Goal: Transaction & Acquisition: Purchase product/service

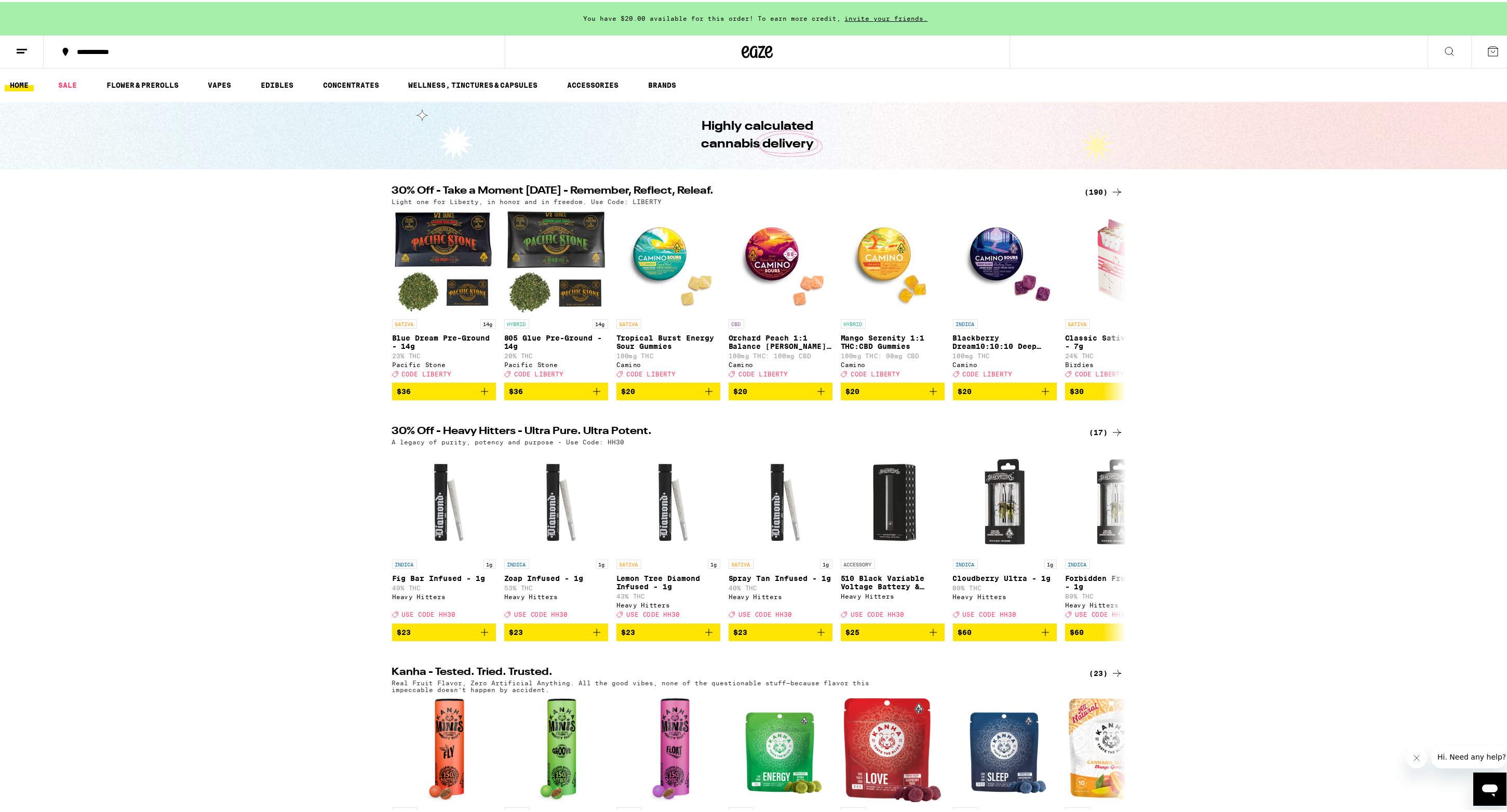
click at [1098, 188] on div "(190)" at bounding box center [1104, 190] width 39 height 13
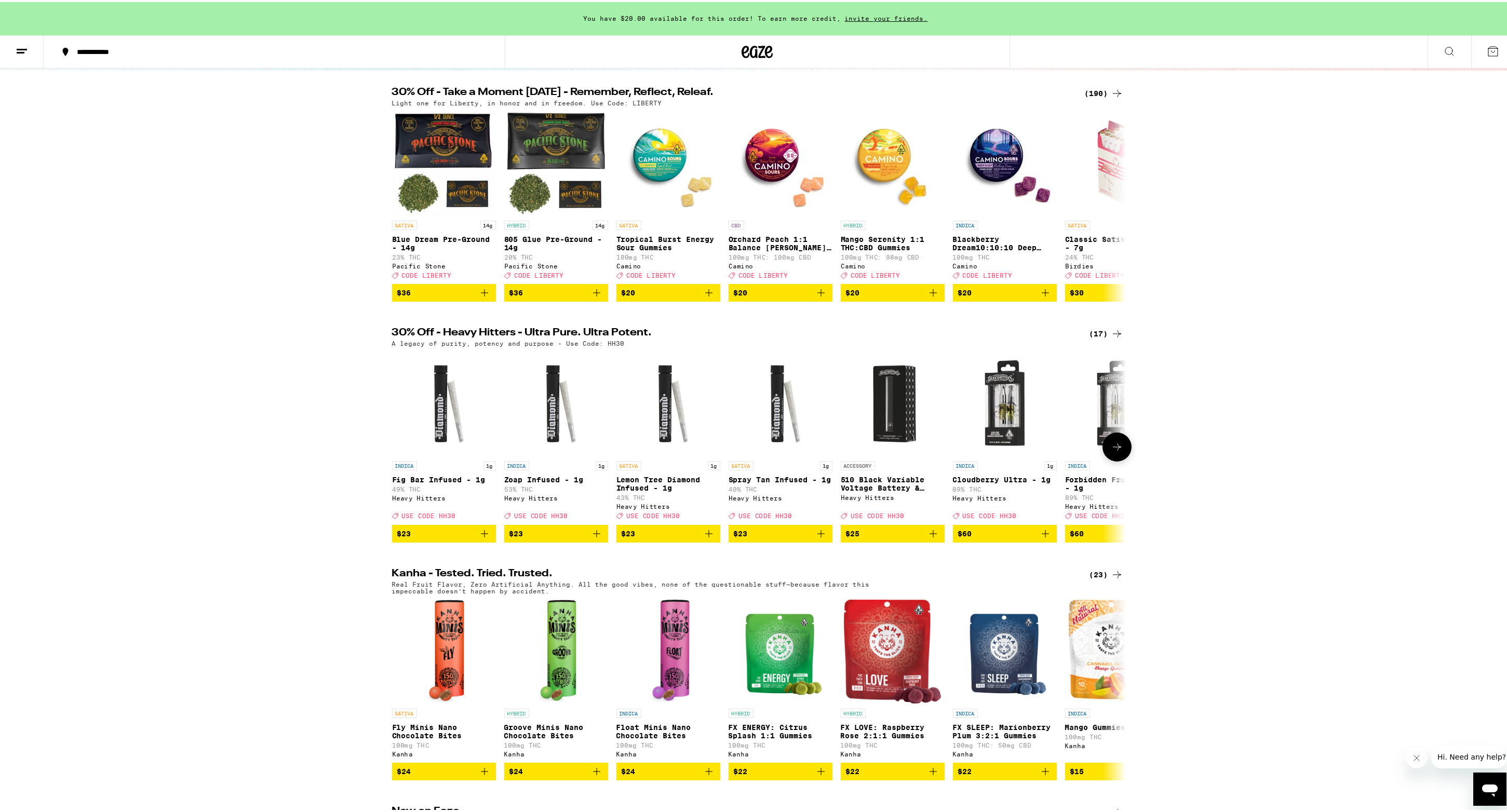
scroll to position [99, 0]
click at [1105, 458] on button at bounding box center [1117, 444] width 29 height 29
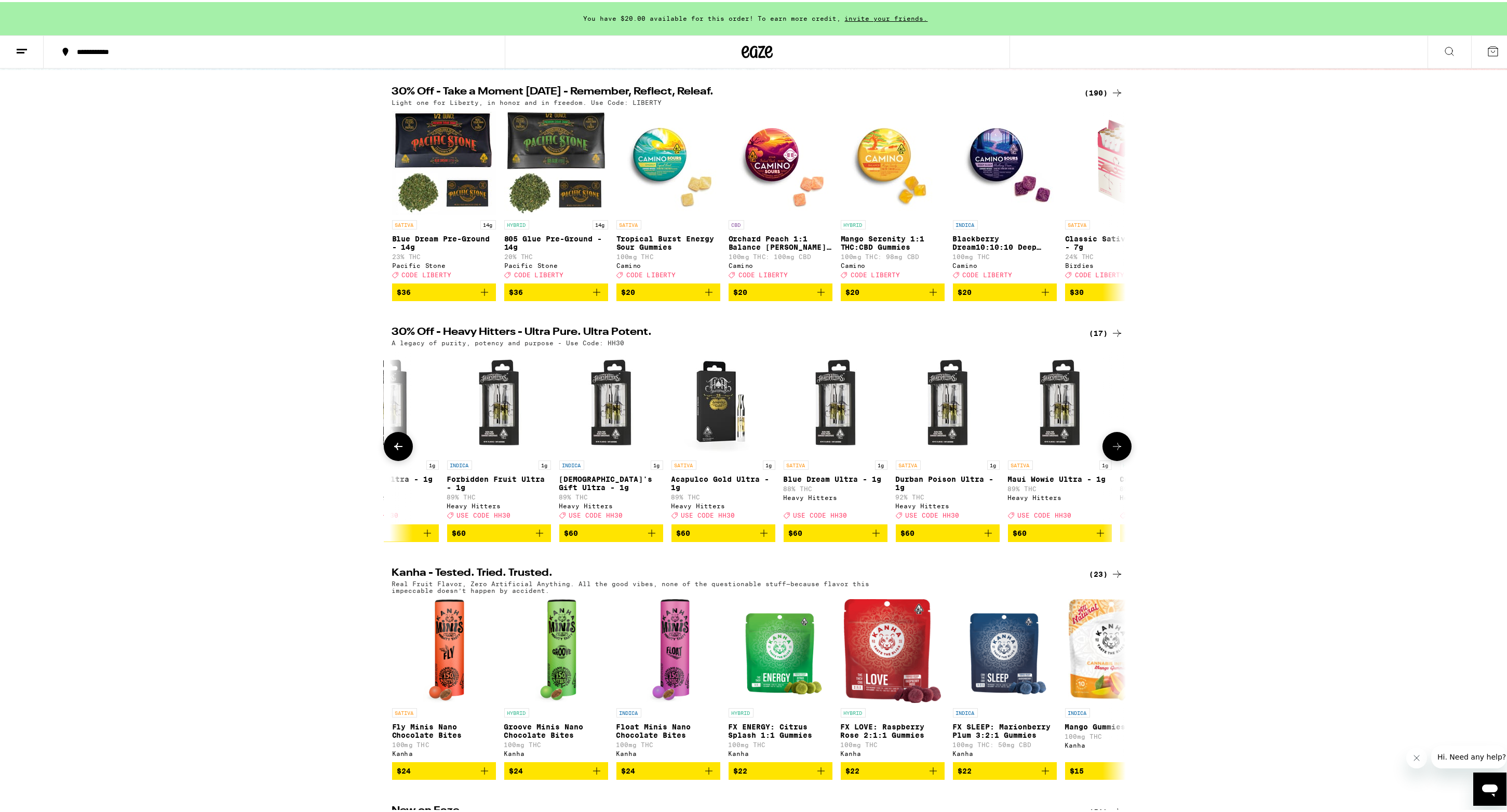
scroll to position [100, 0]
click at [985, 537] on icon "Add to bag" at bounding box center [989, 531] width 13 height 13
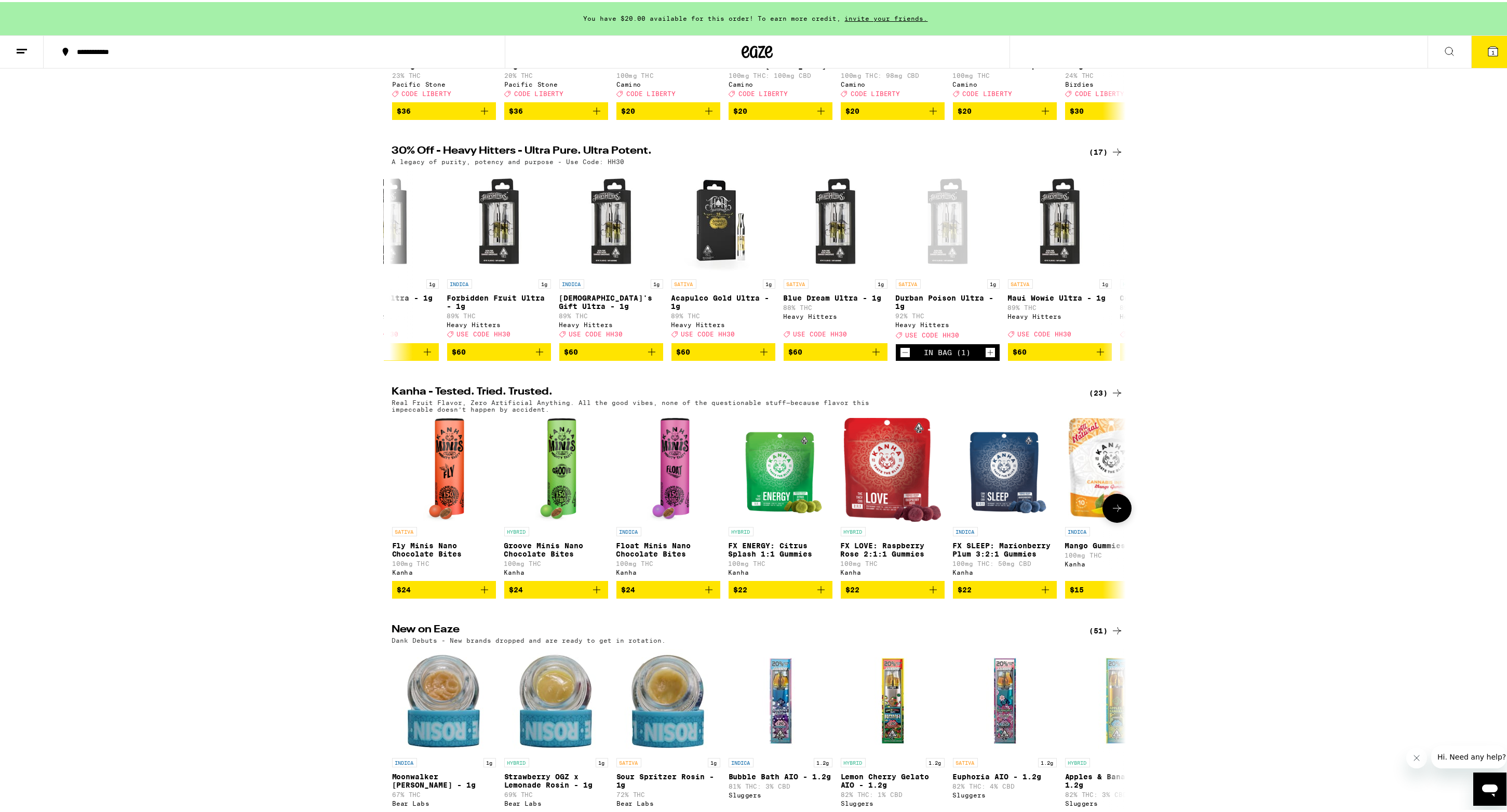
scroll to position [0, 0]
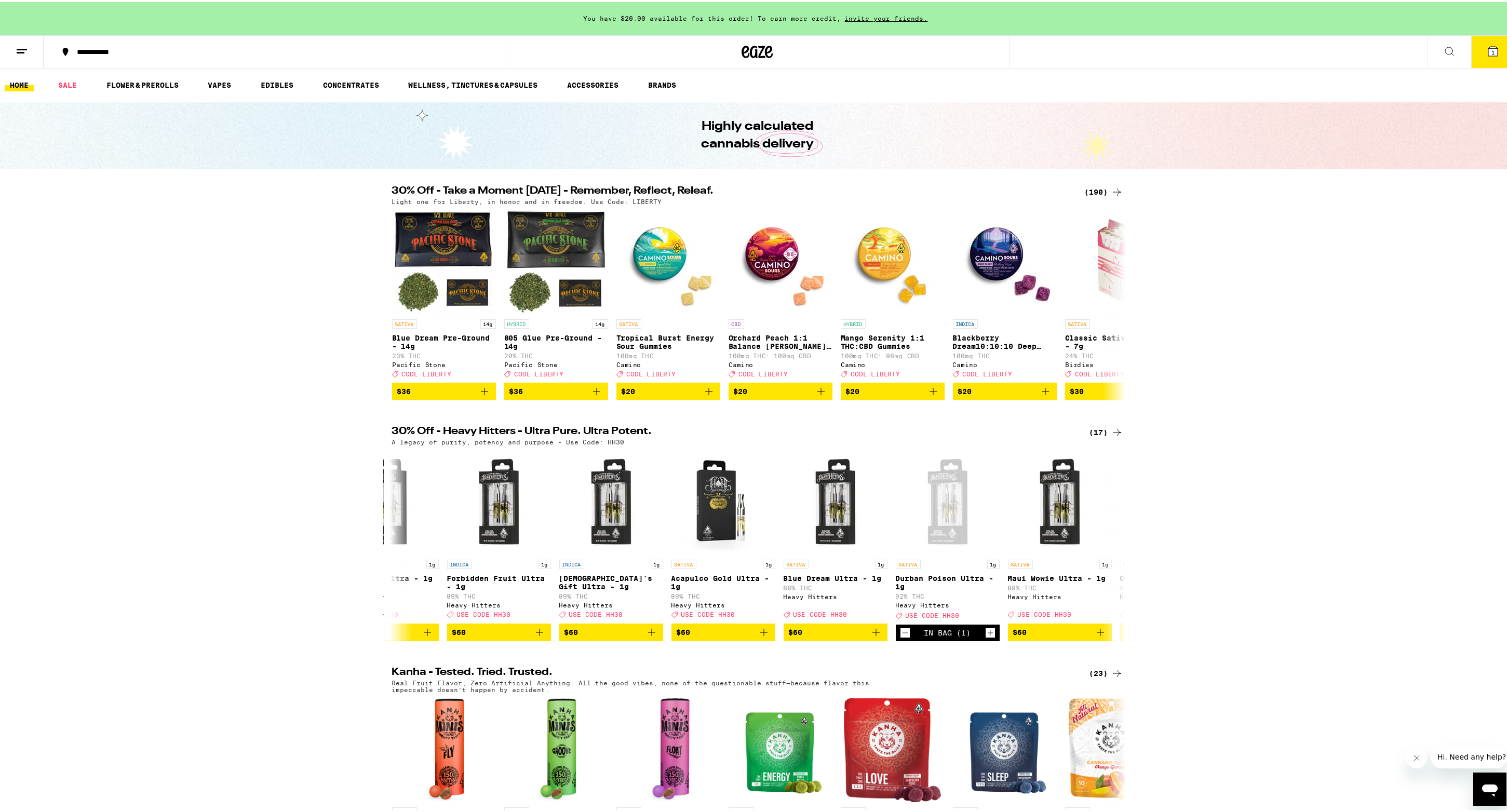
click at [1094, 190] on div "(190)" at bounding box center [1104, 190] width 39 height 13
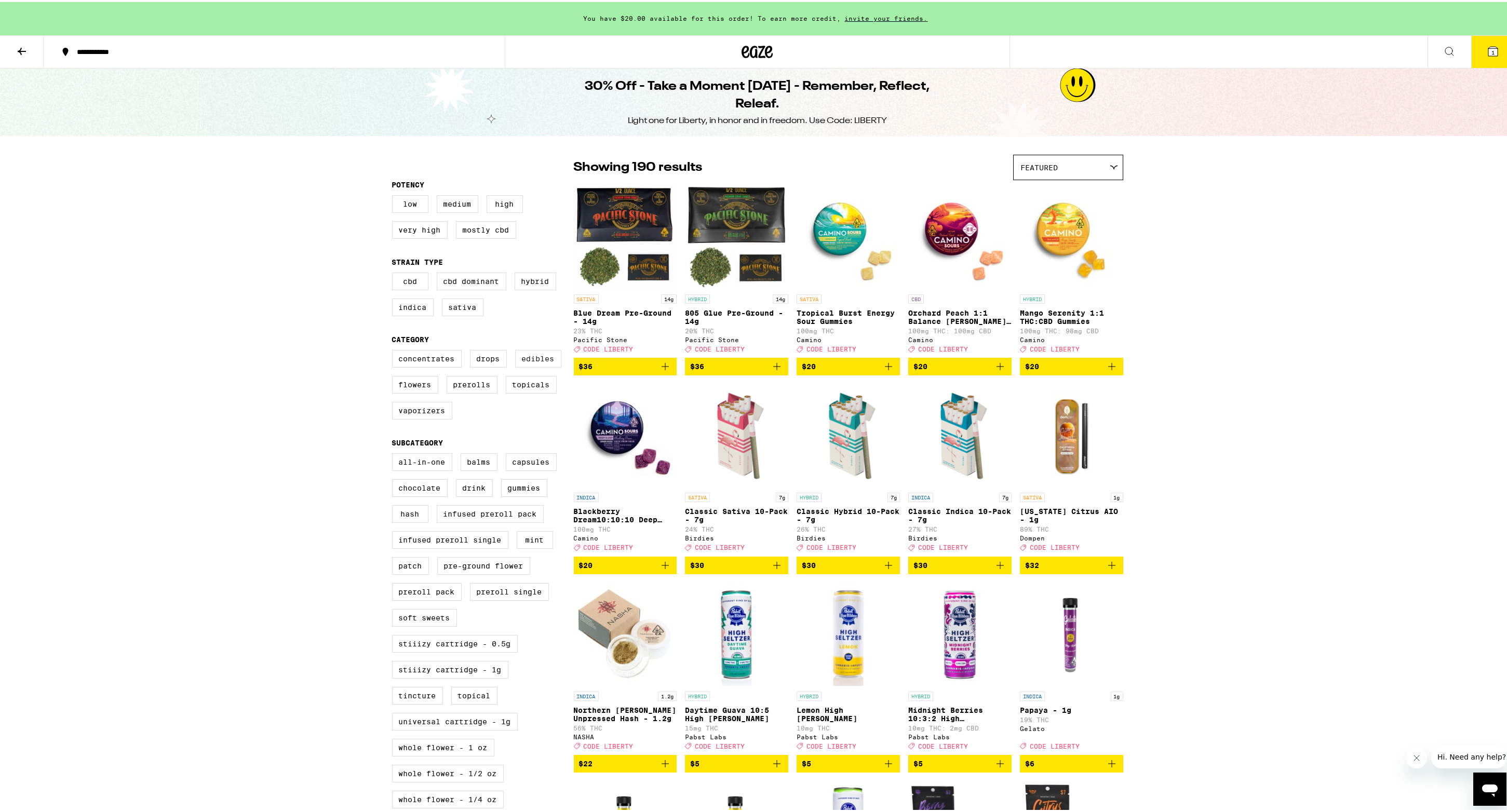
click at [533, 362] on label "Edibles" at bounding box center [538, 357] width 46 height 18
click at [395, 350] on input "Edibles" at bounding box center [394, 350] width 1 height 1
checkbox input "true"
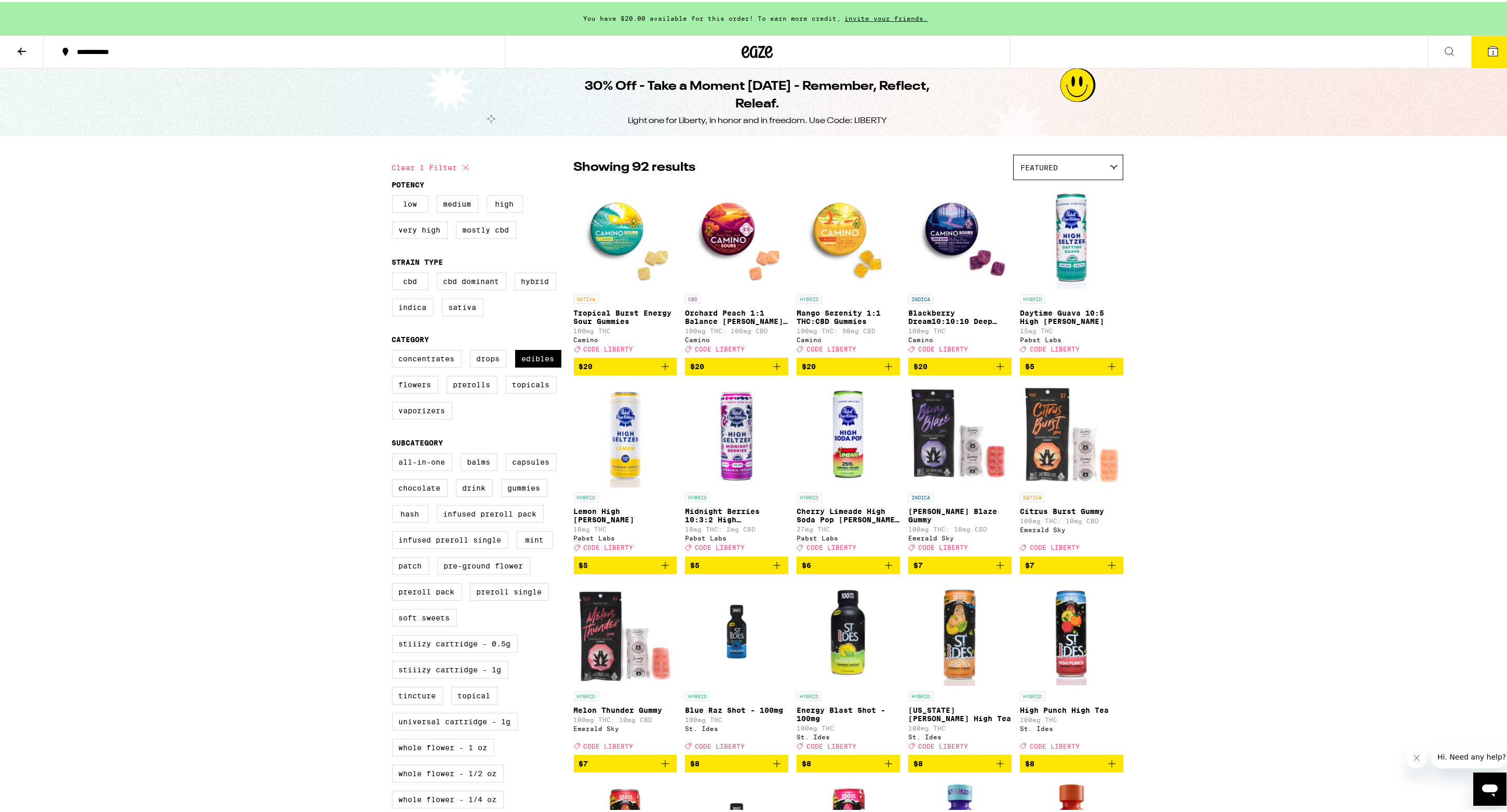
scroll to position [137, 0]
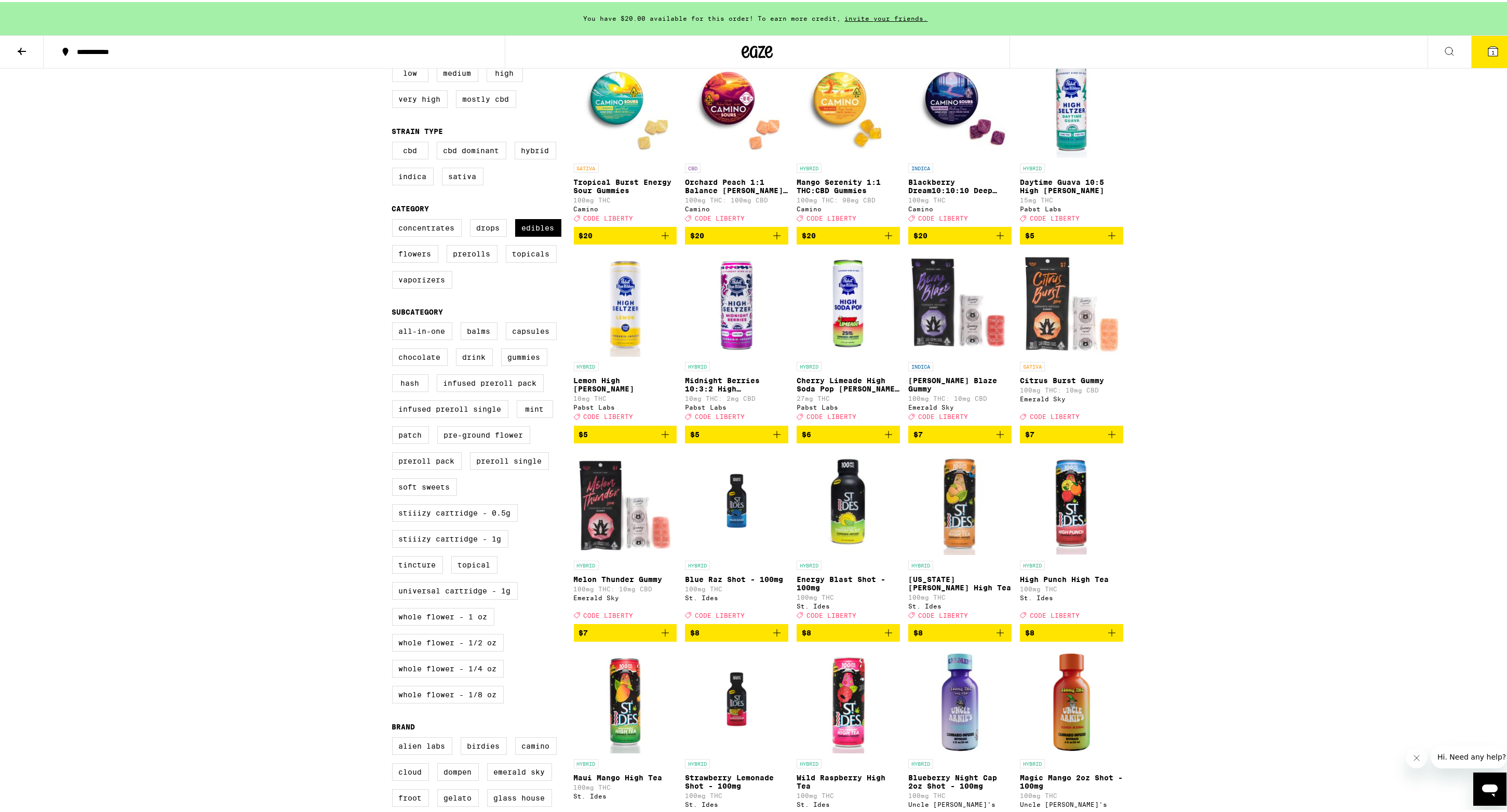
click at [1111, 439] on icon "Add to bag" at bounding box center [1112, 433] width 13 height 13
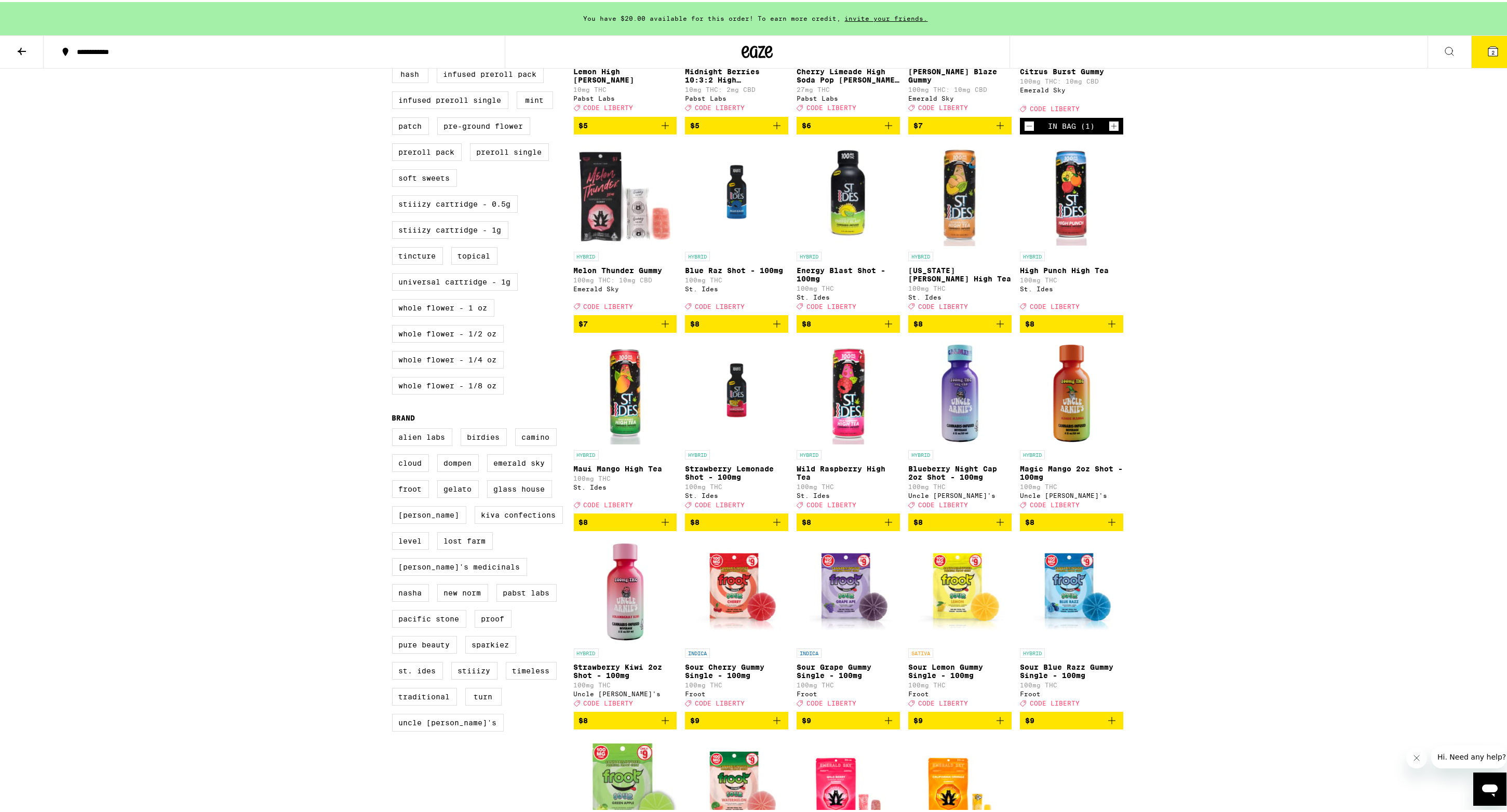
scroll to position [441, 0]
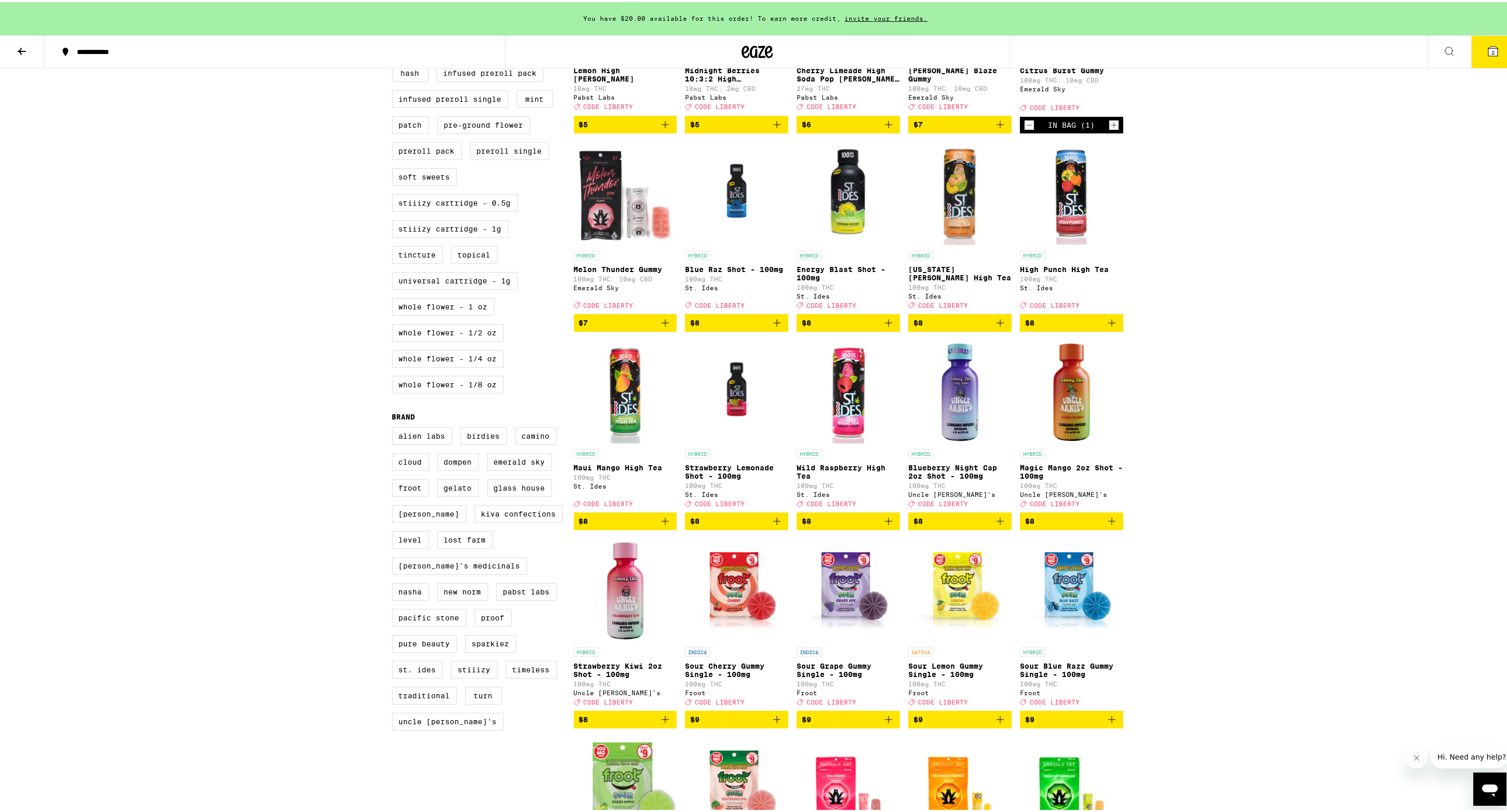
click at [998, 327] on icon "Add to bag" at bounding box center [1000, 321] width 13 height 13
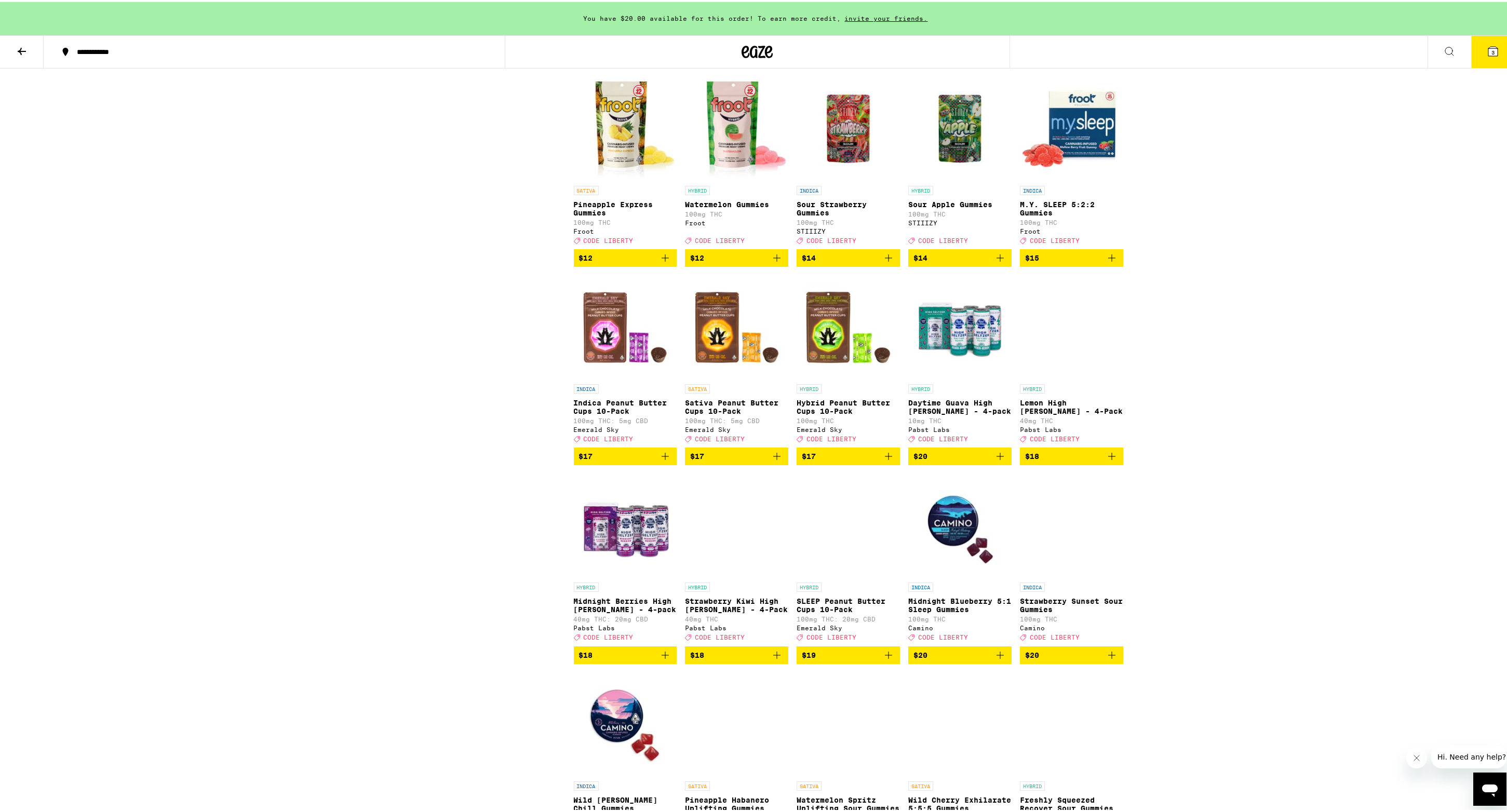
scroll to position [1496, 0]
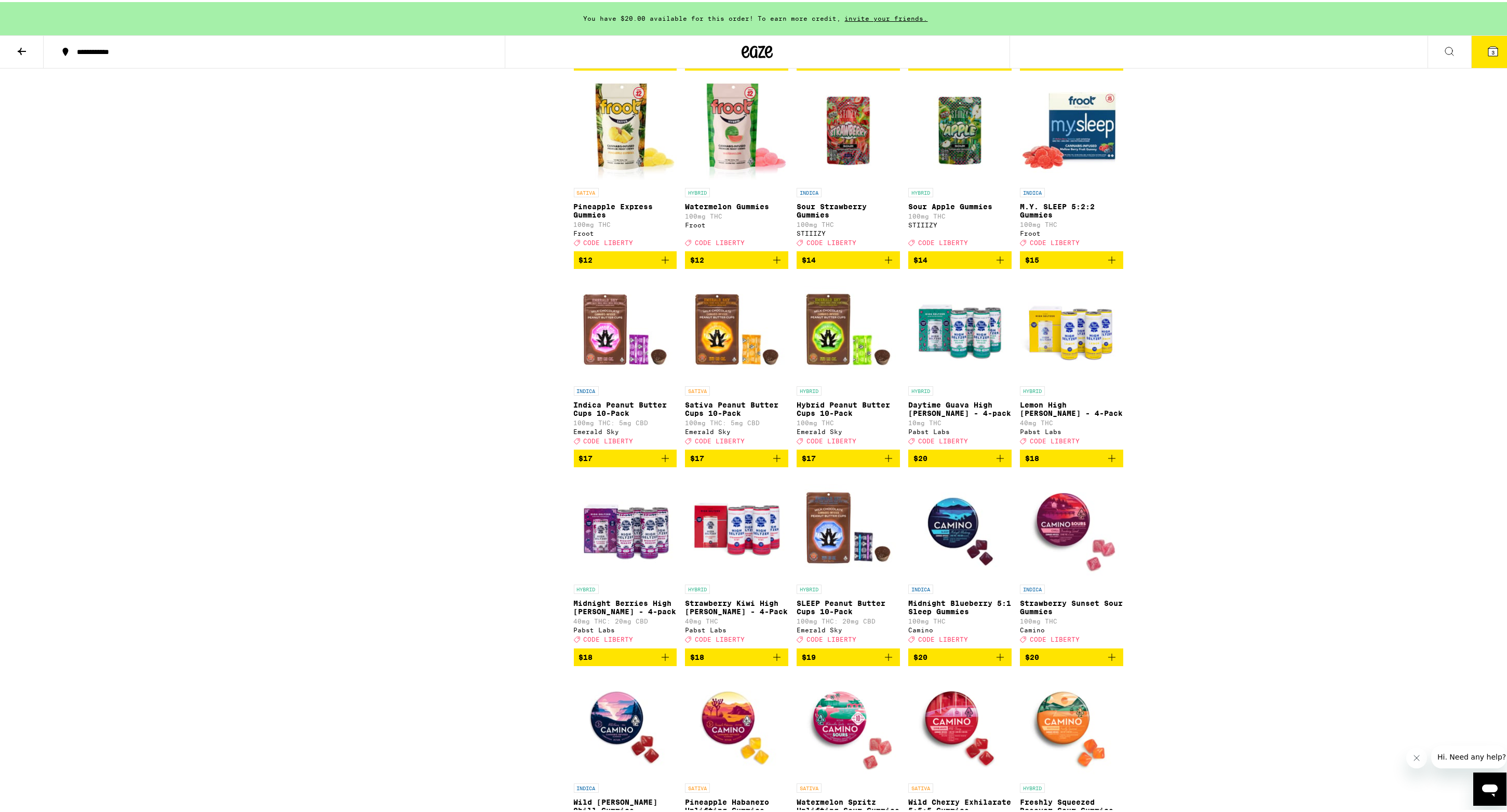
click at [978, 379] on img "Open page for Daytime Guava High Seltzer - 4-pack from Pabst Labs" at bounding box center [960, 326] width 104 height 104
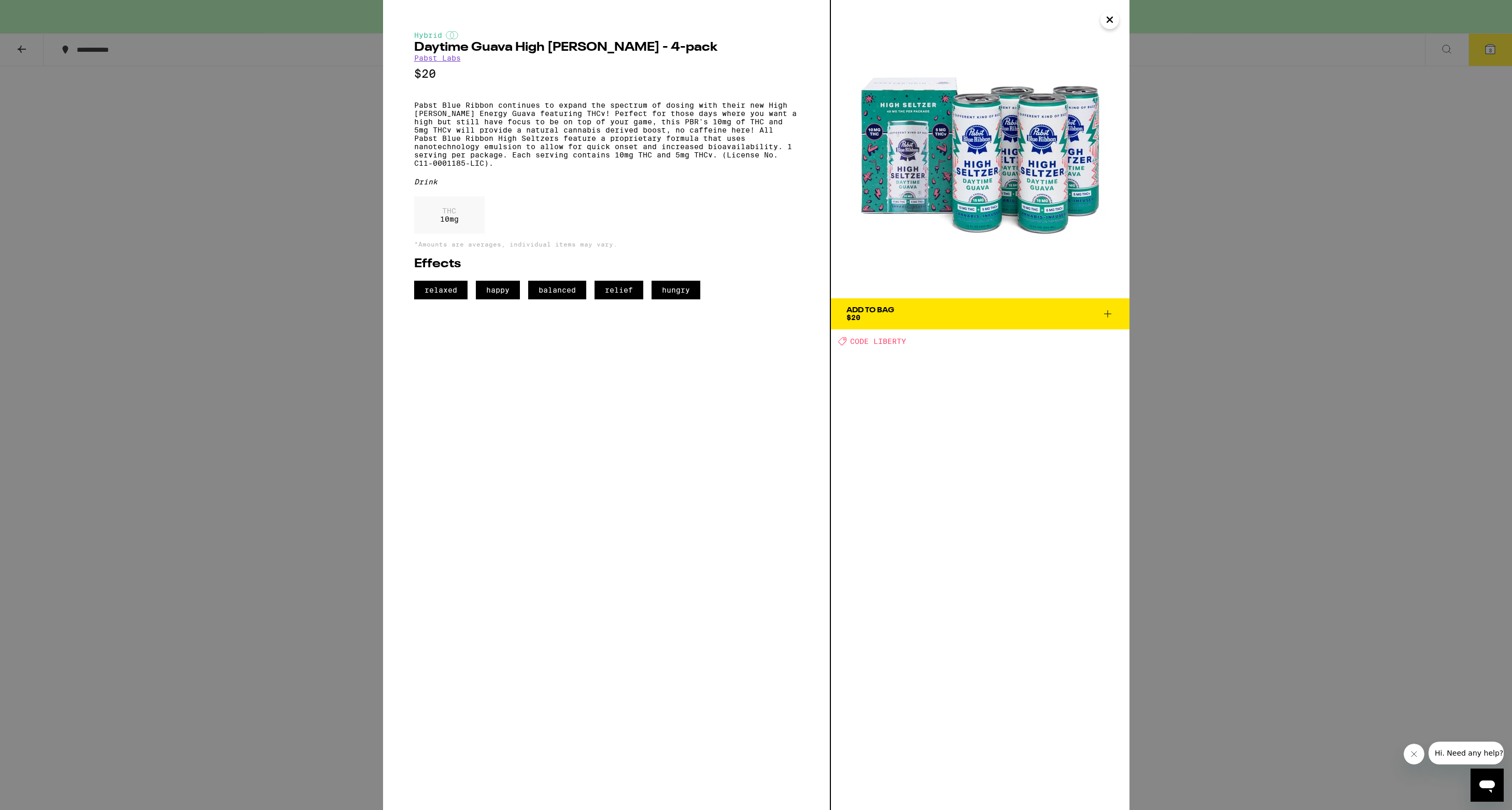
click at [974, 213] on img at bounding box center [980, 149] width 299 height 298
click at [980, 221] on img at bounding box center [980, 149] width 299 height 298
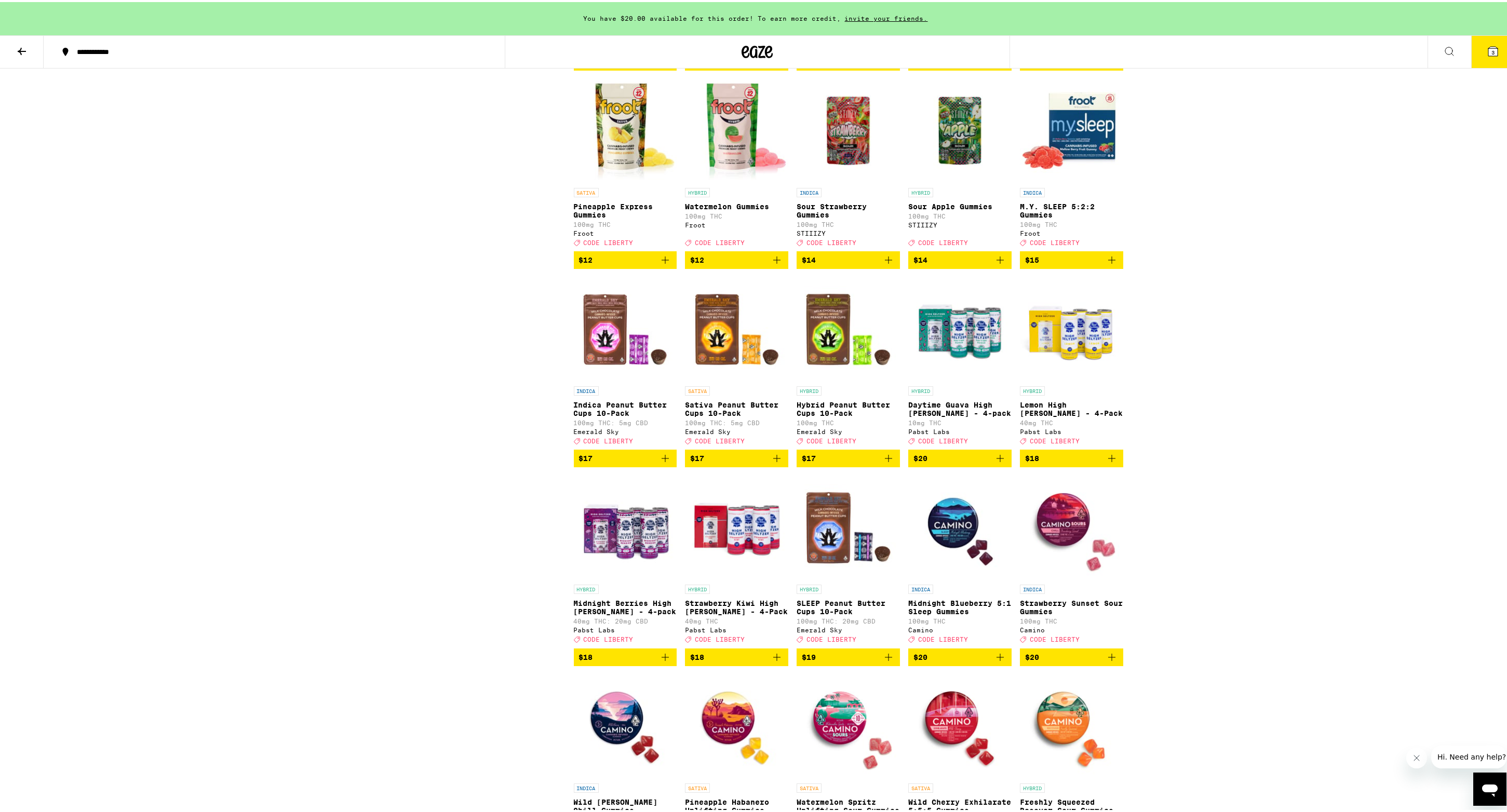
scroll to position [1495, 0]
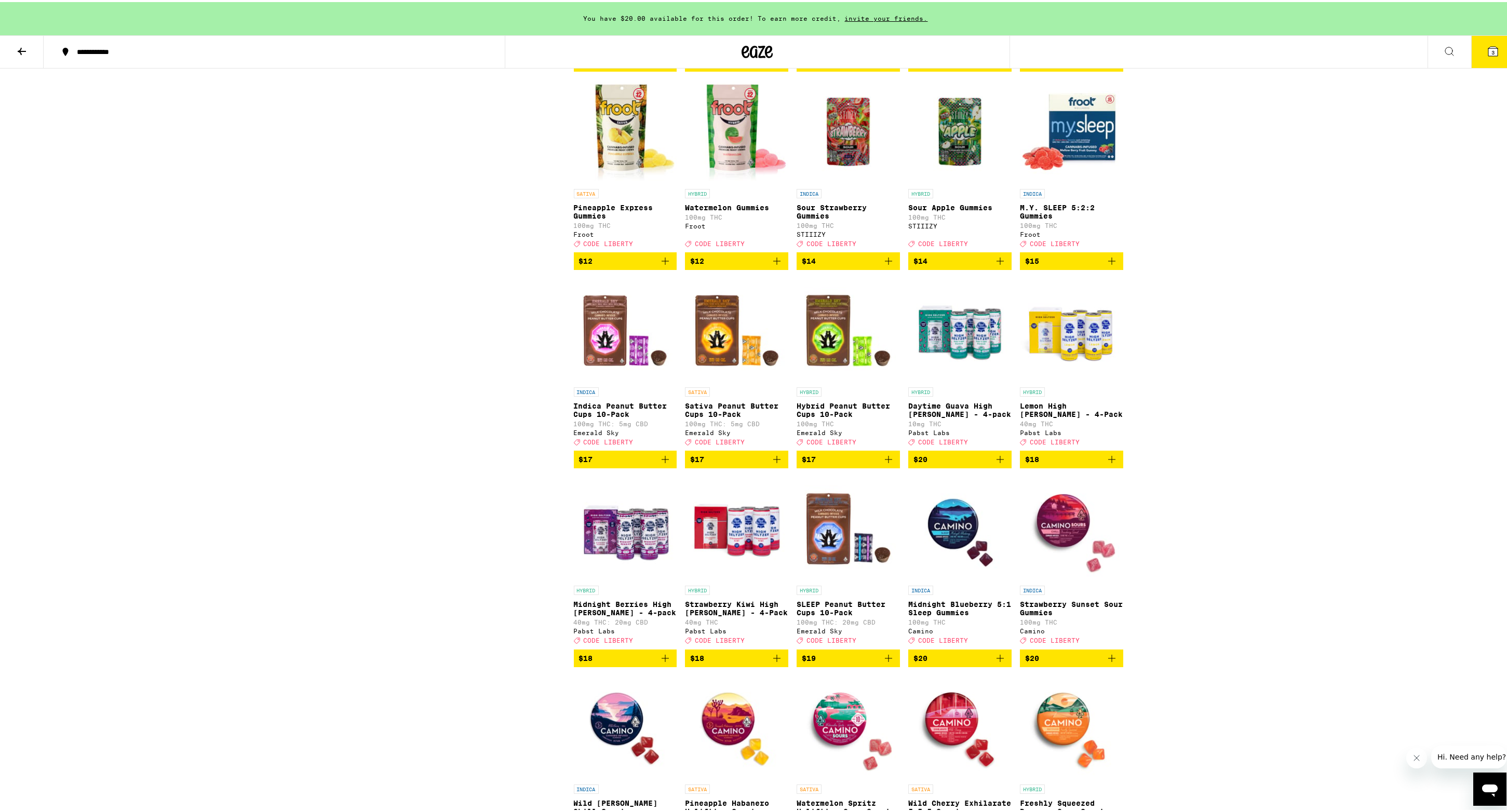
click at [1084, 380] on img "Open page for Lemon High Seltzer - 4-Pack from Pabst Labs" at bounding box center [1072, 328] width 104 height 104
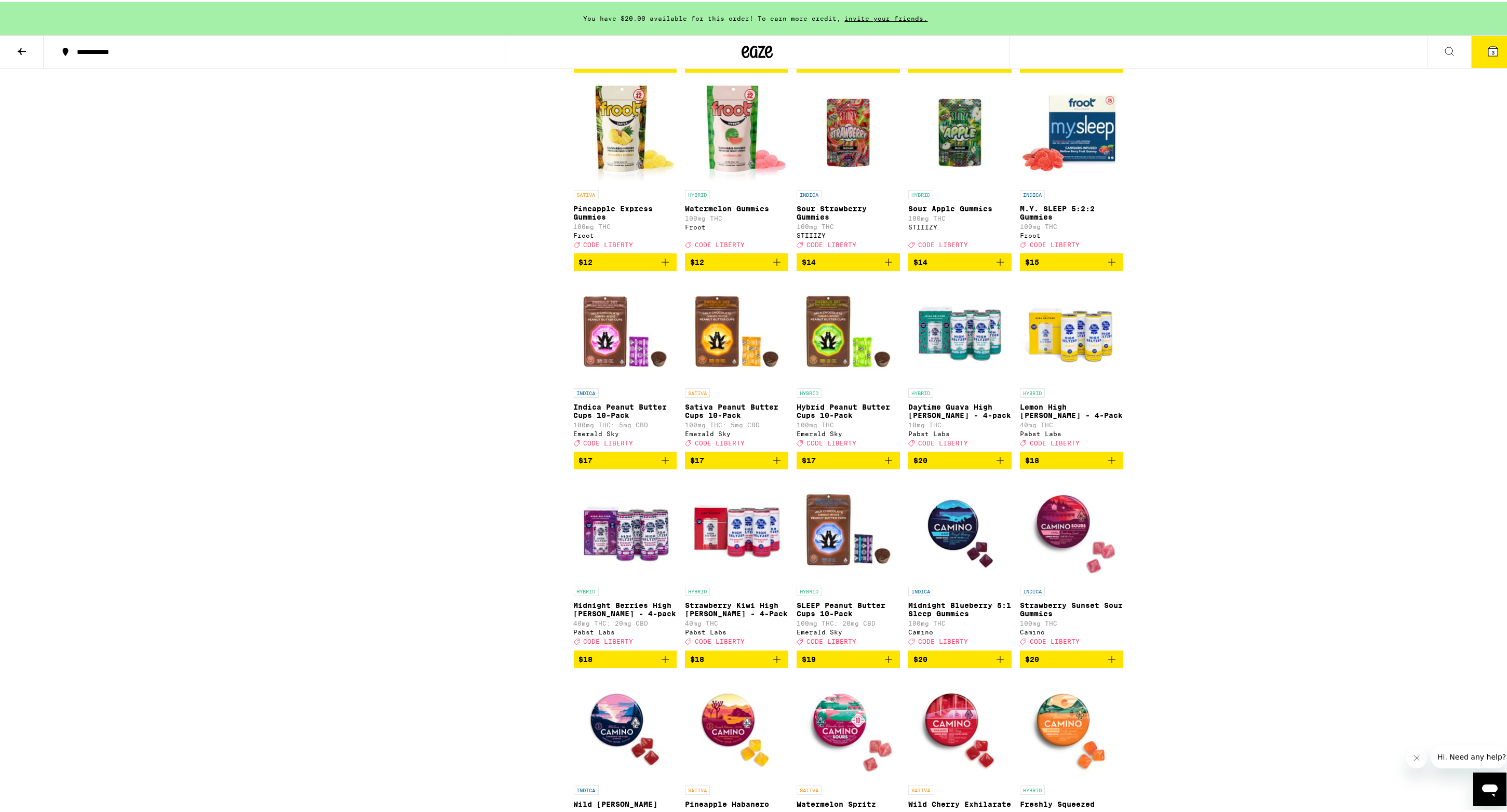
scroll to position [1492, 0]
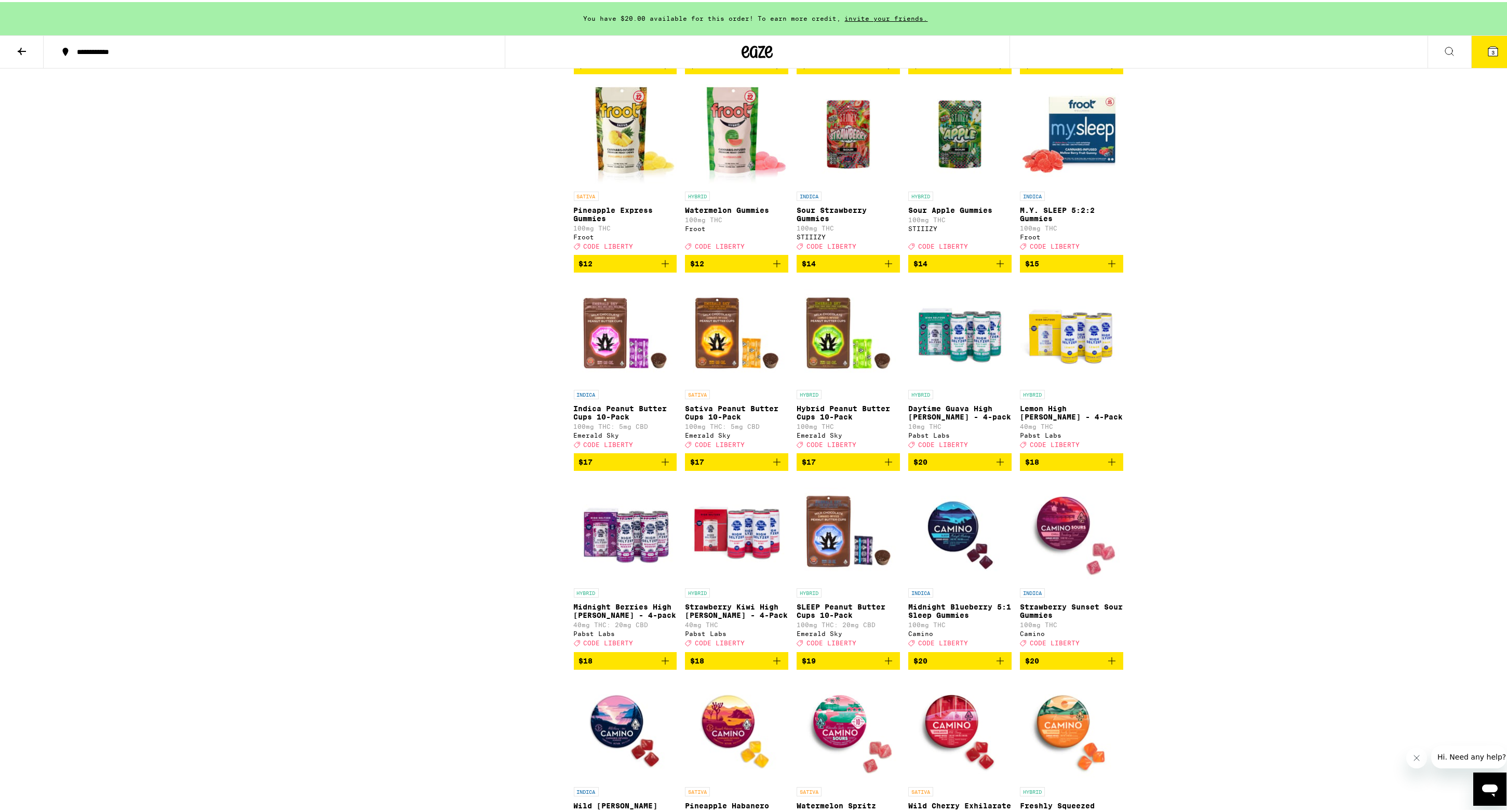
click at [1094, 379] on img "Open page for Lemon High Seltzer - 4-Pack from Pabst Labs" at bounding box center [1072, 330] width 104 height 104
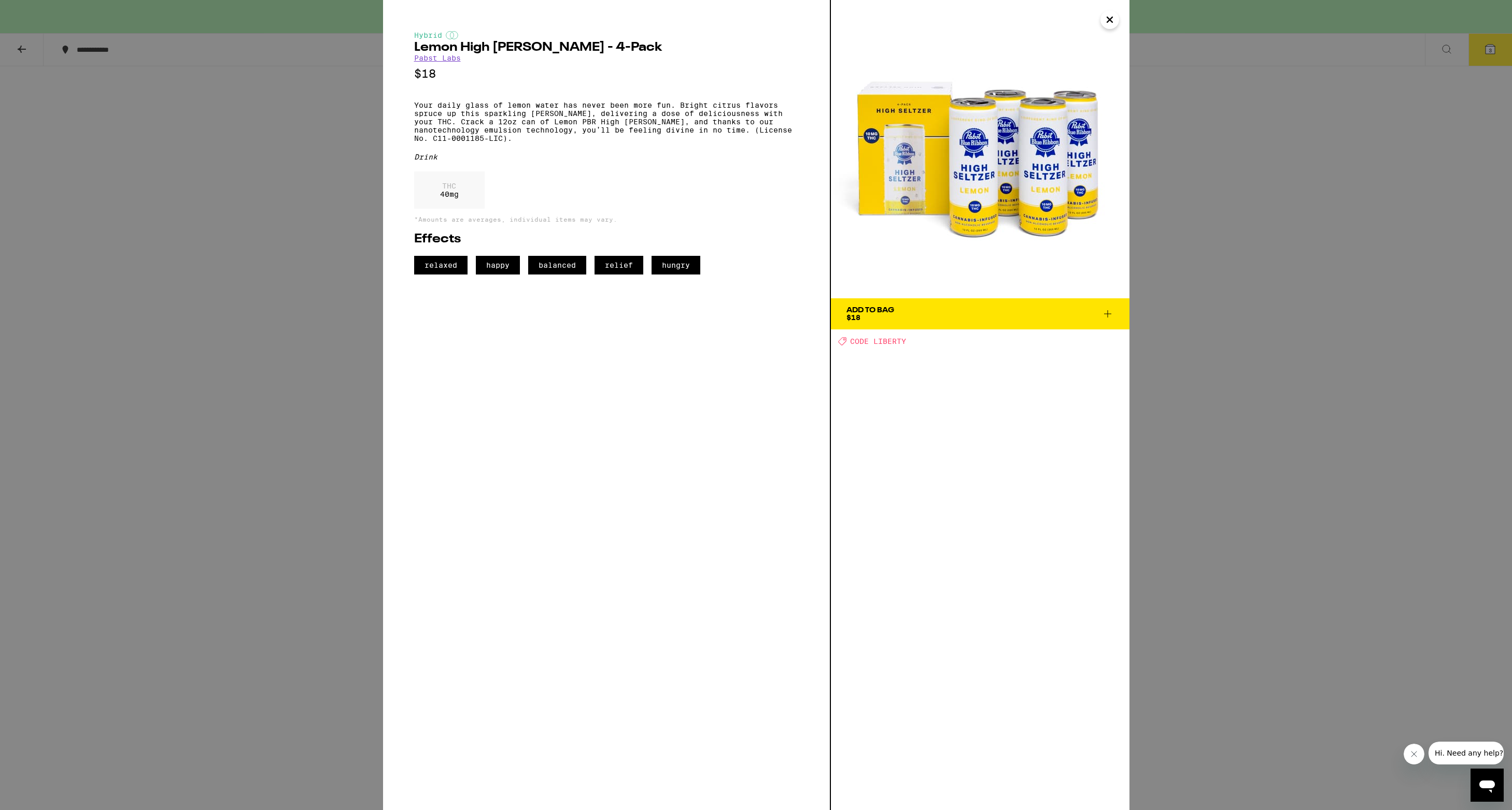
click at [1038, 178] on img at bounding box center [980, 149] width 299 height 298
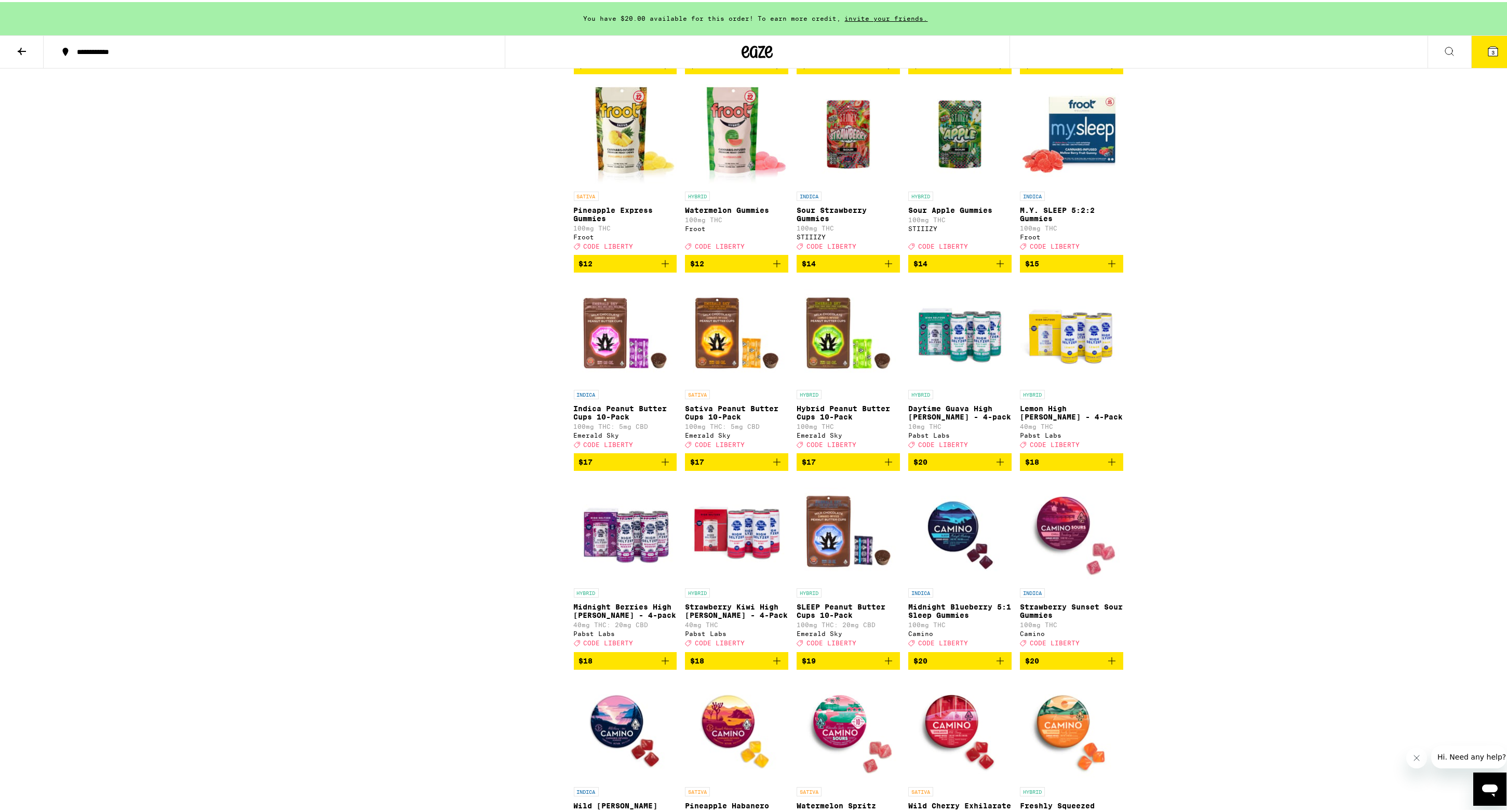
click at [998, 466] on icon "Add to bag" at bounding box center [1000, 461] width 13 height 13
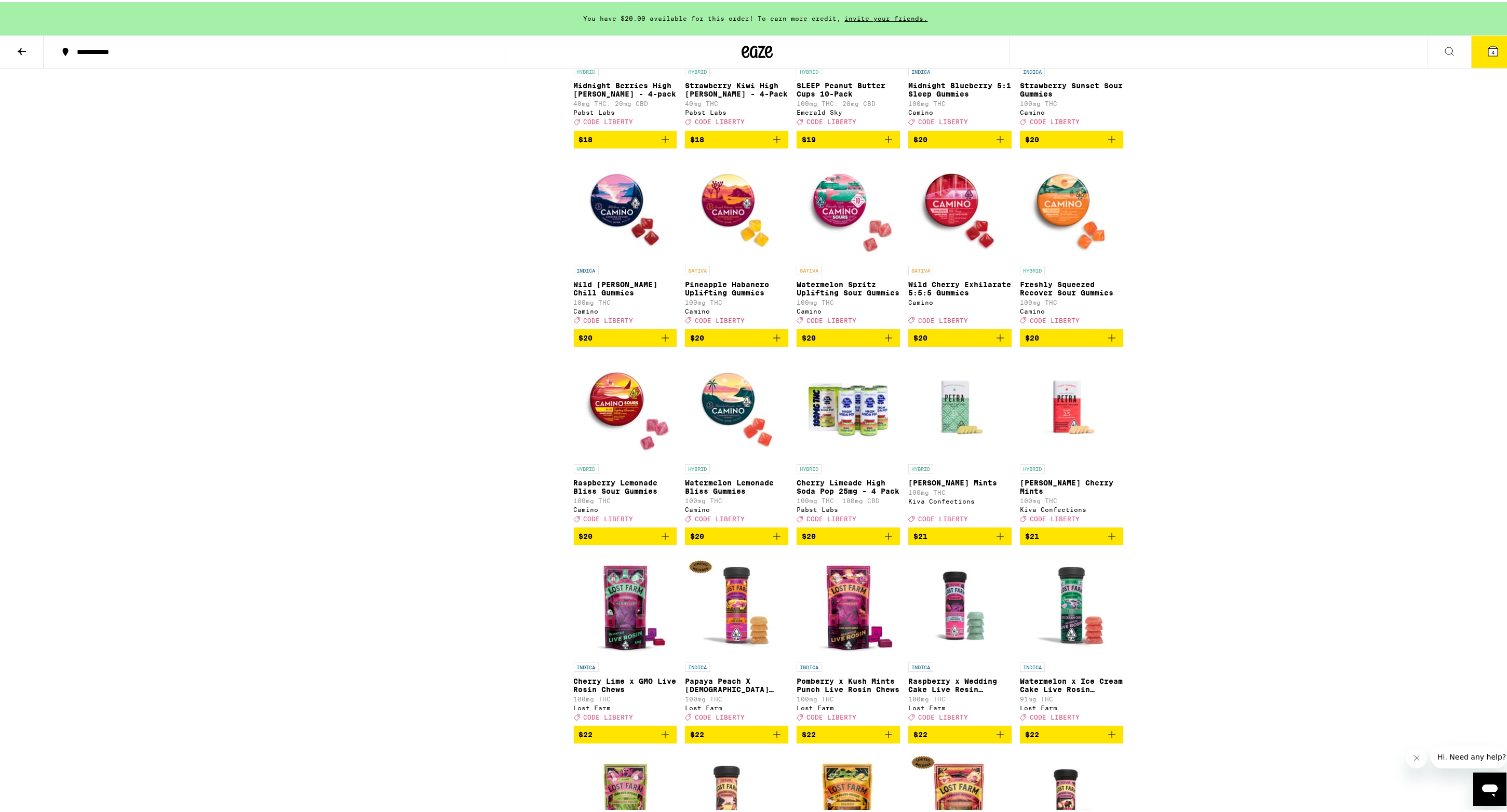
scroll to position [2021, 0]
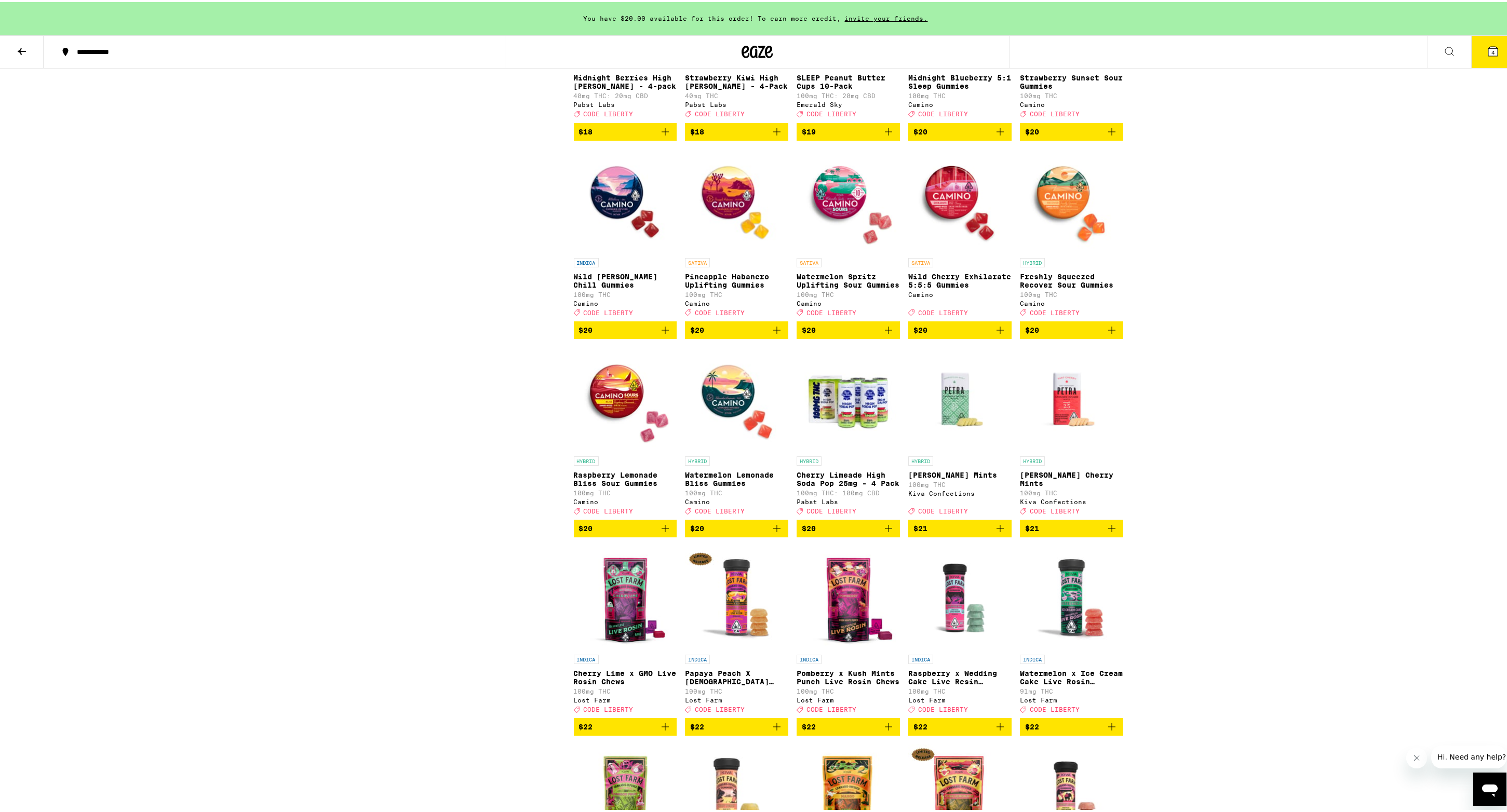
click at [885, 533] on icon "Add to bag" at bounding box center [889, 526] width 13 height 13
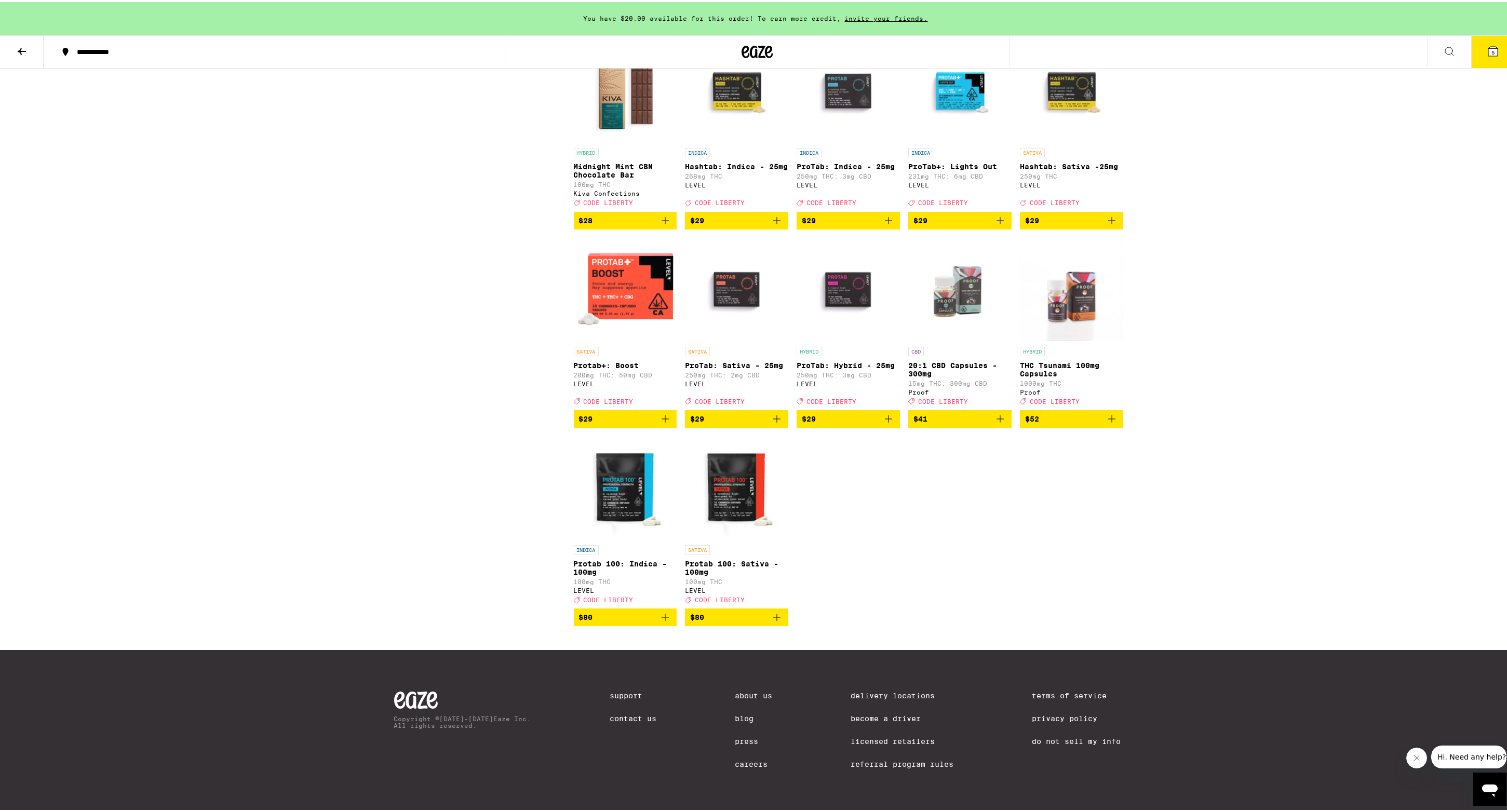
scroll to position [3381, 0]
click at [662, 424] on icon "Add to bag" at bounding box center [665, 417] width 13 height 13
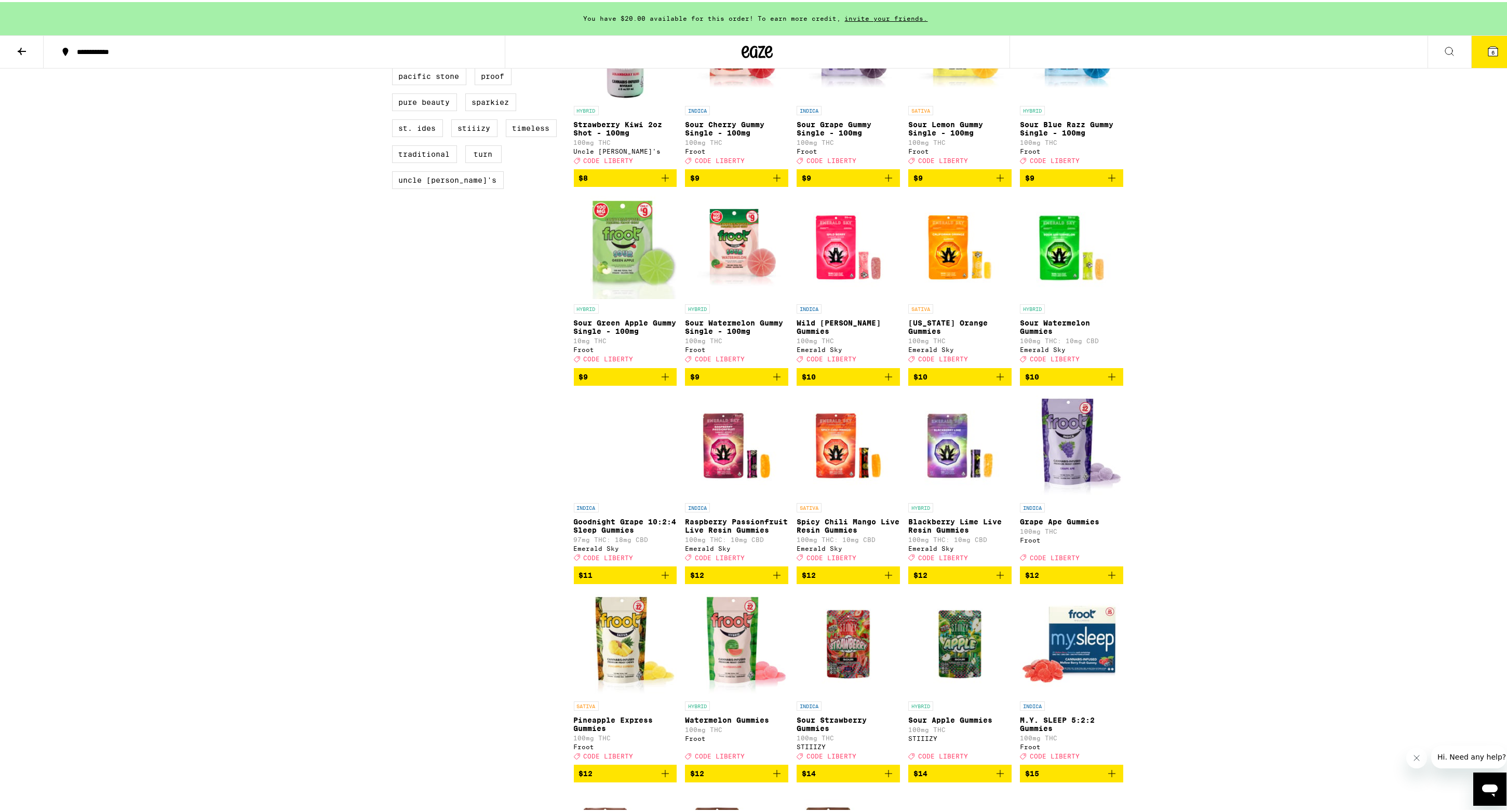
scroll to position [981, 0]
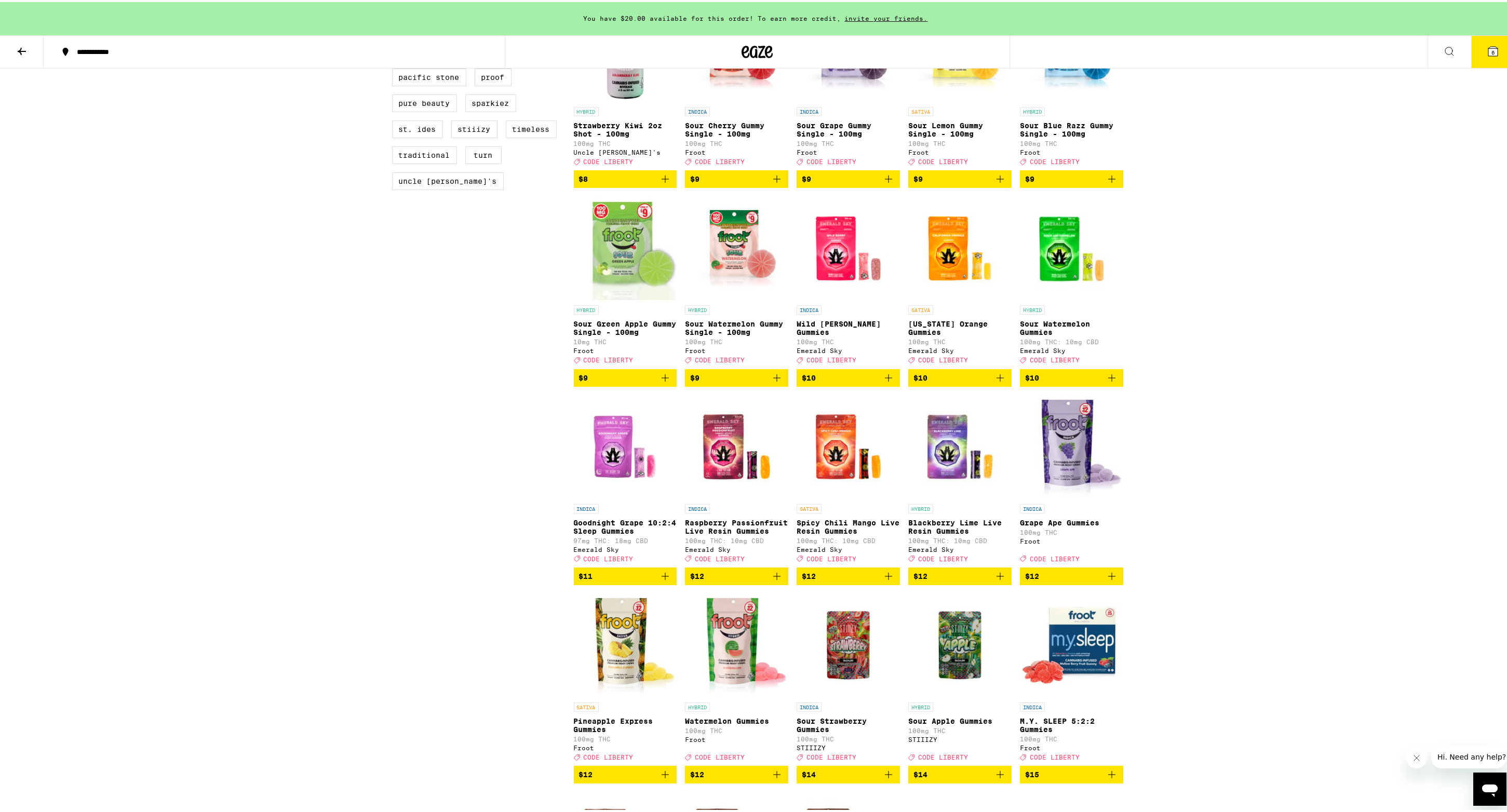
click at [885, 580] on icon "Add to bag" at bounding box center [889, 574] width 13 height 13
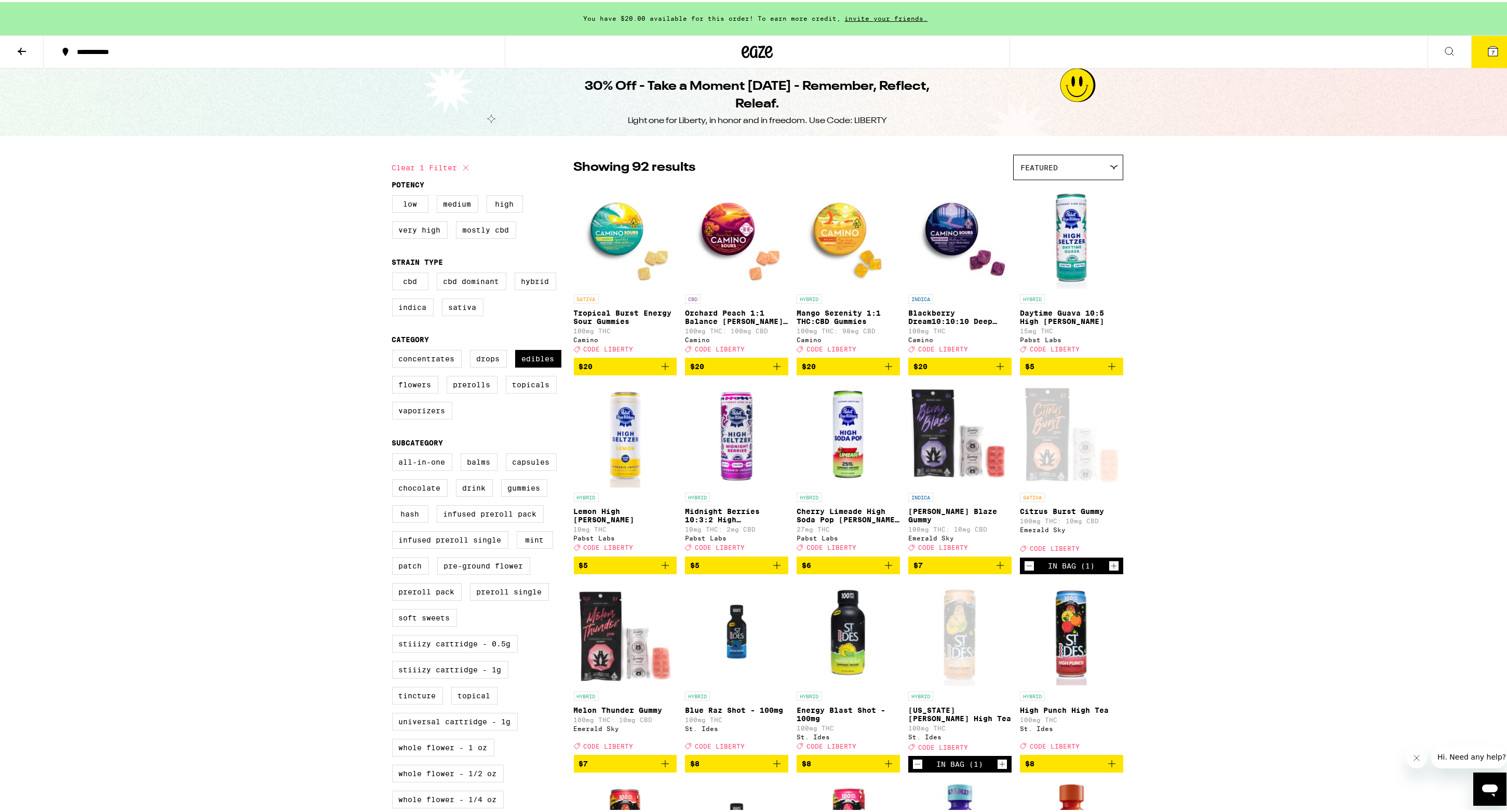
click at [1487, 42] on button "7" at bounding box center [1493, 50] width 43 height 32
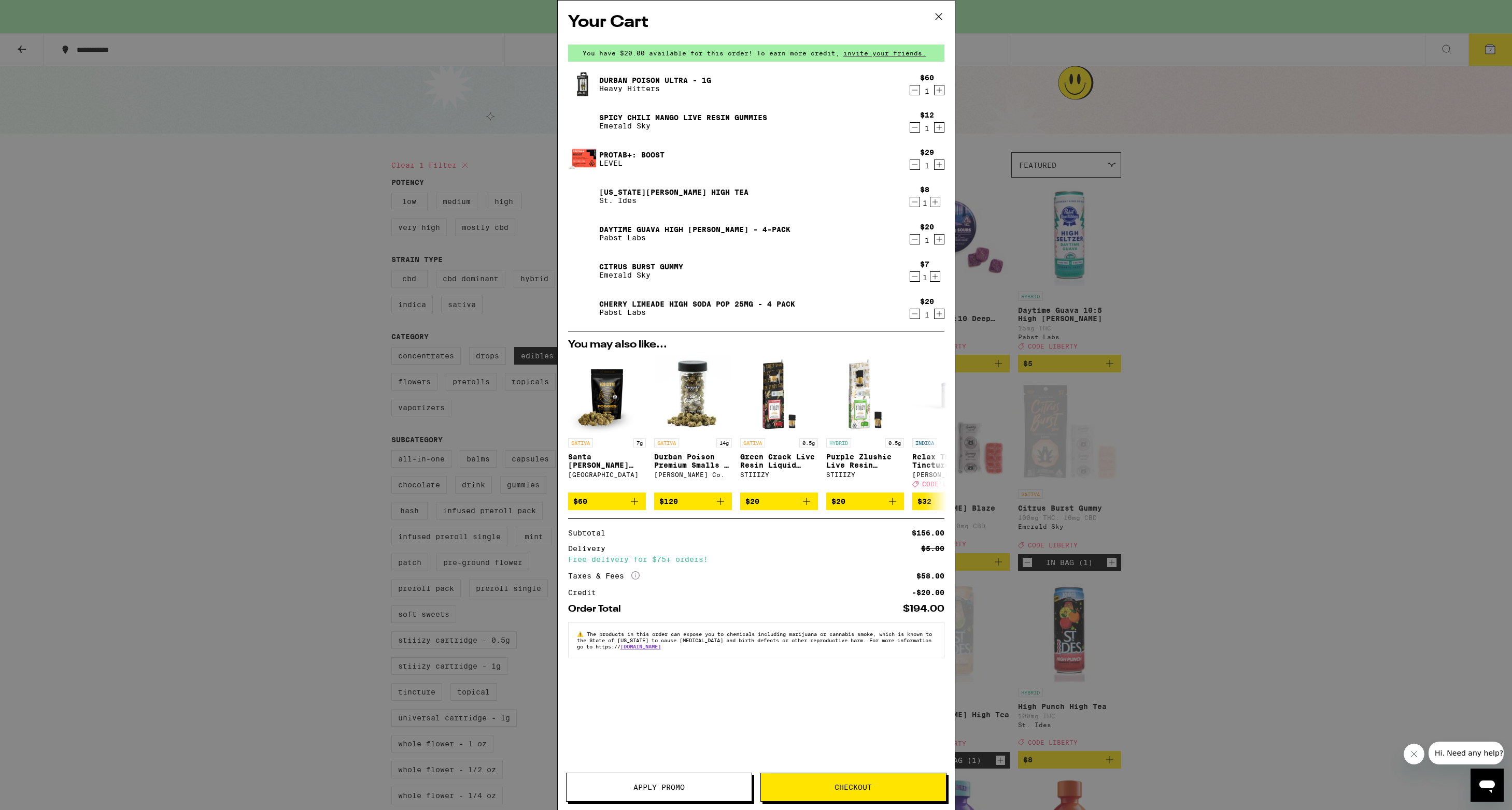
click at [661, 782] on button "Apply Promo" at bounding box center [658, 788] width 186 height 29
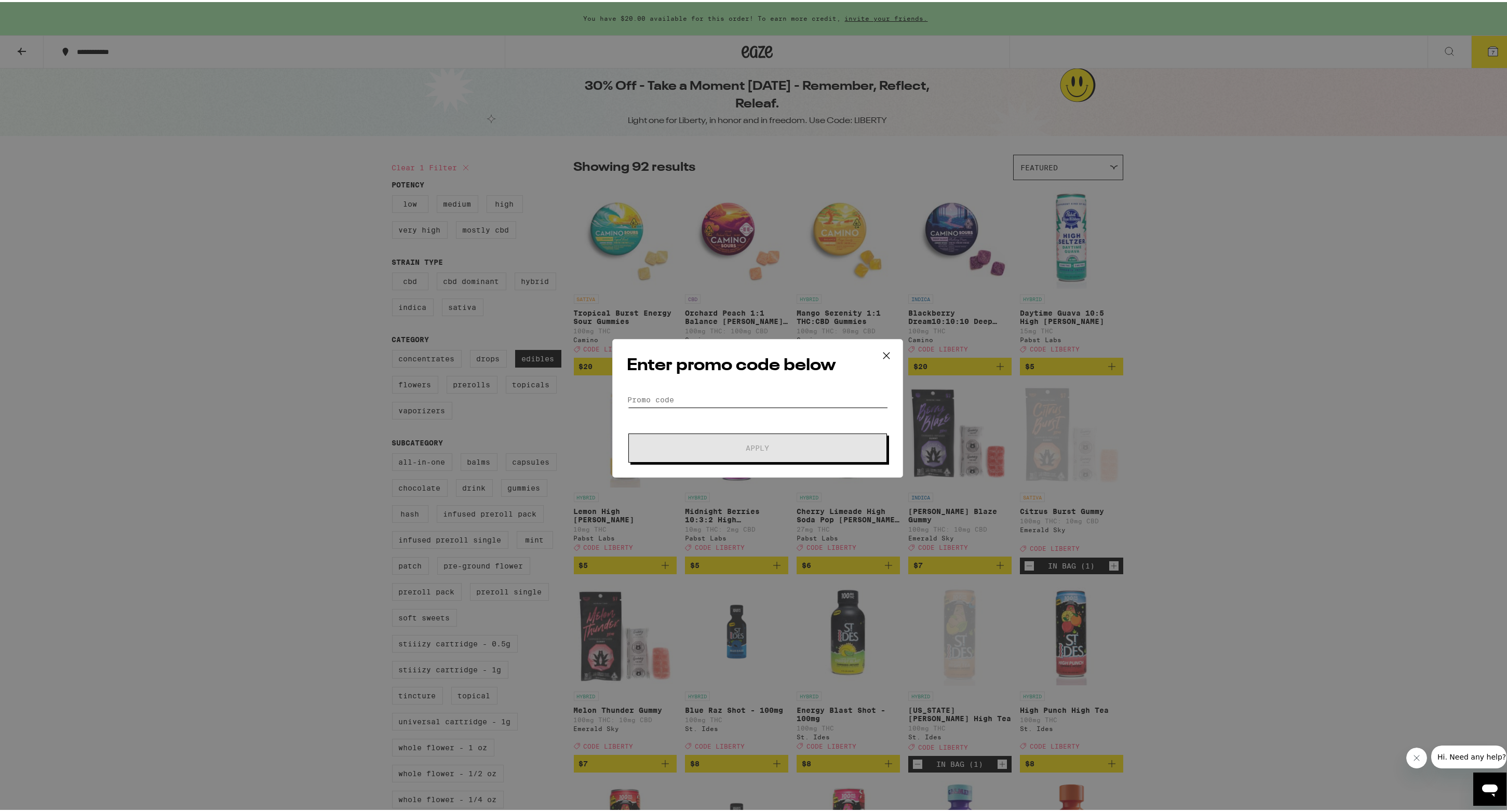
click at [724, 403] on input "Promo Code" at bounding box center [757, 397] width 260 height 15
type input "LIBERTY"
drag, startPoint x: 767, startPoint y: 444, endPoint x: 802, endPoint y: 461, distance: 38.9
click at [767, 444] on span "Apply" at bounding box center [757, 446] width 187 height 7
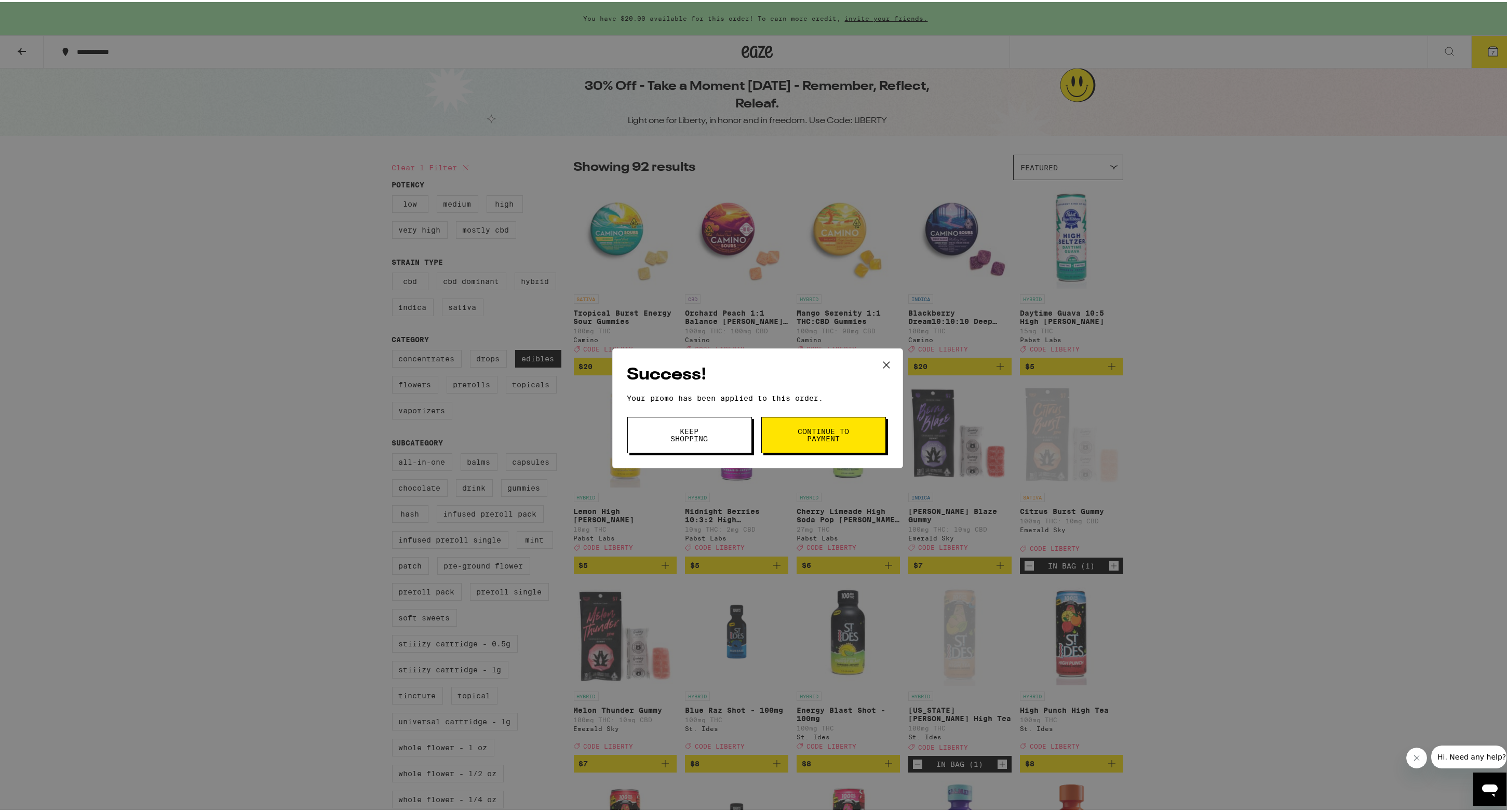
click at [713, 430] on button "Keep Shopping" at bounding box center [690, 433] width 124 height 36
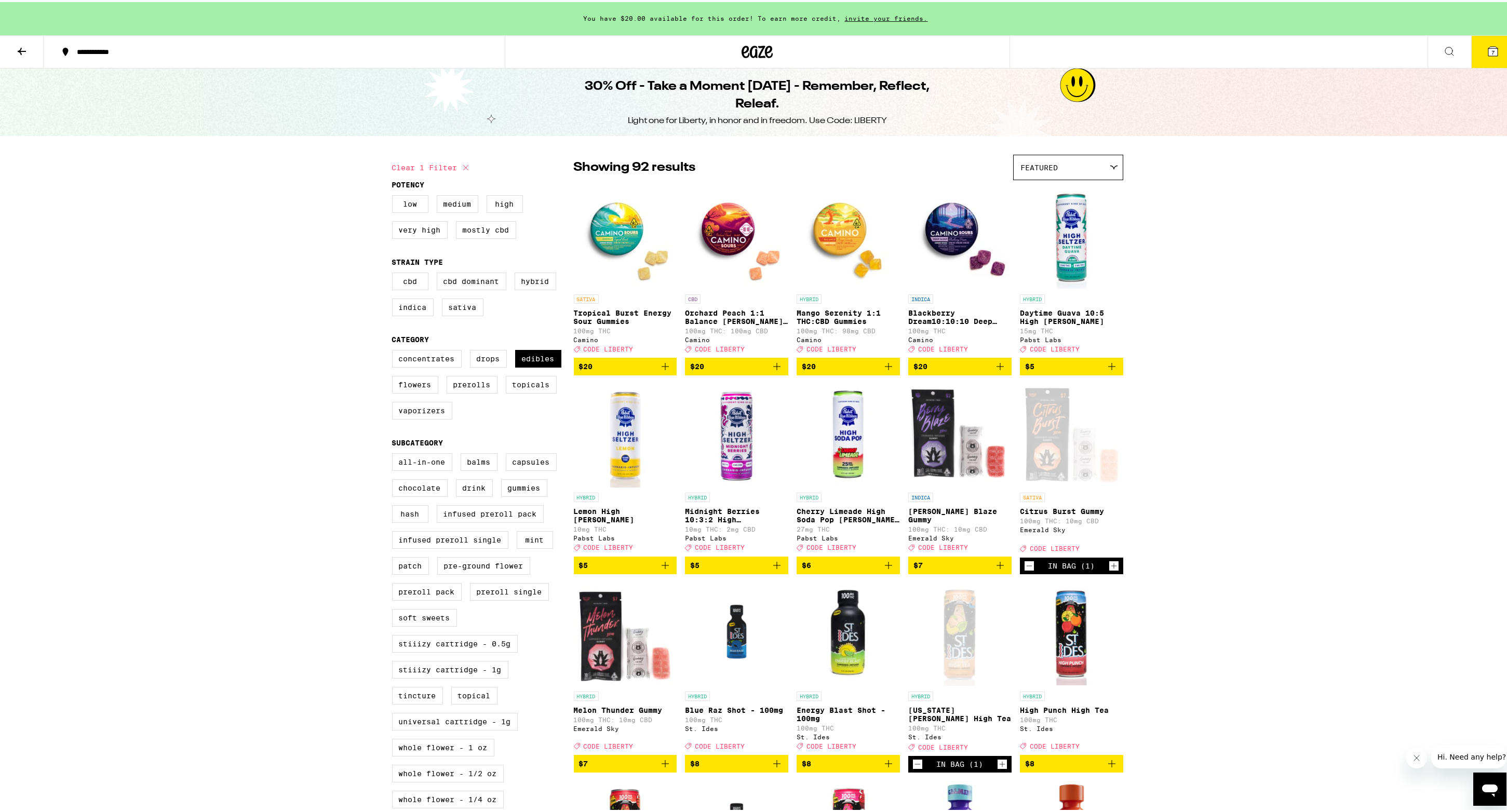
click at [1488, 47] on icon at bounding box center [1493, 50] width 9 height 9
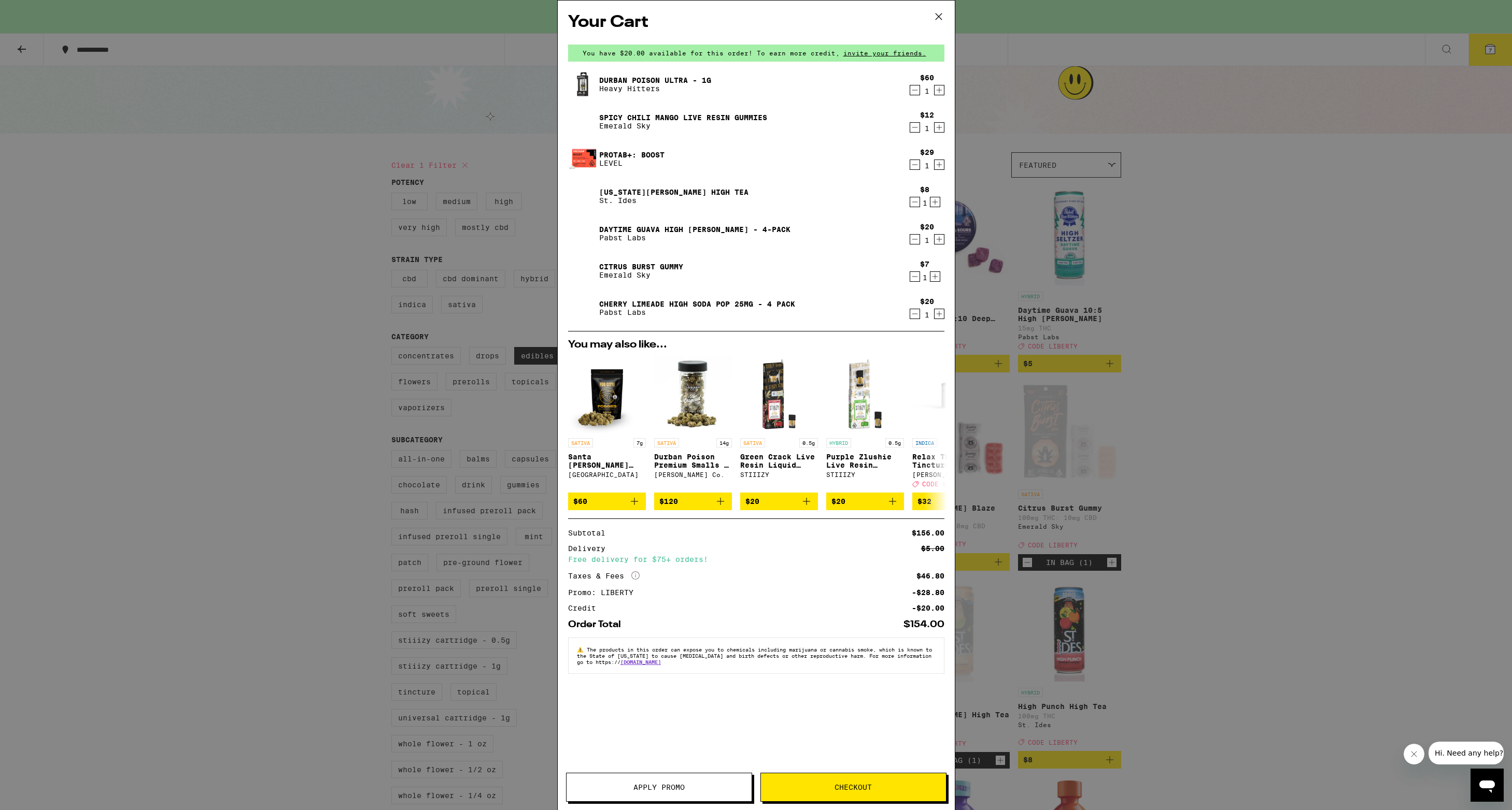
click at [1277, 400] on div "Your Cart You have $20.00 available for this order! To earn more credit, invite…" at bounding box center [756, 405] width 1512 height 810
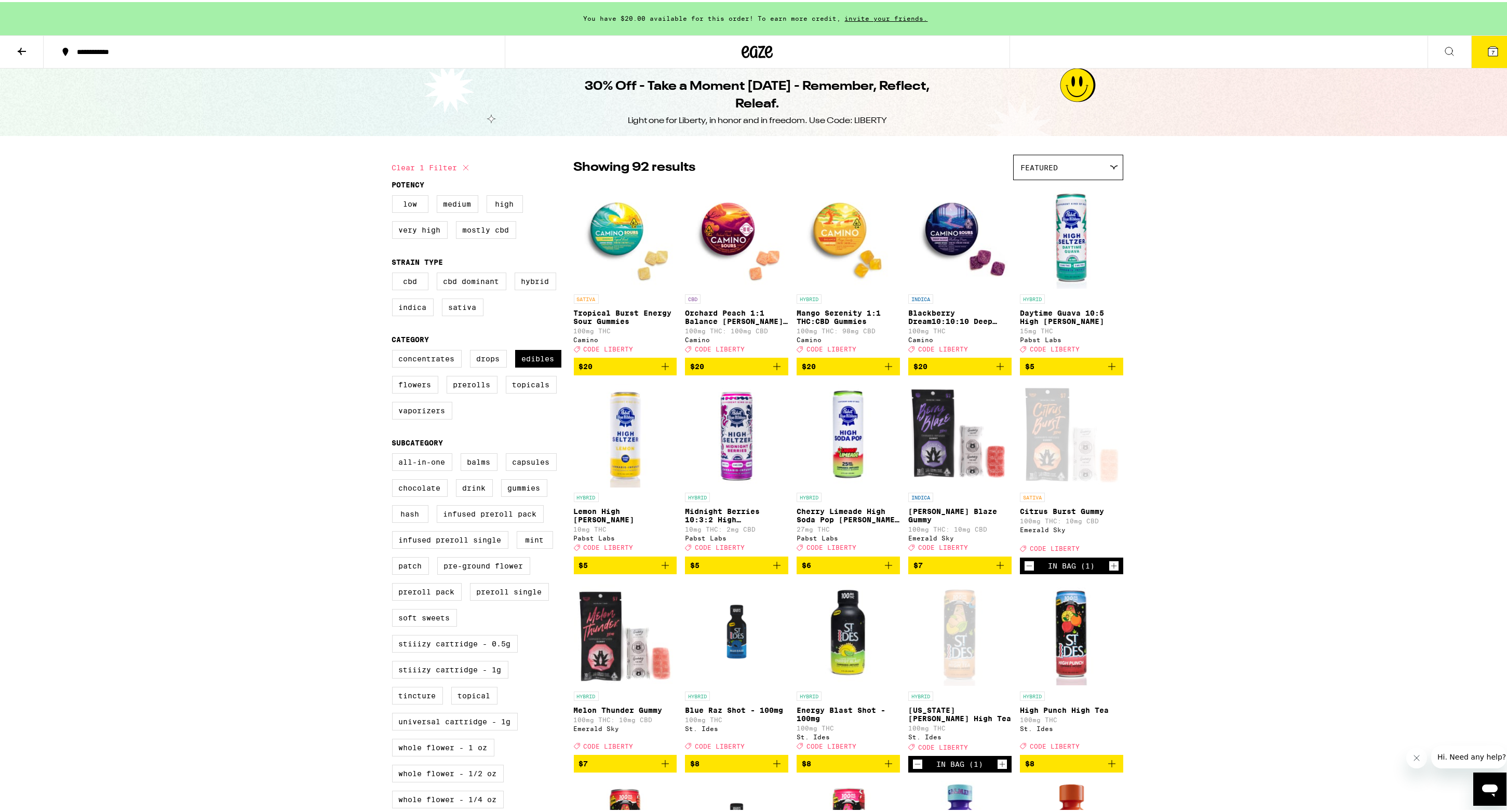
click at [762, 55] on icon at bounding box center [757, 50] width 15 height 13
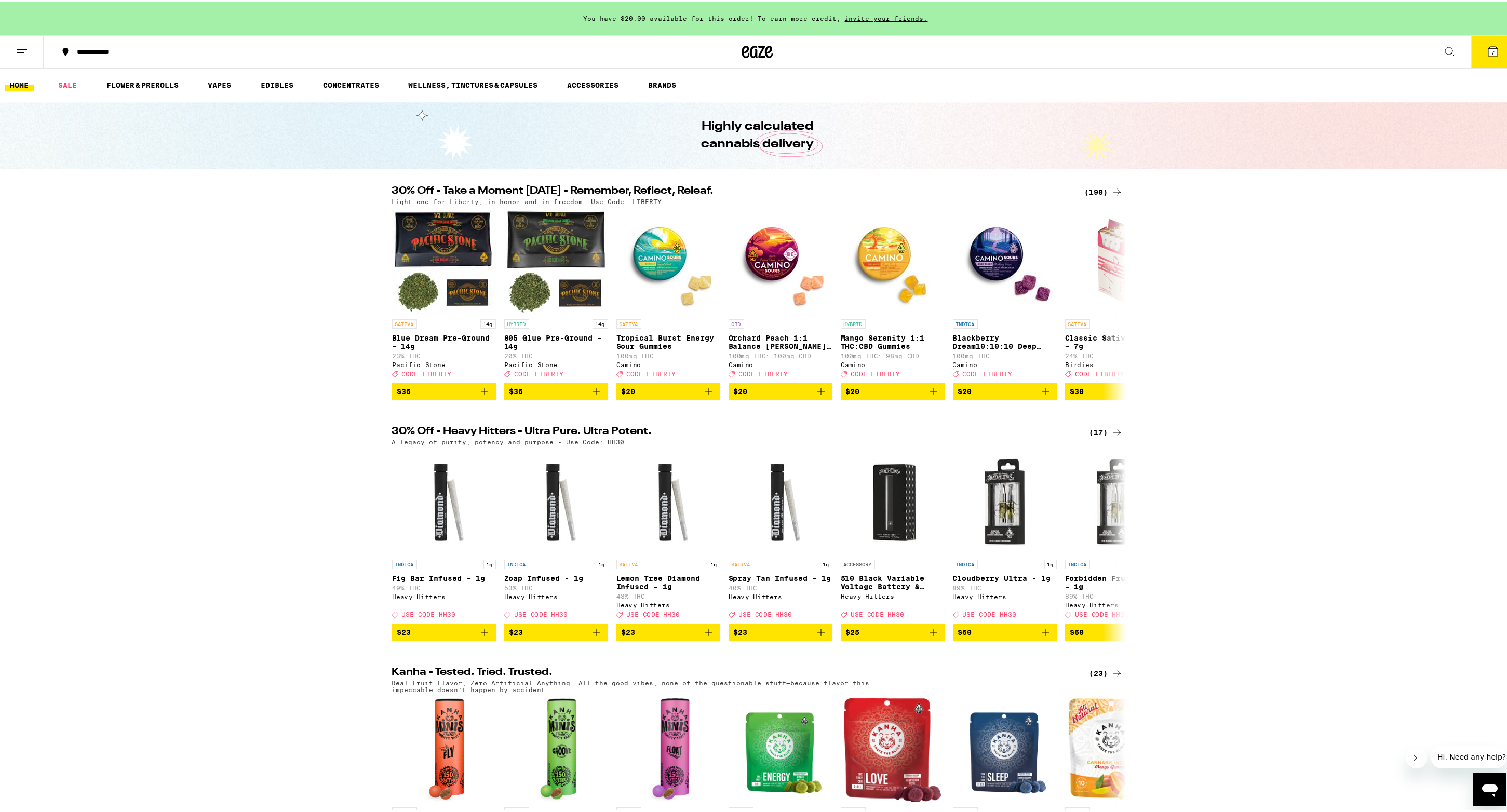
click at [1488, 45] on icon at bounding box center [1493, 50] width 9 height 9
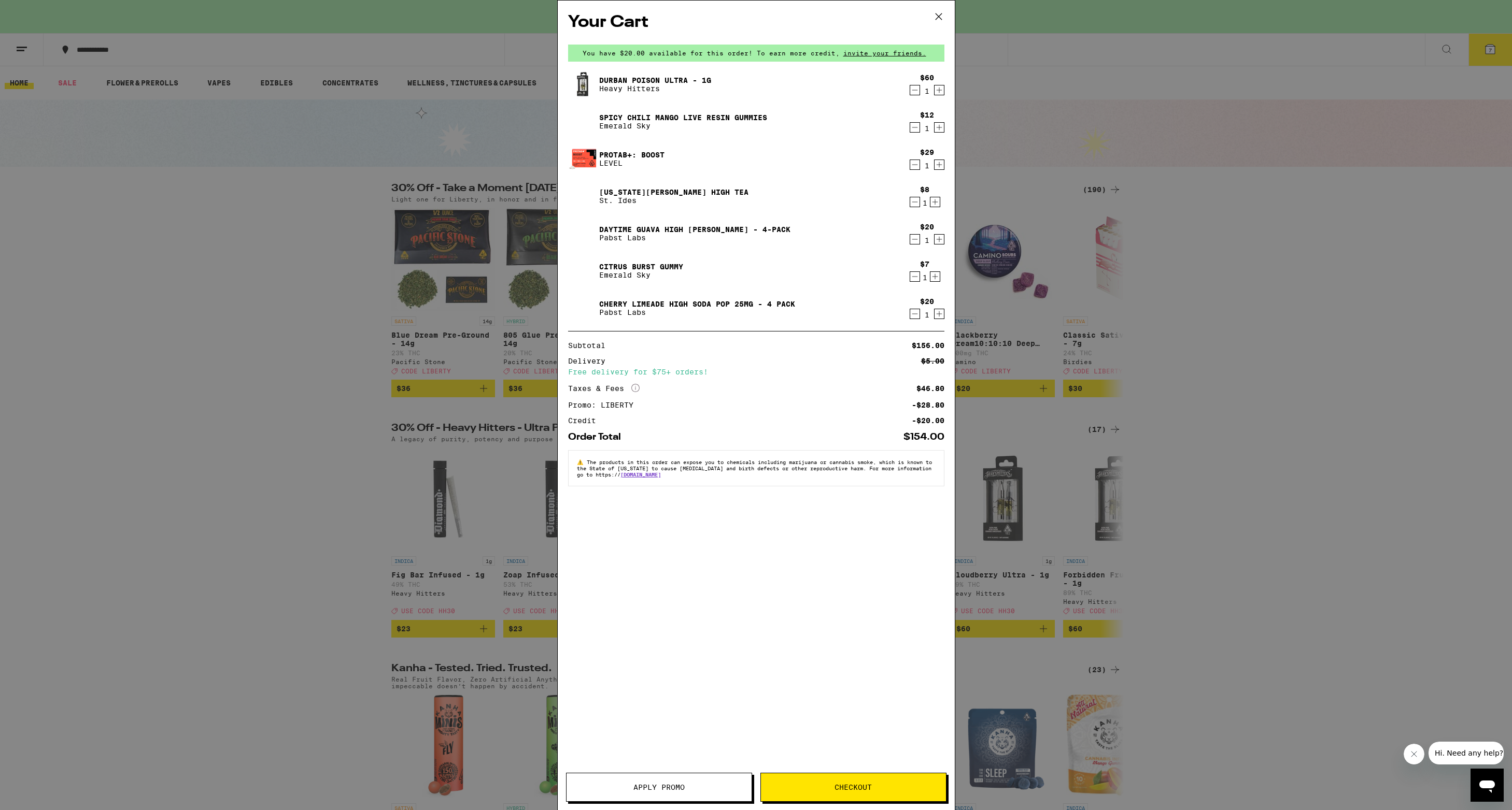
click at [666, 789] on span "Apply Promo" at bounding box center [658, 788] width 51 height 7
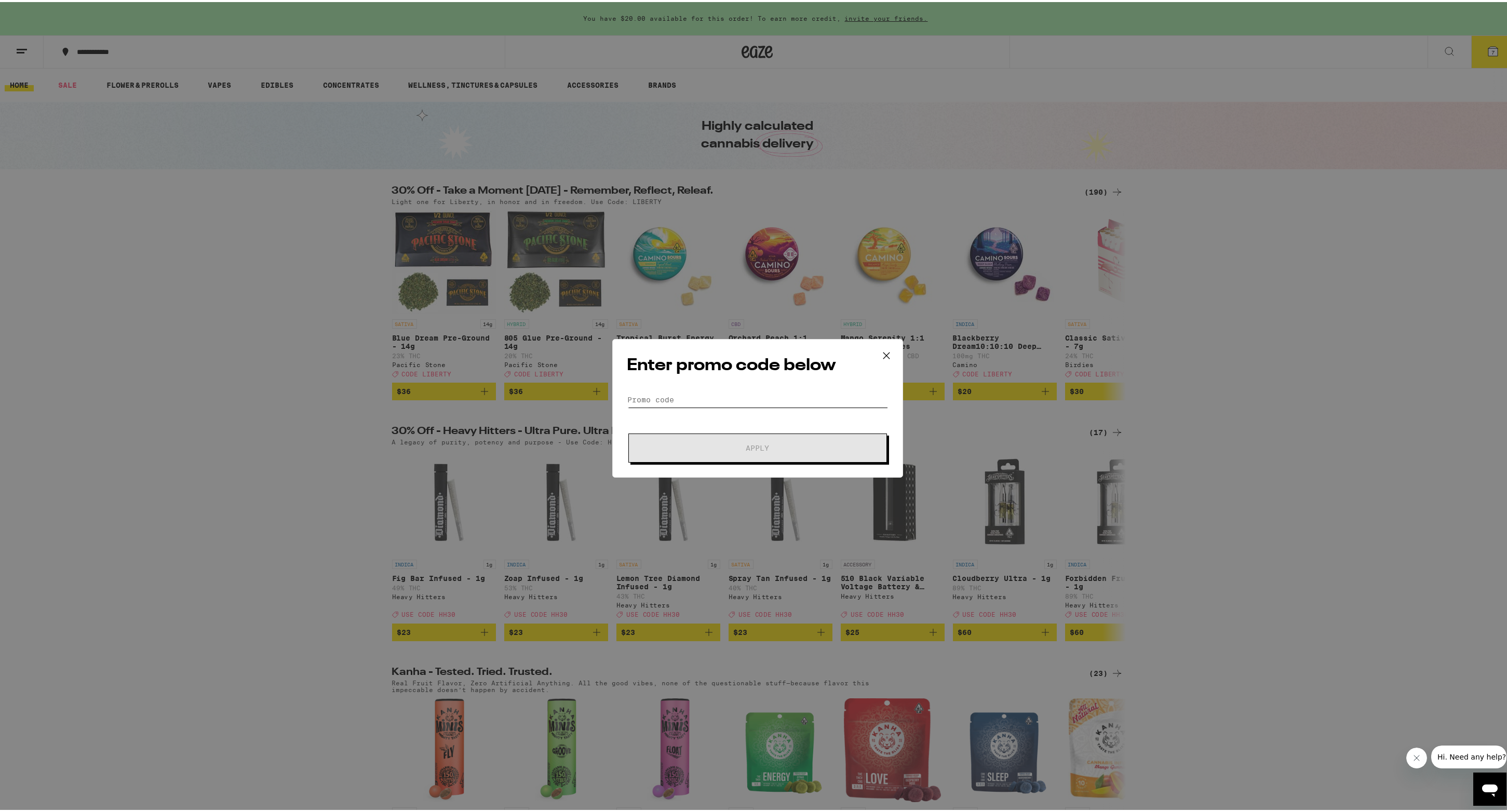
drag, startPoint x: 773, startPoint y: 396, endPoint x: 778, endPoint y: 386, distance: 11.2
click at [773, 396] on input "Promo Code" at bounding box center [757, 397] width 260 height 15
type input "HH30"
click at [812, 452] on button "Apply" at bounding box center [757, 446] width 259 height 29
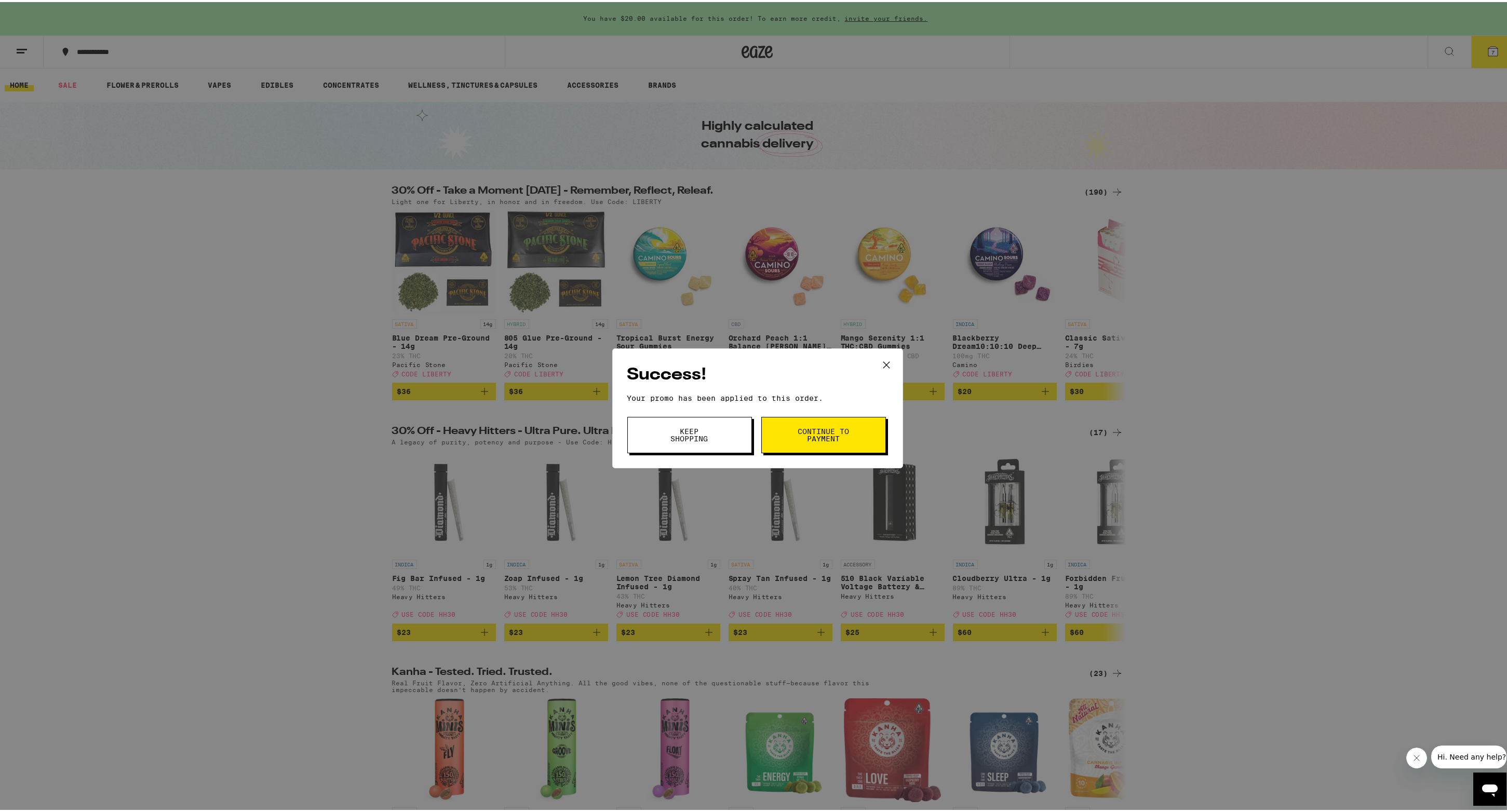
scroll to position [2, 0]
click at [646, 434] on button "Keep Shopping" at bounding box center [690, 433] width 124 height 36
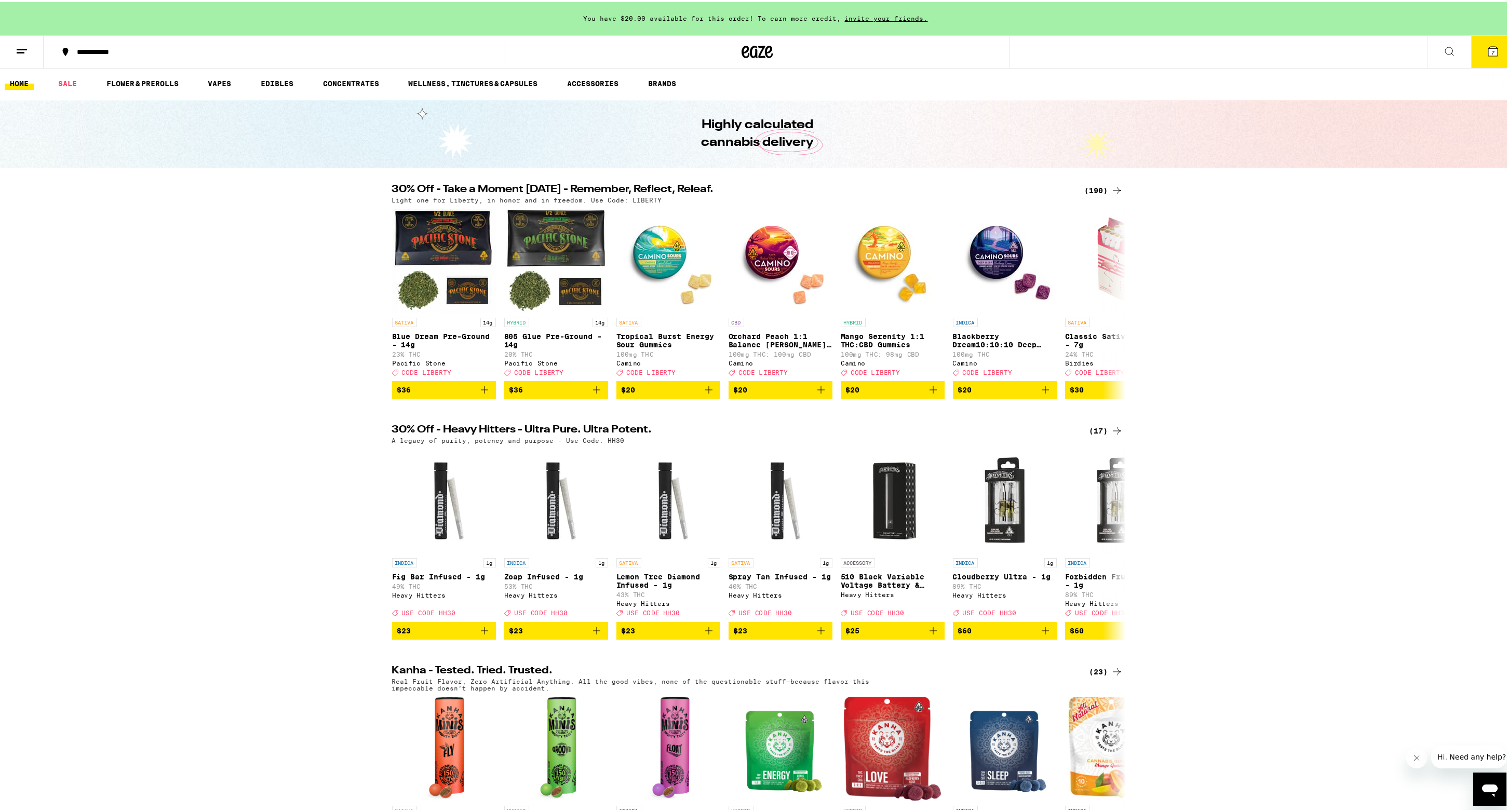
scroll to position [3, 0]
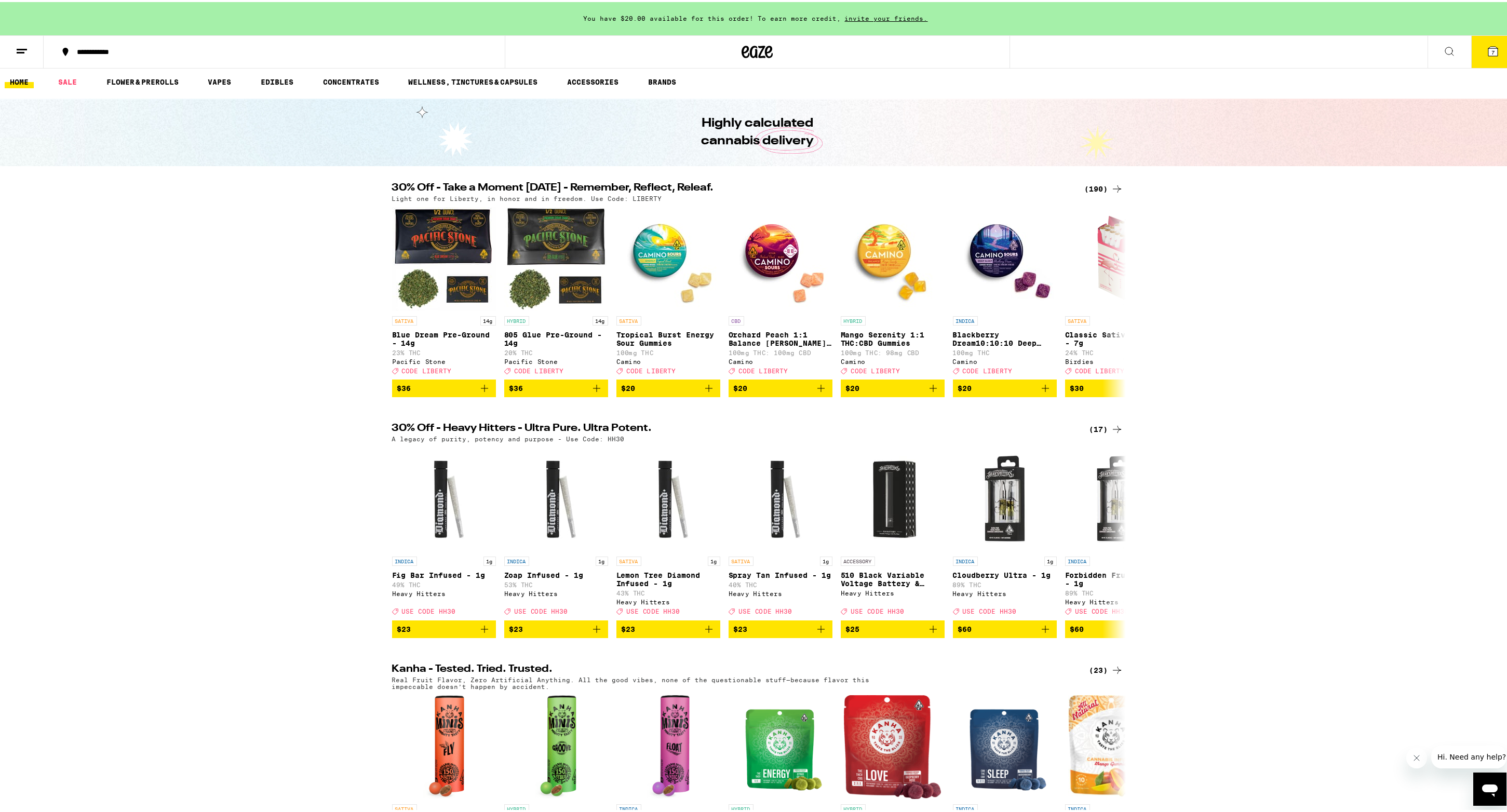
click at [1492, 51] on span "7" at bounding box center [1493, 50] width 3 height 6
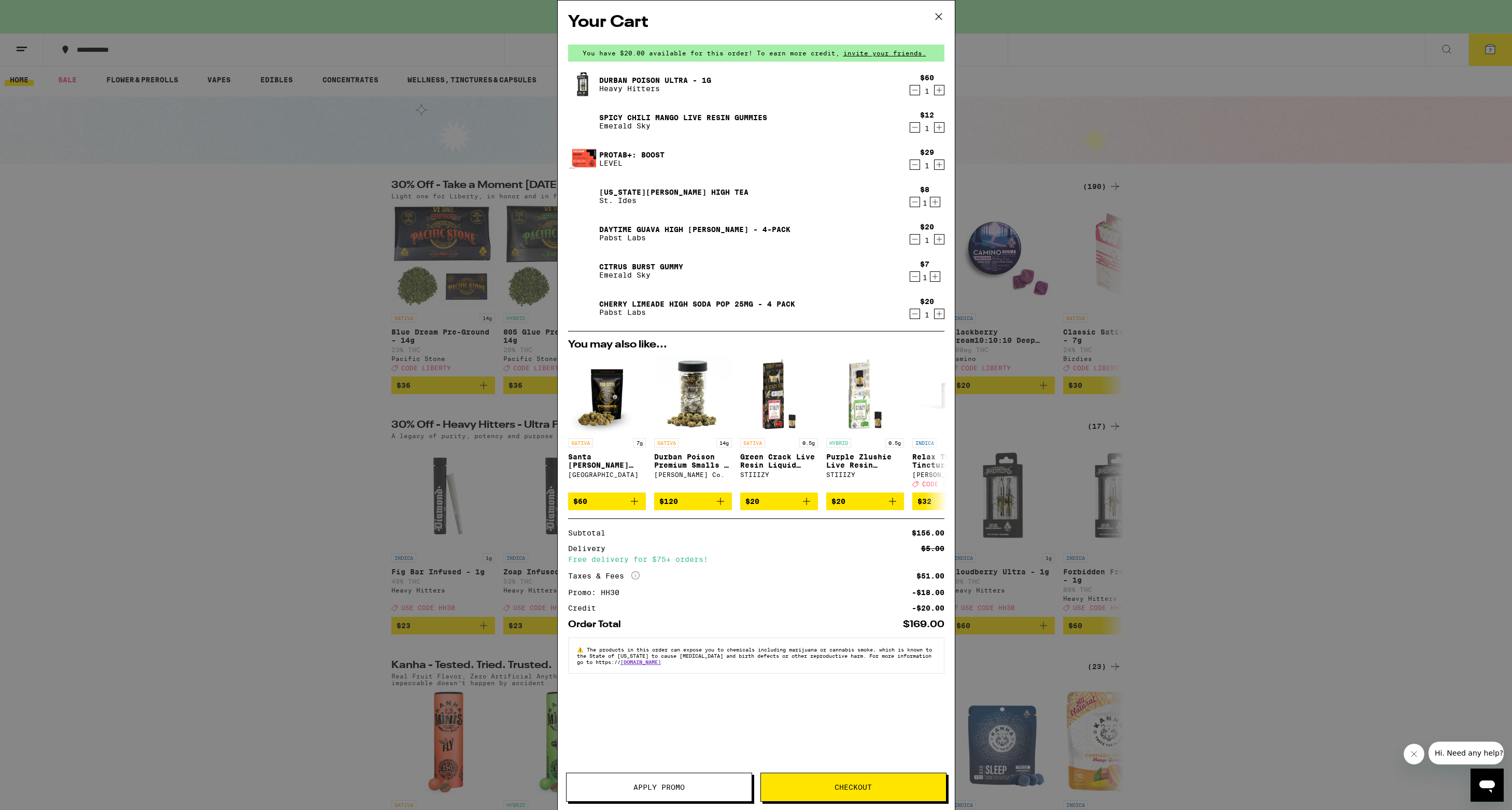
click at [915, 127] on icon "Decrement" at bounding box center [915, 128] width 9 height 13
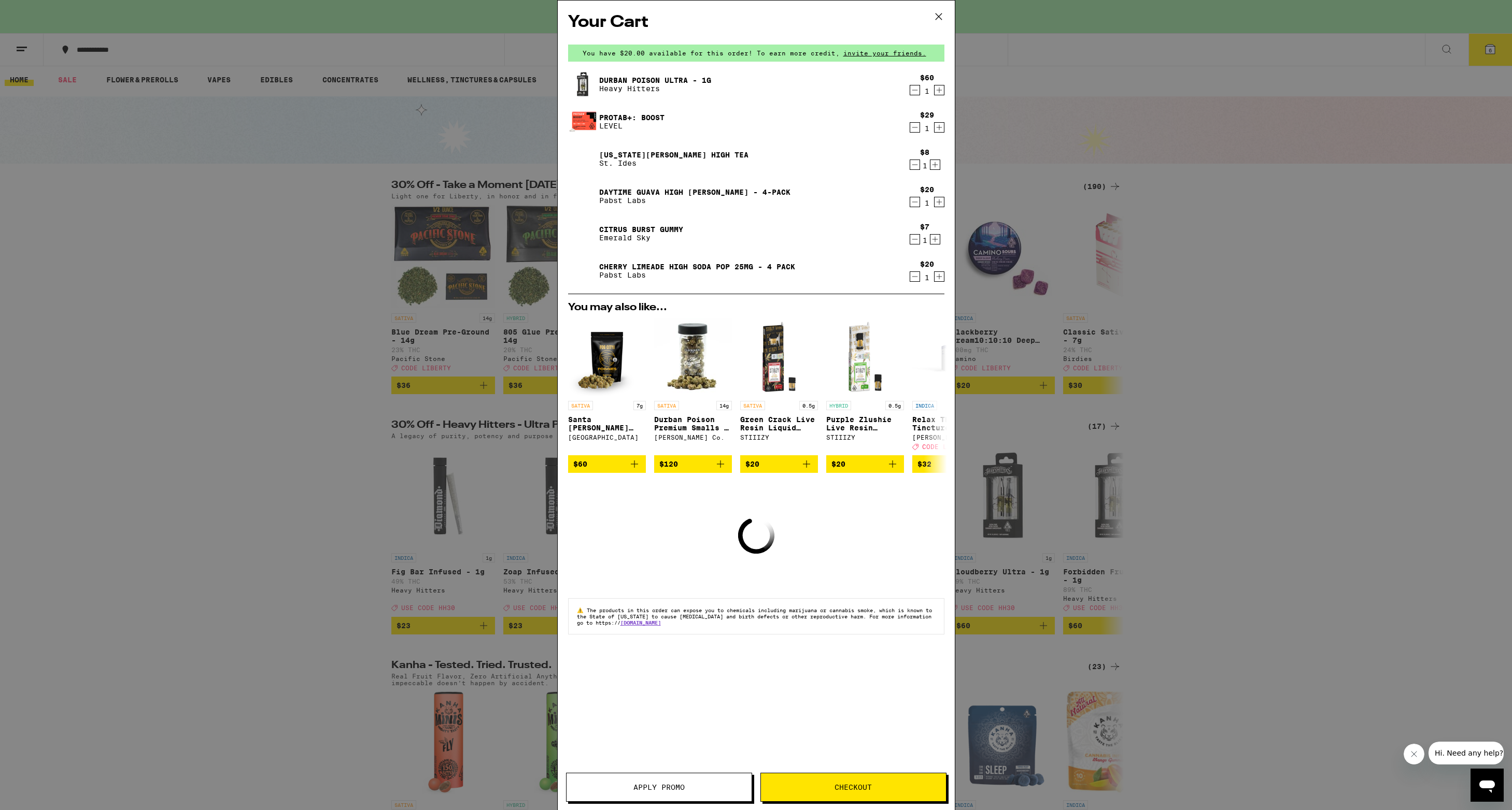
click at [916, 127] on icon "Decrement" at bounding box center [915, 128] width 9 height 13
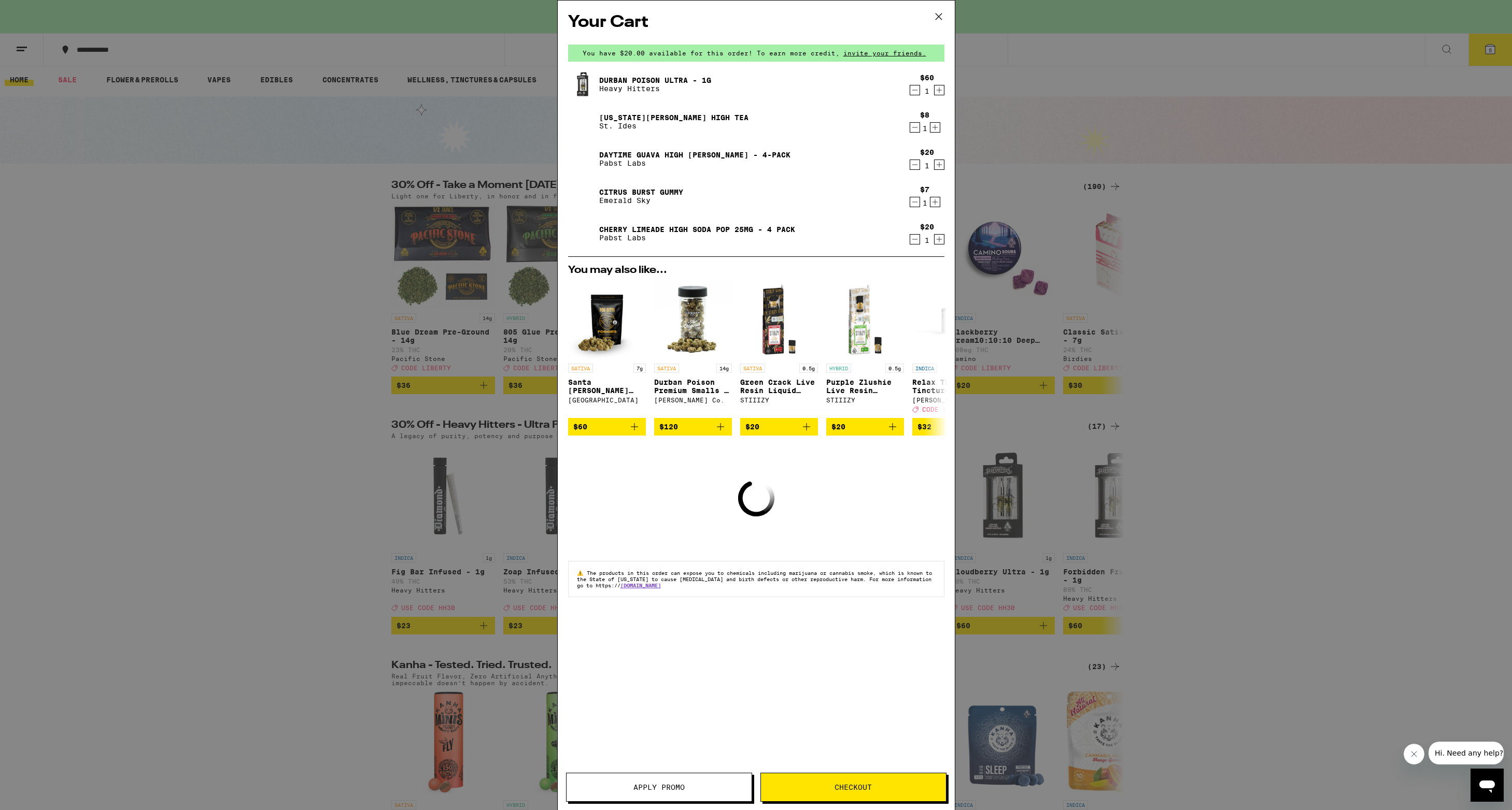
click at [916, 127] on icon "Decrement" at bounding box center [915, 128] width 9 height 13
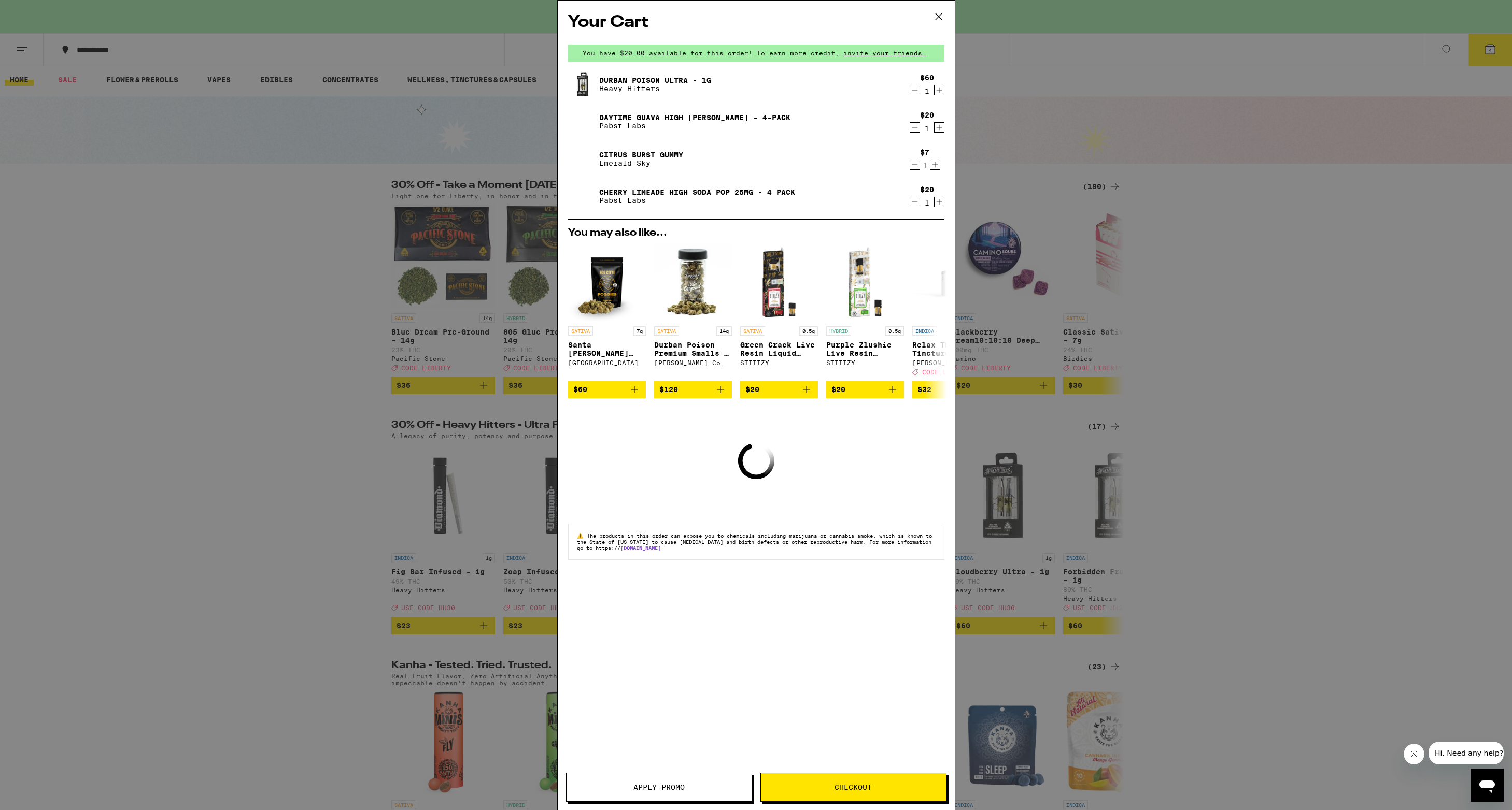
click at [916, 126] on icon "Decrement" at bounding box center [915, 128] width 9 height 13
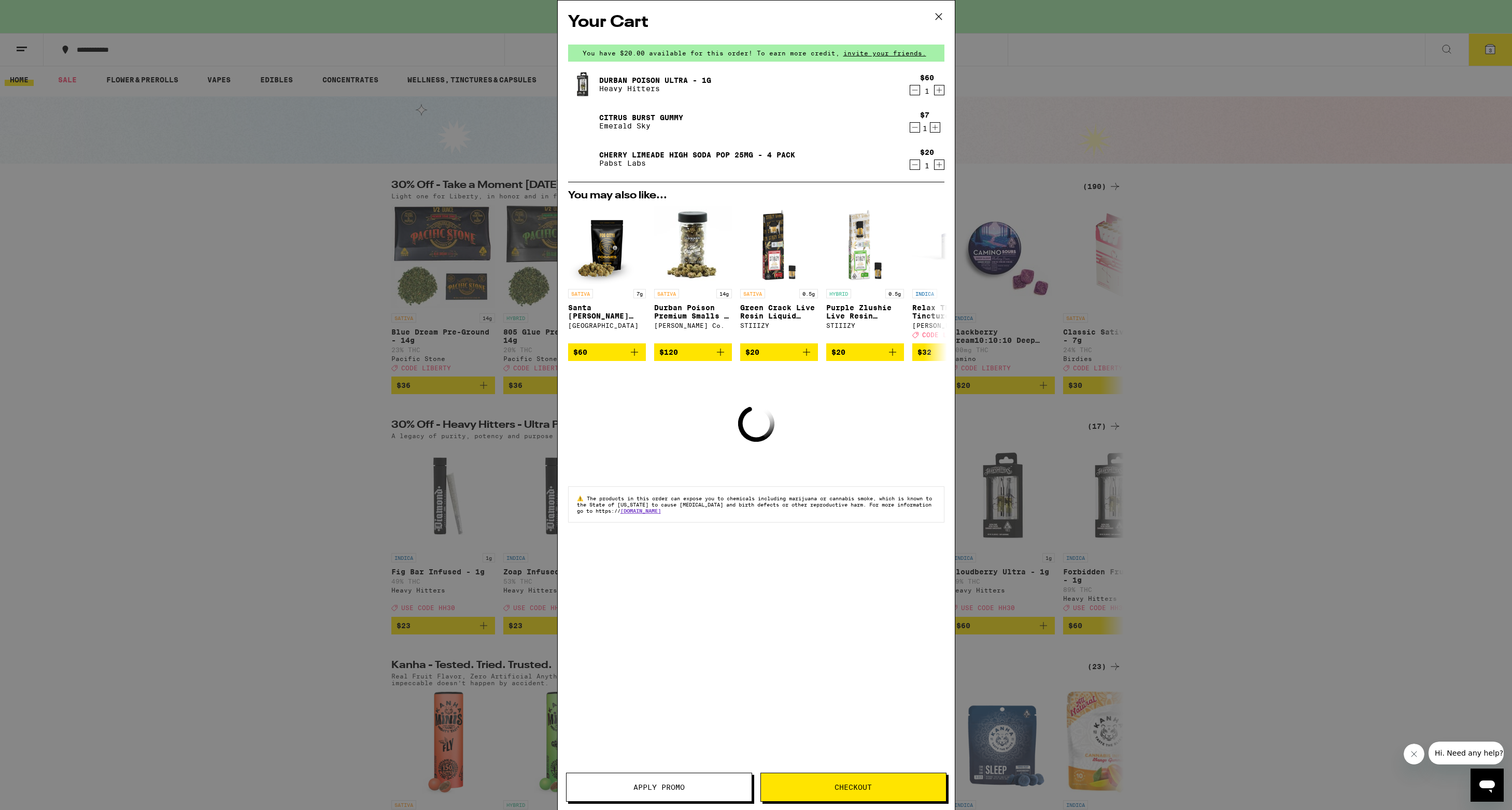
click at [916, 126] on icon "Decrement" at bounding box center [915, 128] width 9 height 13
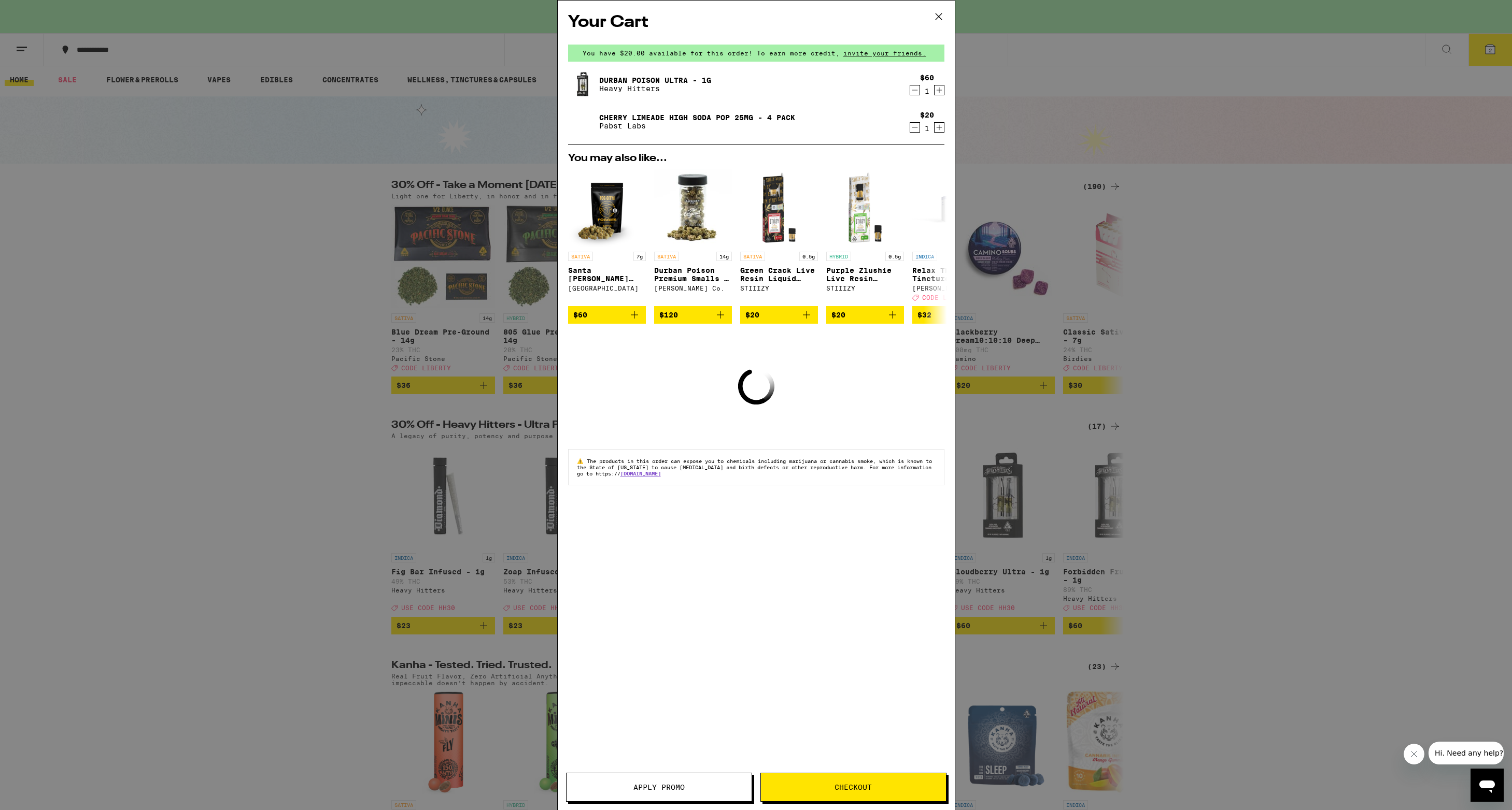
click at [916, 126] on icon "Decrement" at bounding box center [915, 128] width 9 height 13
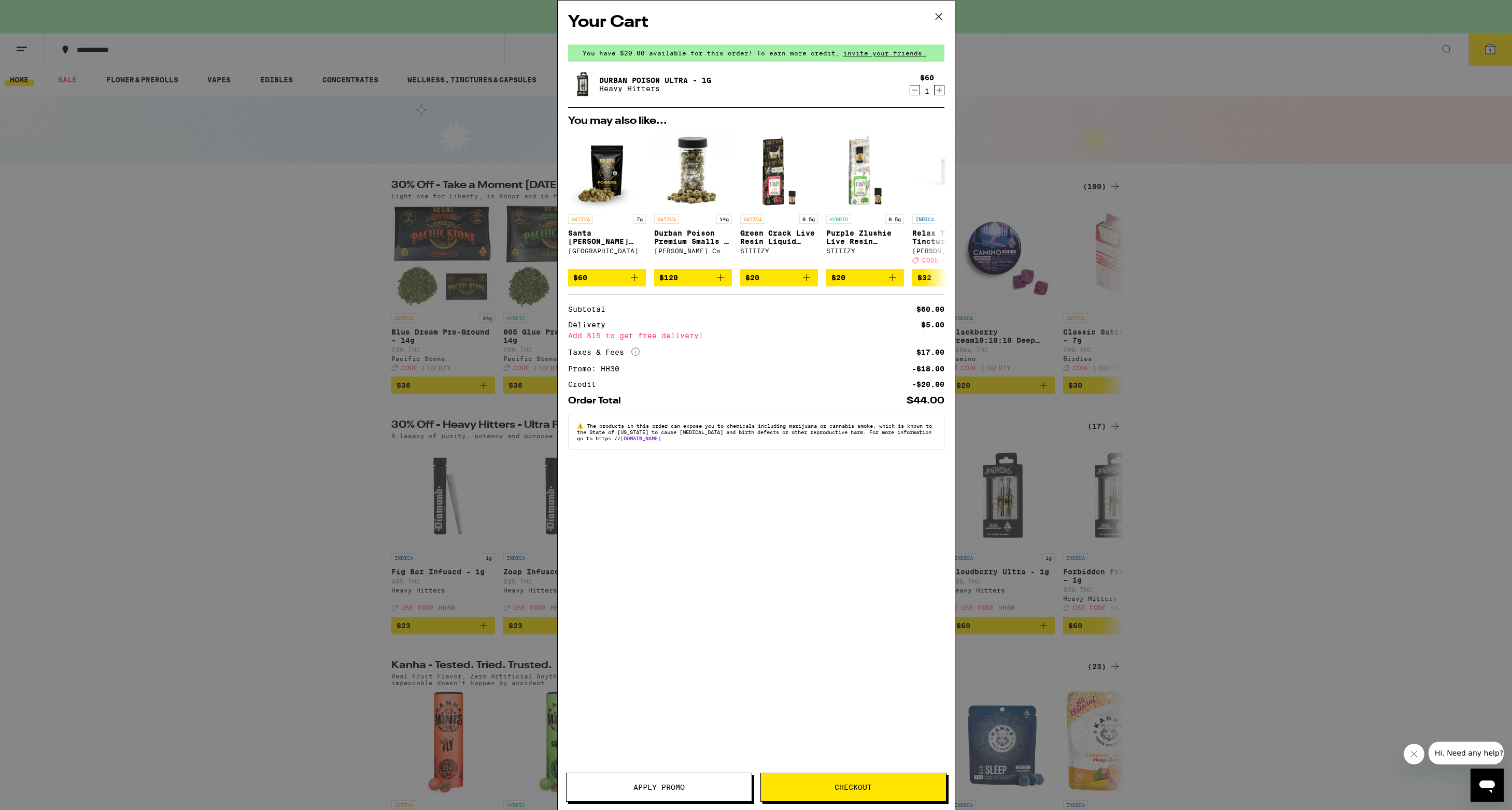
click at [940, 14] on icon at bounding box center [938, 16] width 15 height 15
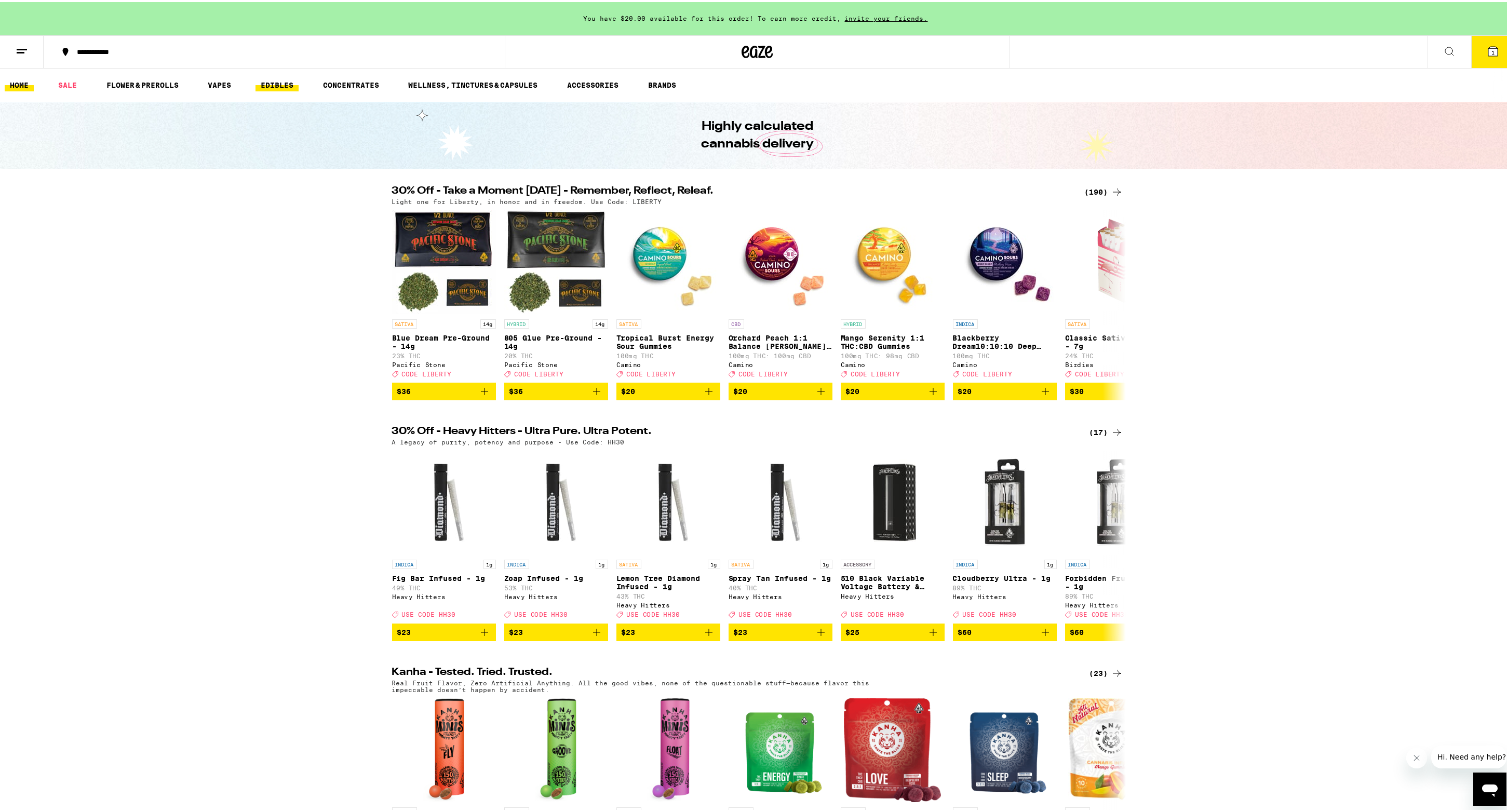
click at [278, 79] on link "EDIBLES" at bounding box center [278, 83] width 43 height 13
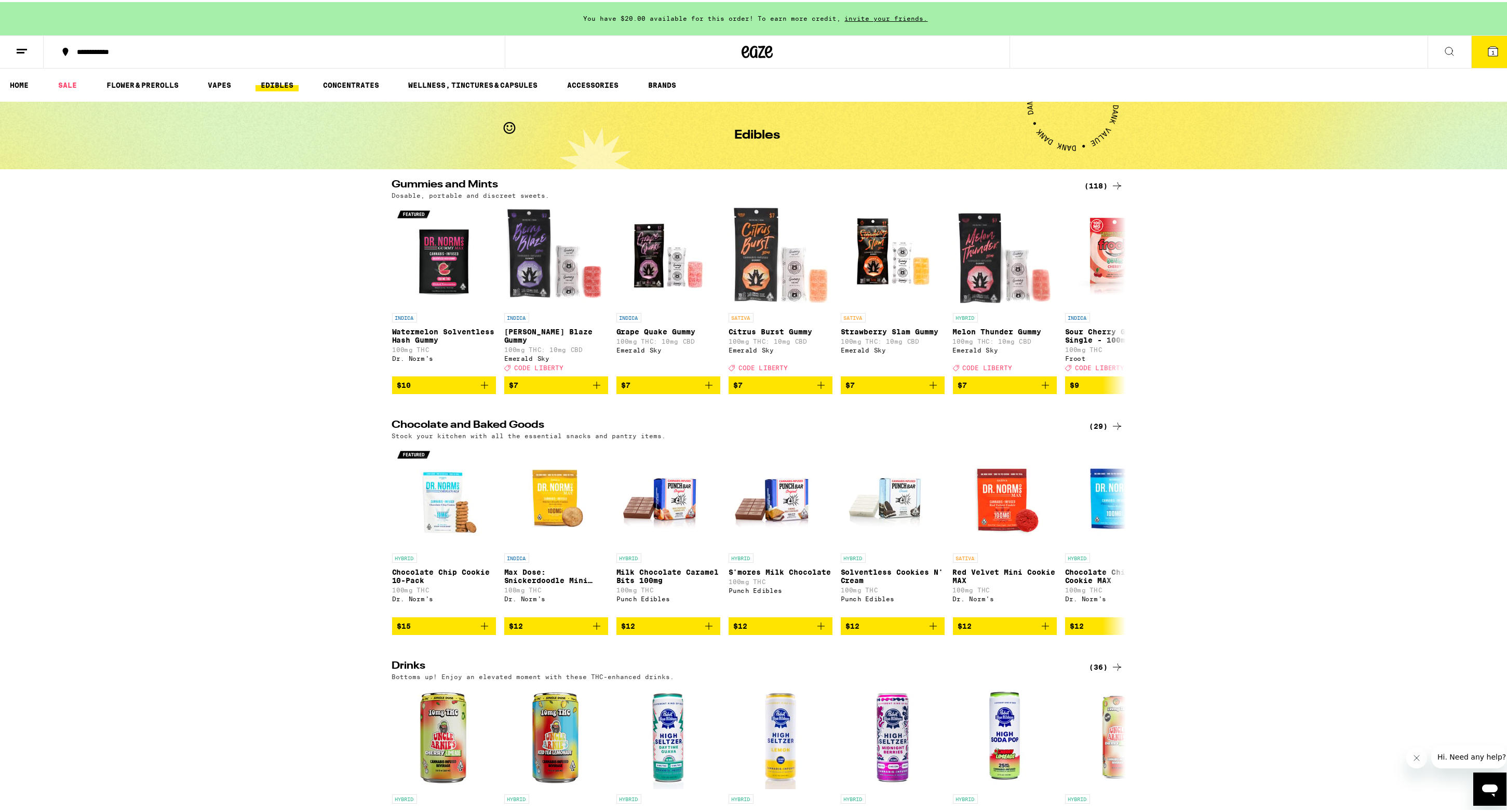
scroll to position [3, 0]
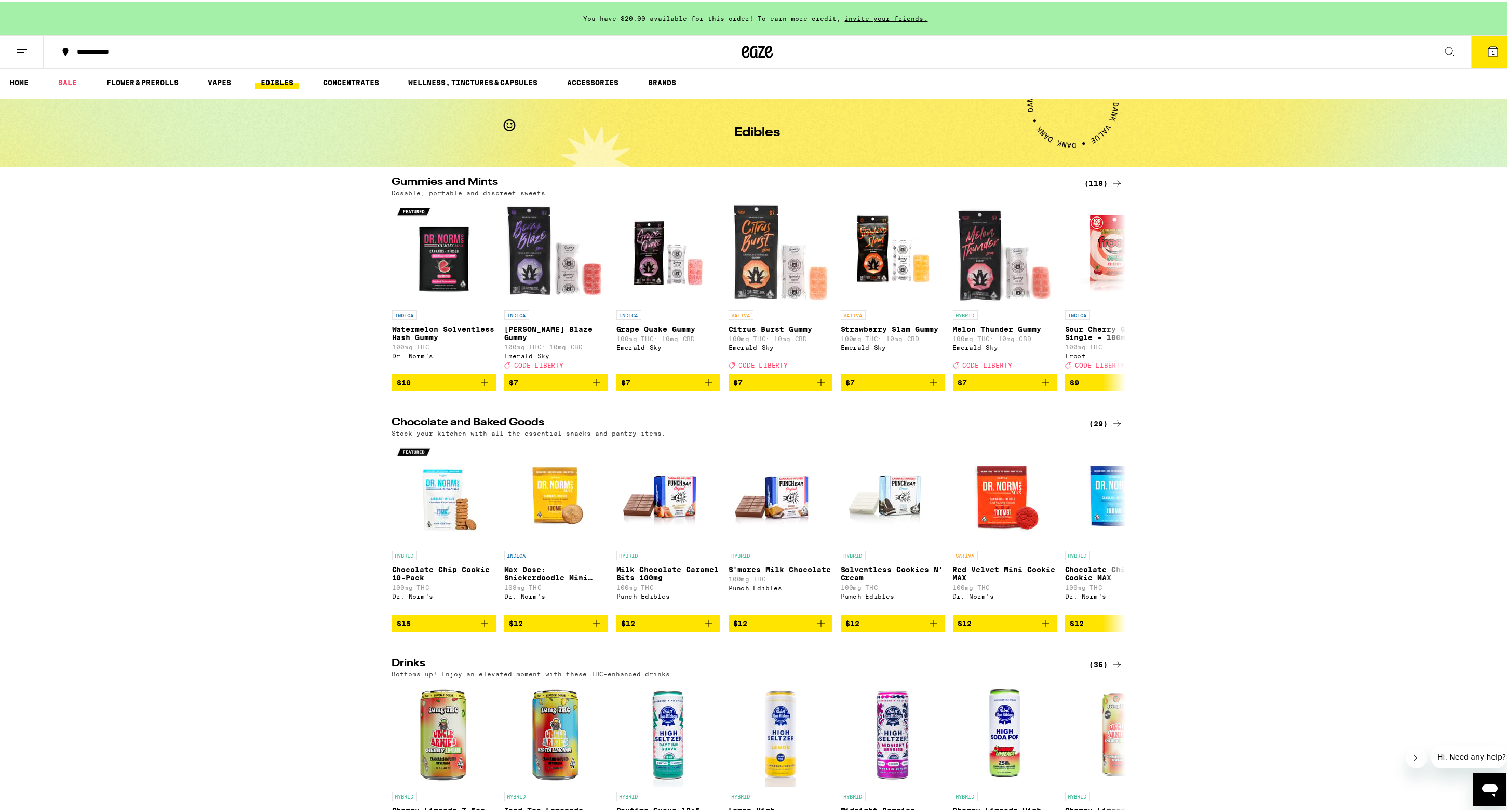
click at [1086, 179] on div "(118)" at bounding box center [1104, 181] width 39 height 13
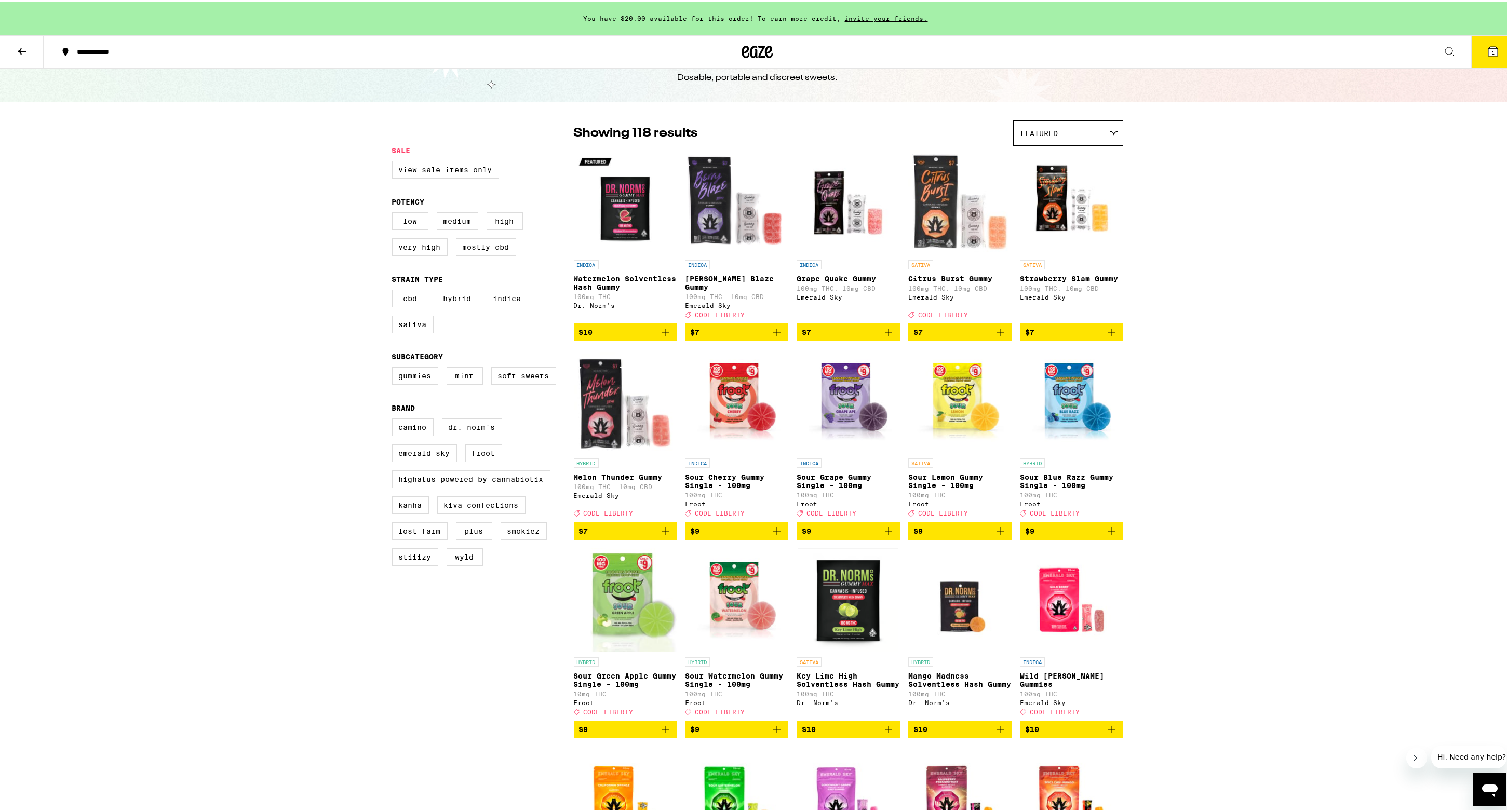
scroll to position [35, 0]
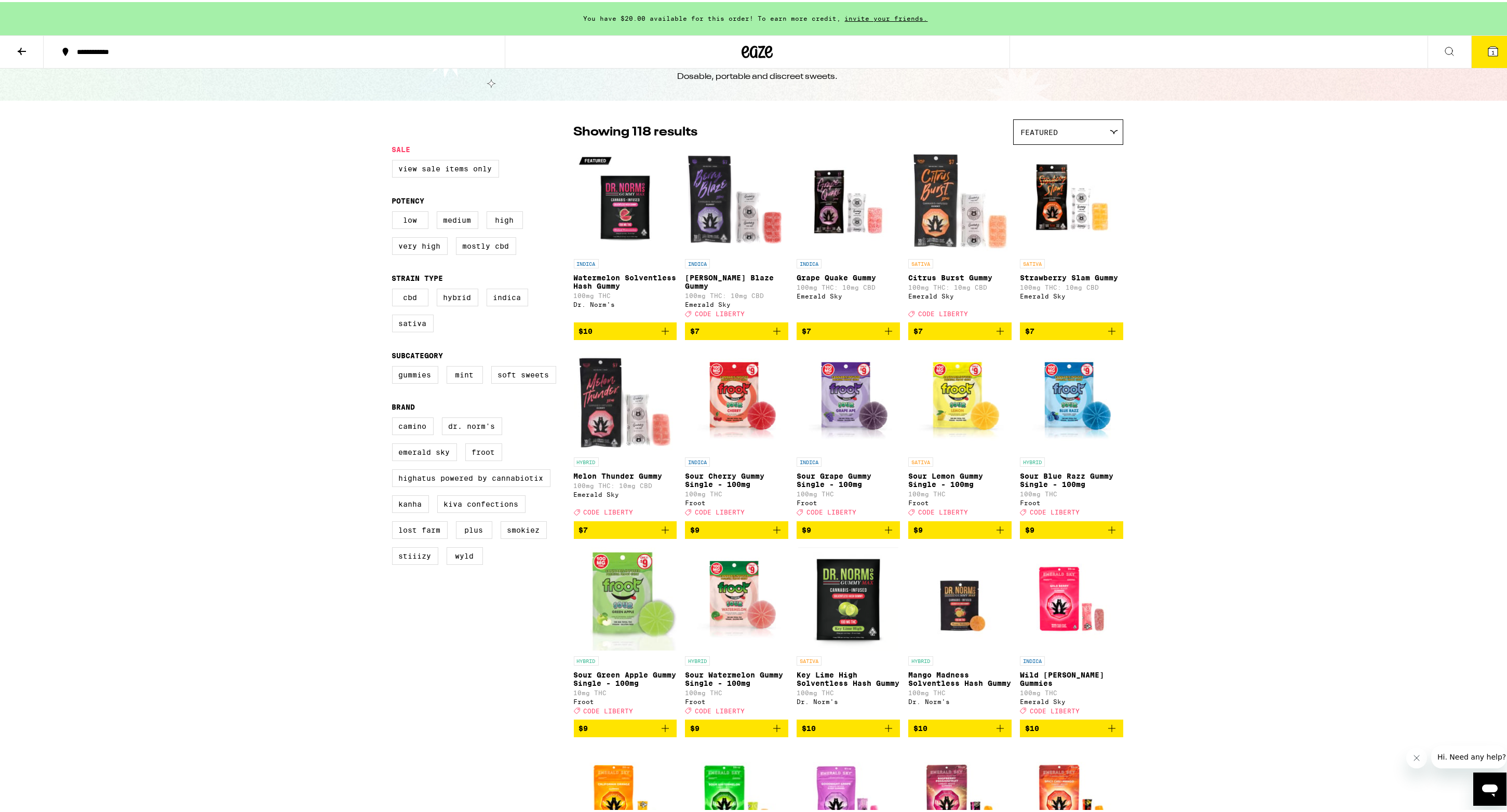
click at [1069, 128] on div "Featured" at bounding box center [1068, 130] width 109 height 24
click at [1072, 179] on span "Price: Low to High" at bounding box center [1068, 178] width 95 height 23
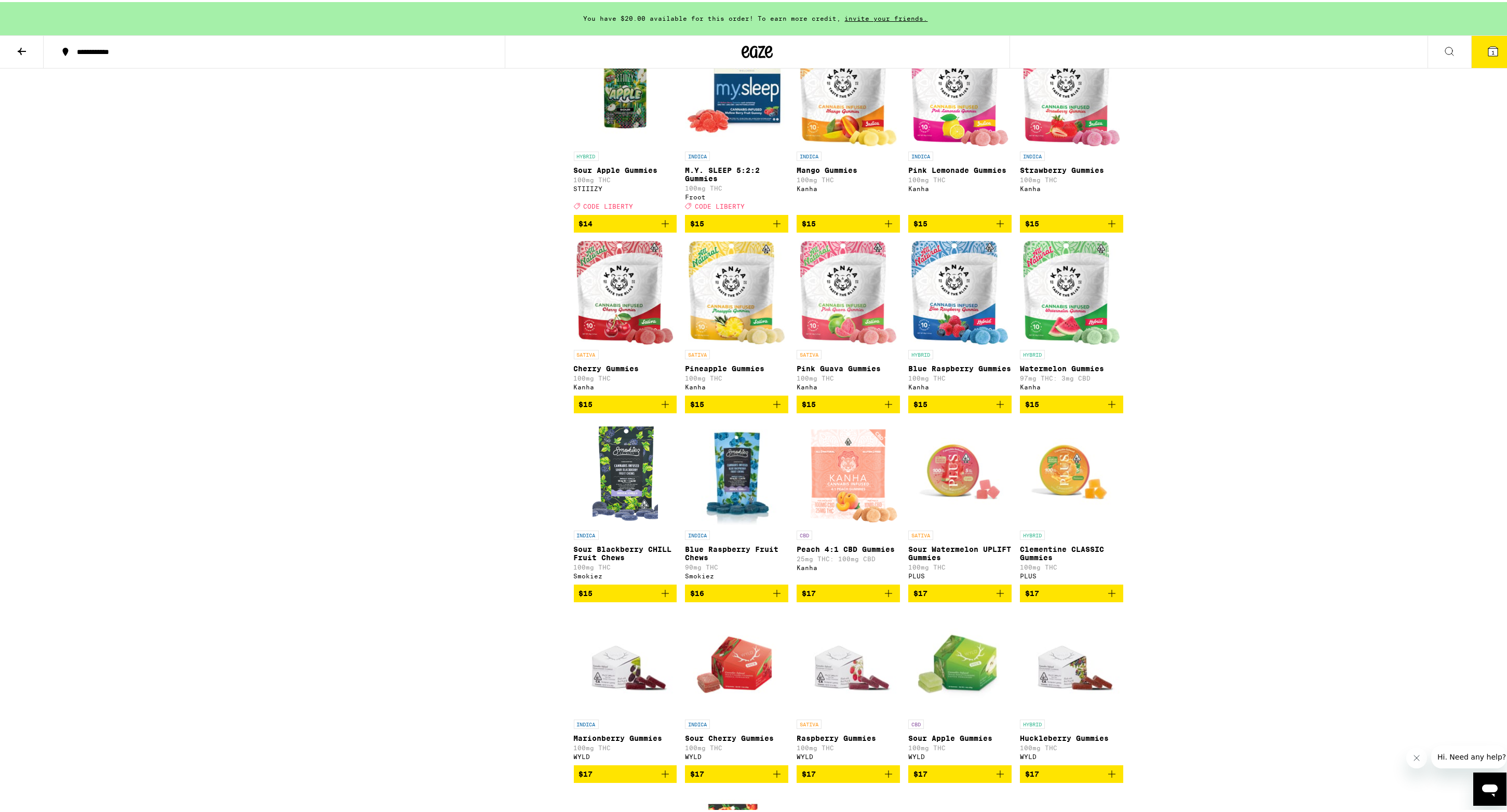
scroll to position [1331, 0]
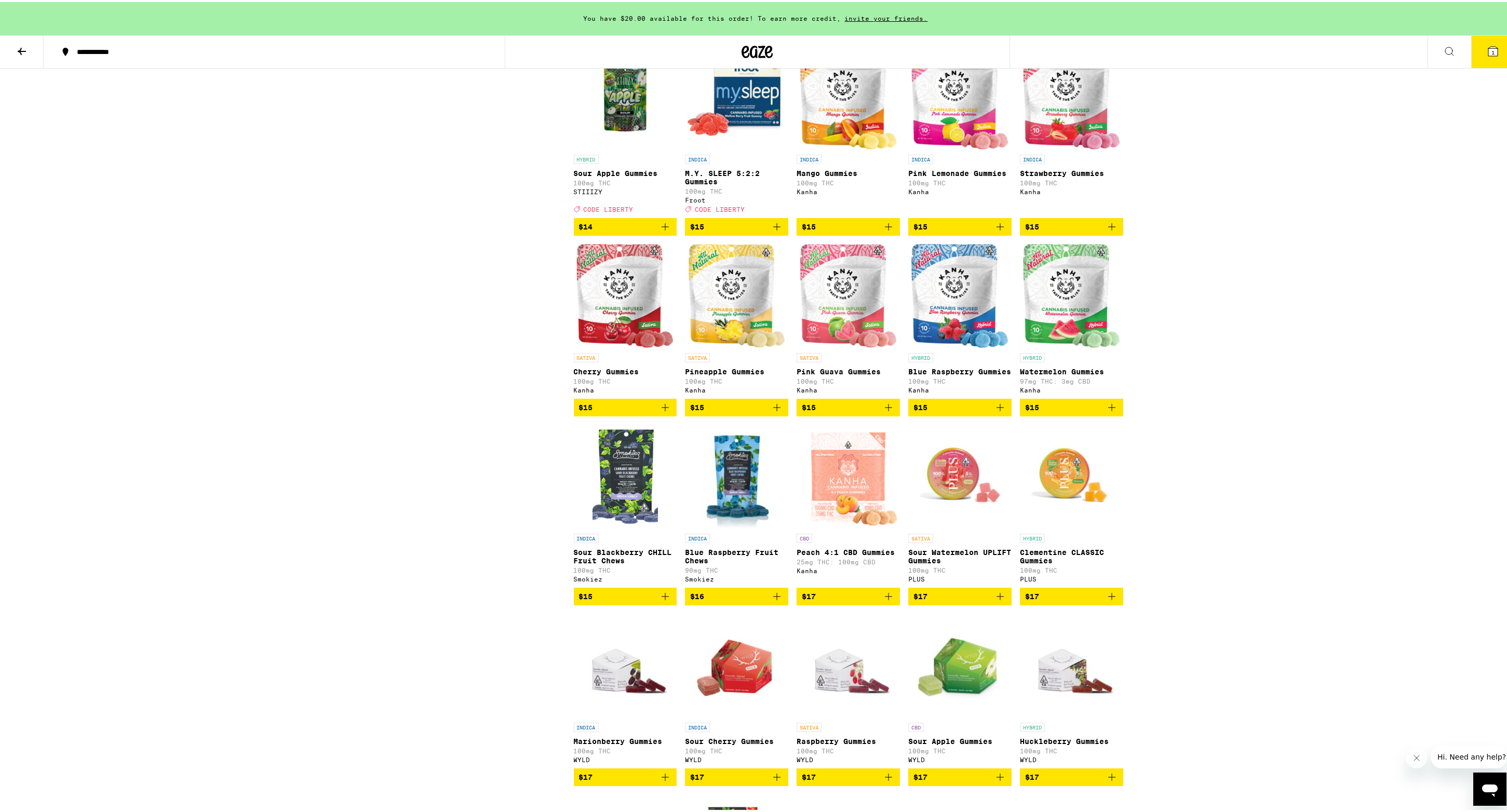
click at [885, 412] on icon "Add to bag" at bounding box center [889, 406] width 13 height 13
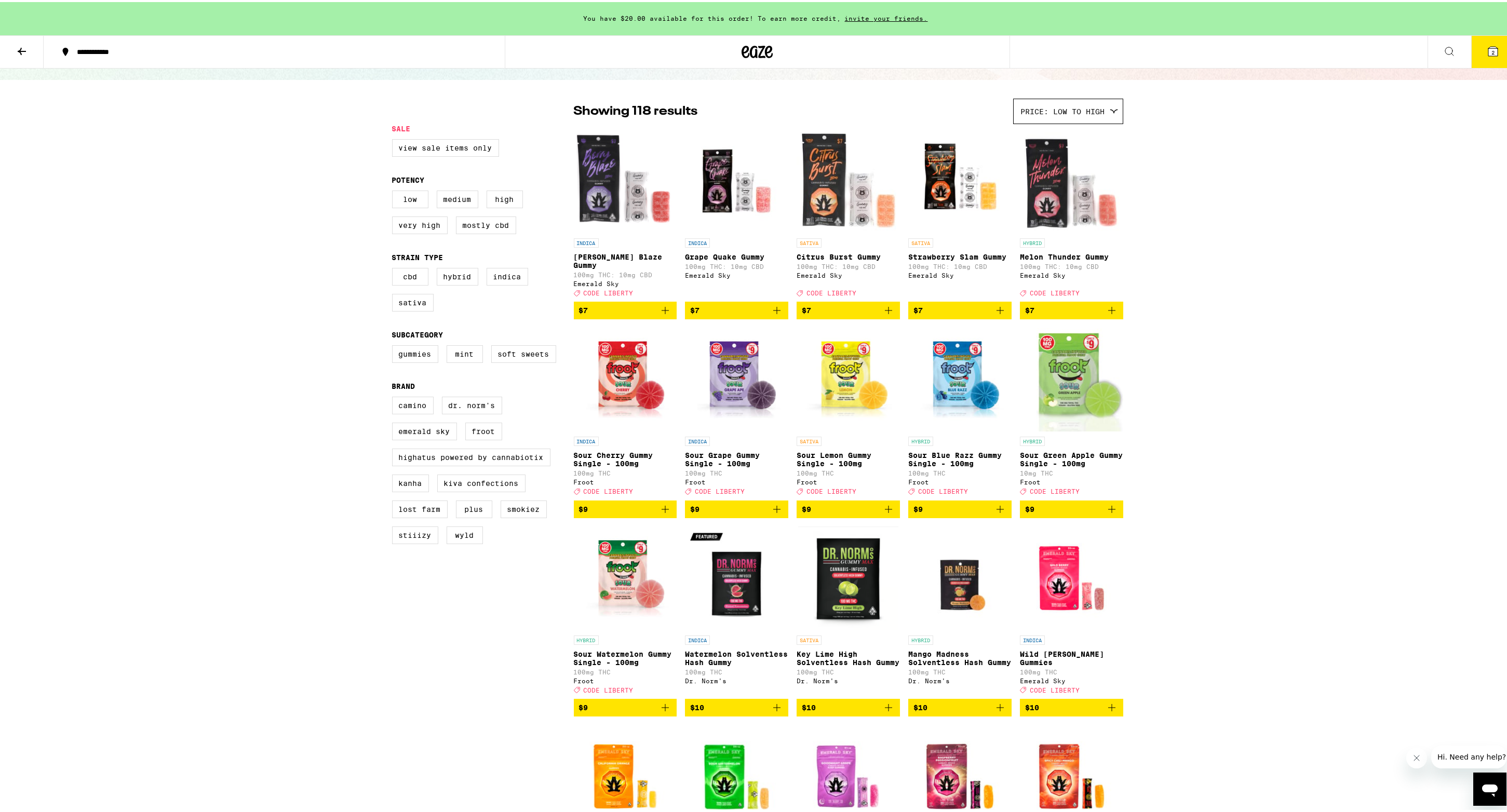
scroll to position [0, 0]
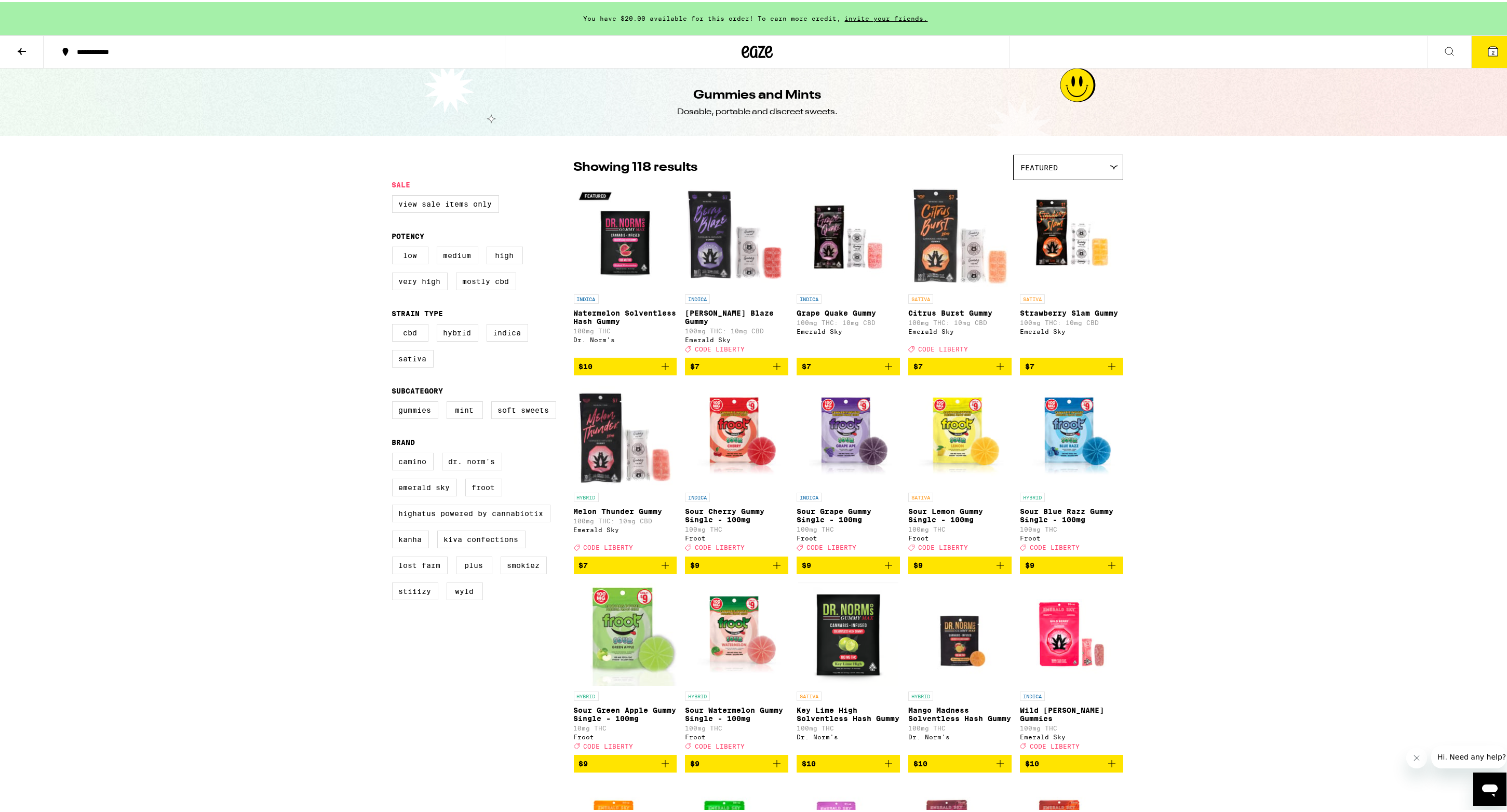
scroll to position [35, 0]
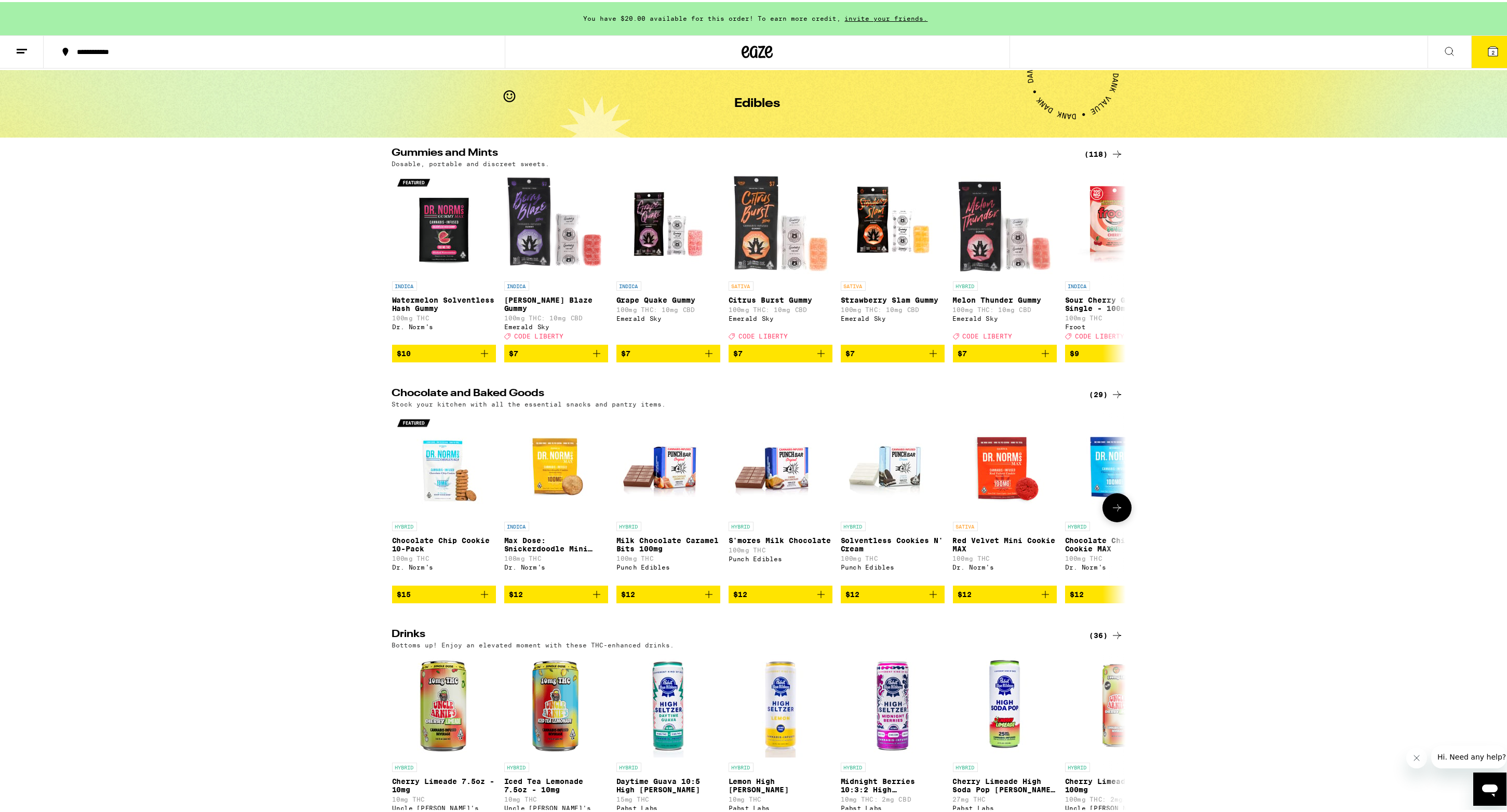
scroll to position [53, 0]
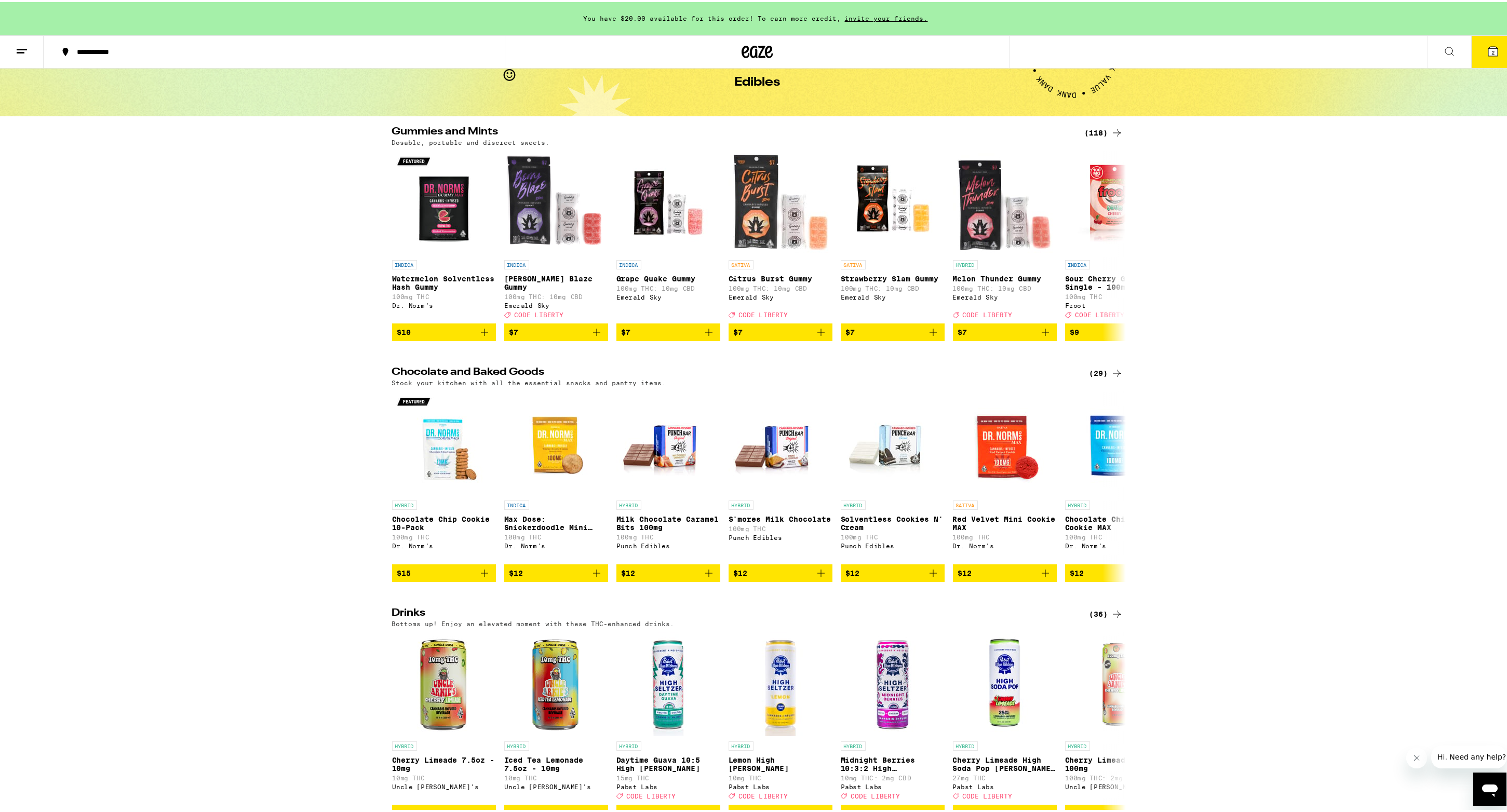
click at [1101, 378] on div "(29)" at bounding box center [1106, 371] width 33 height 13
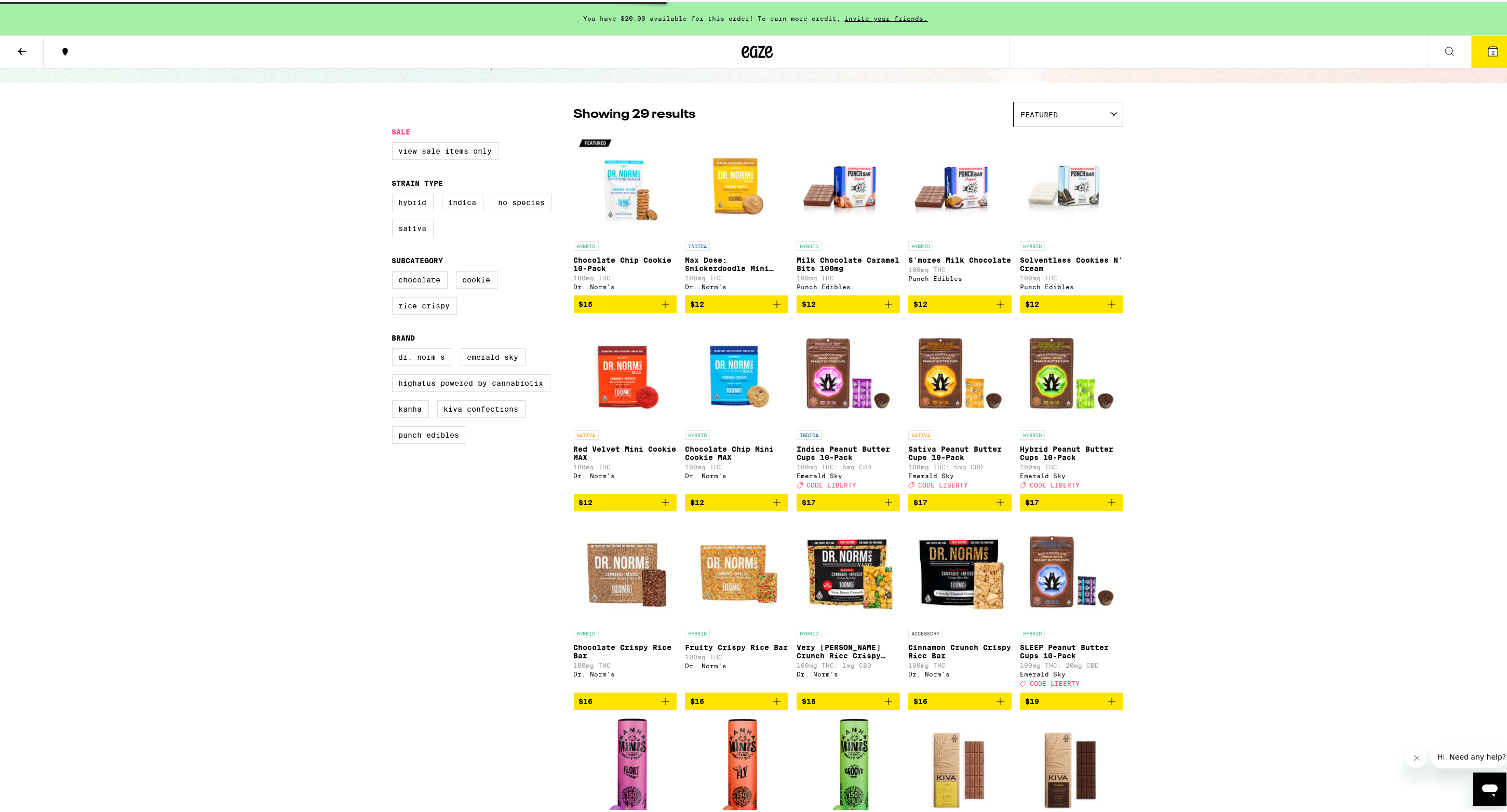
scroll to position [53, 0]
click at [1052, 161] on img "Open page for Solventless Cookies N' Cream from Punch Edibles" at bounding box center [1072, 181] width 104 height 104
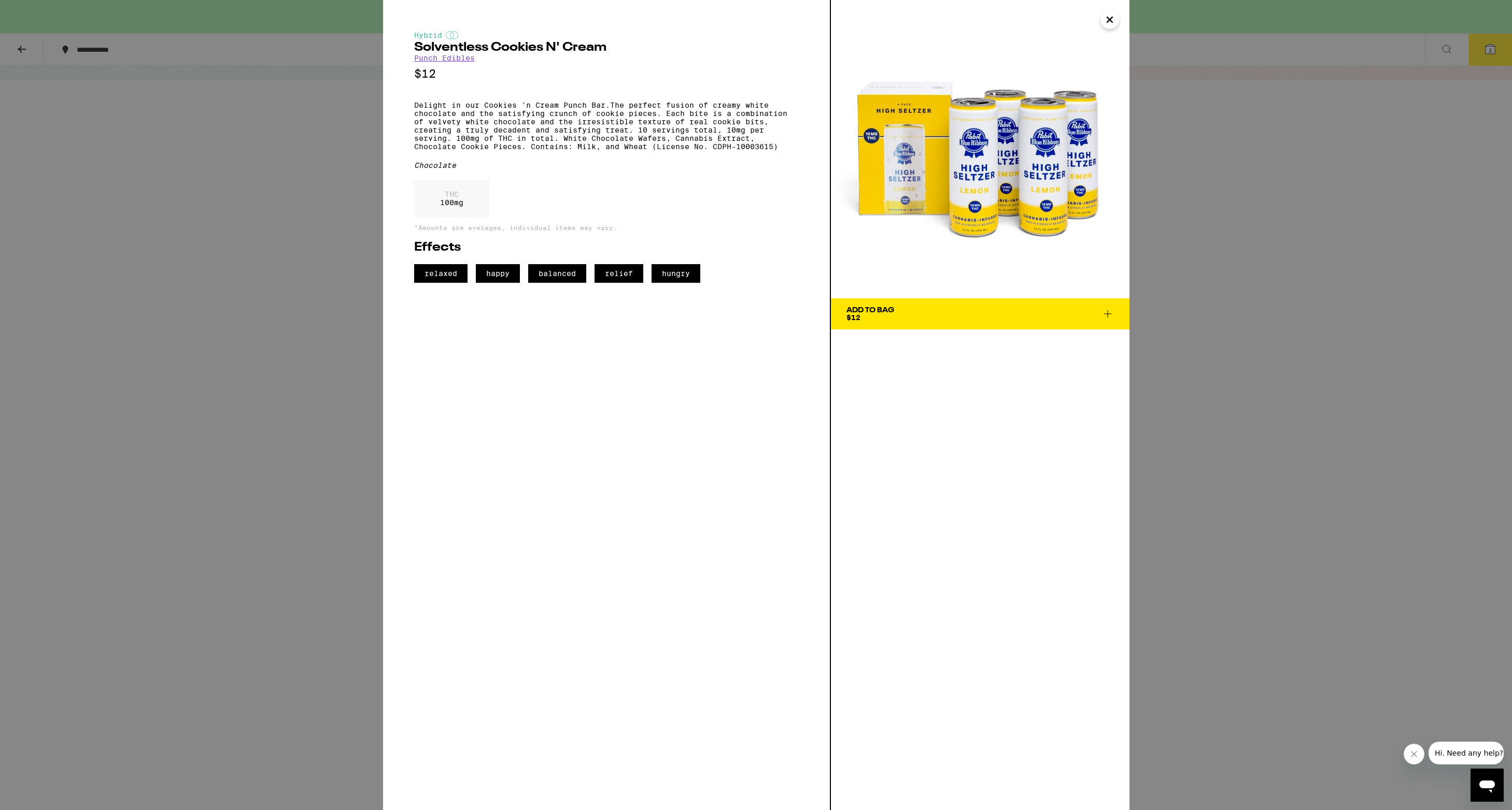
click at [1114, 24] on icon "Close" at bounding box center [1110, 19] width 13 height 15
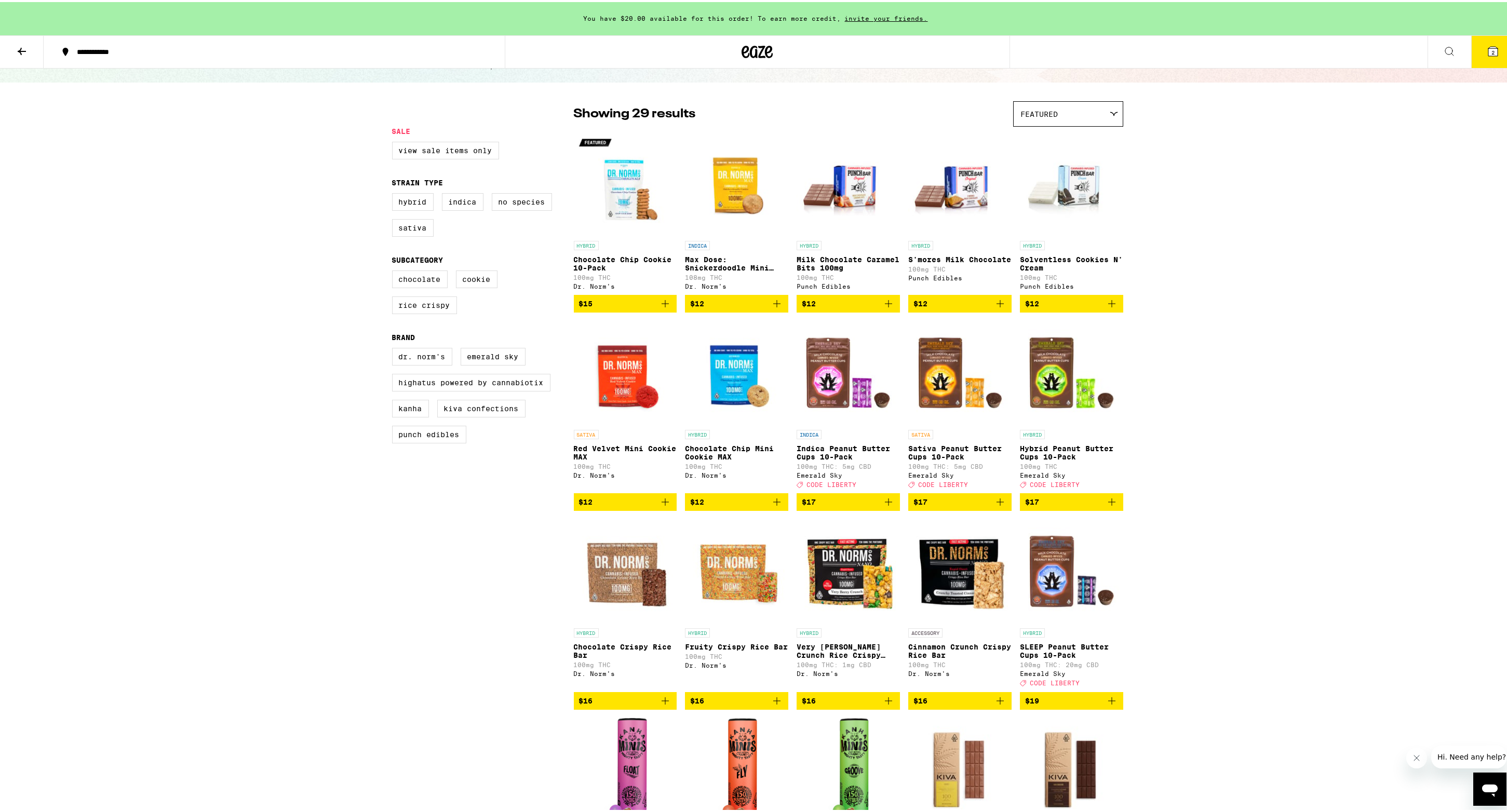
scroll to position [3, 0]
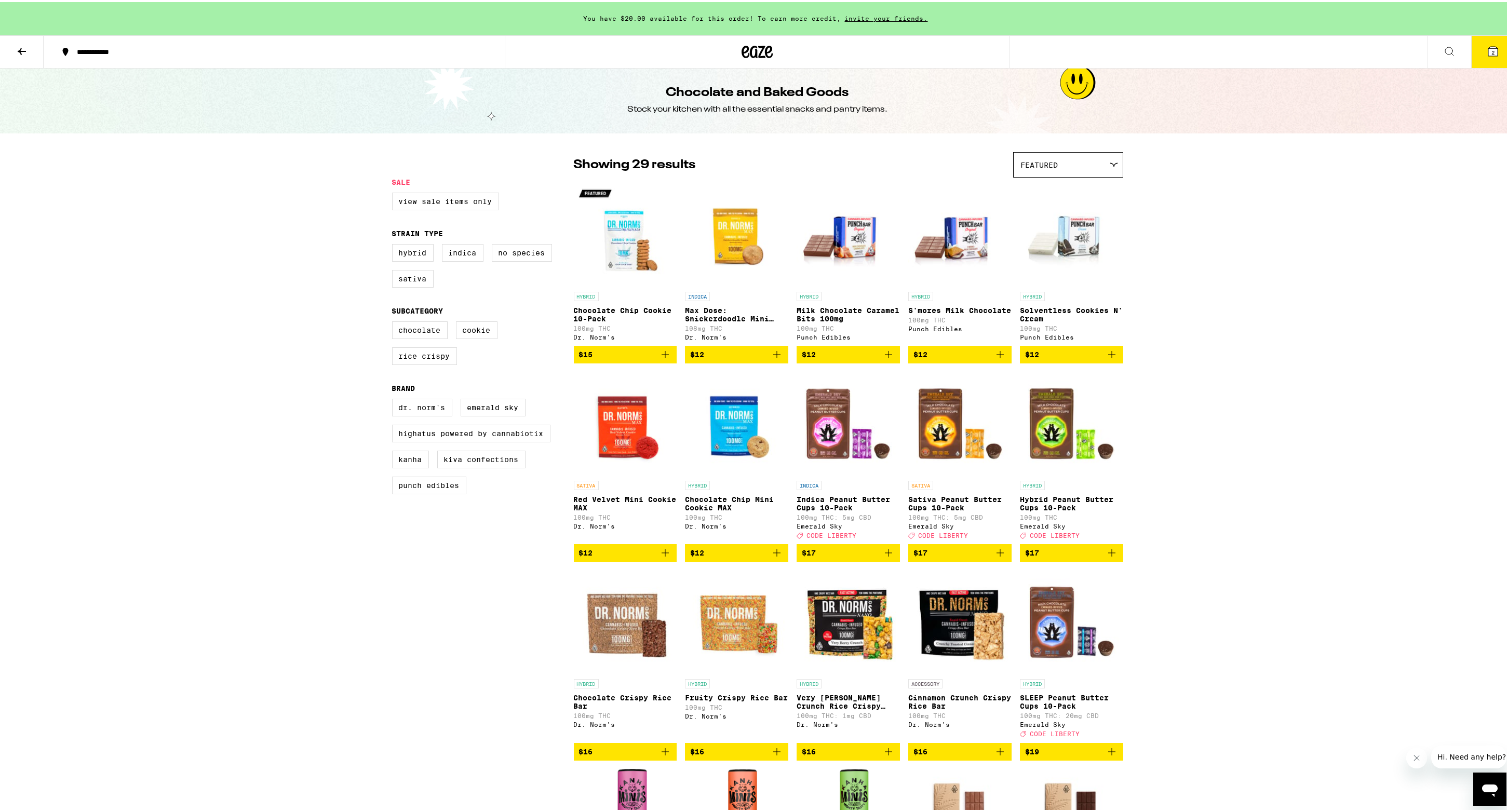
click at [1110, 162] on icon at bounding box center [1113, 162] width 8 height 5
click at [1091, 212] on span "Price: Low to High" at bounding box center [1068, 210] width 95 height 23
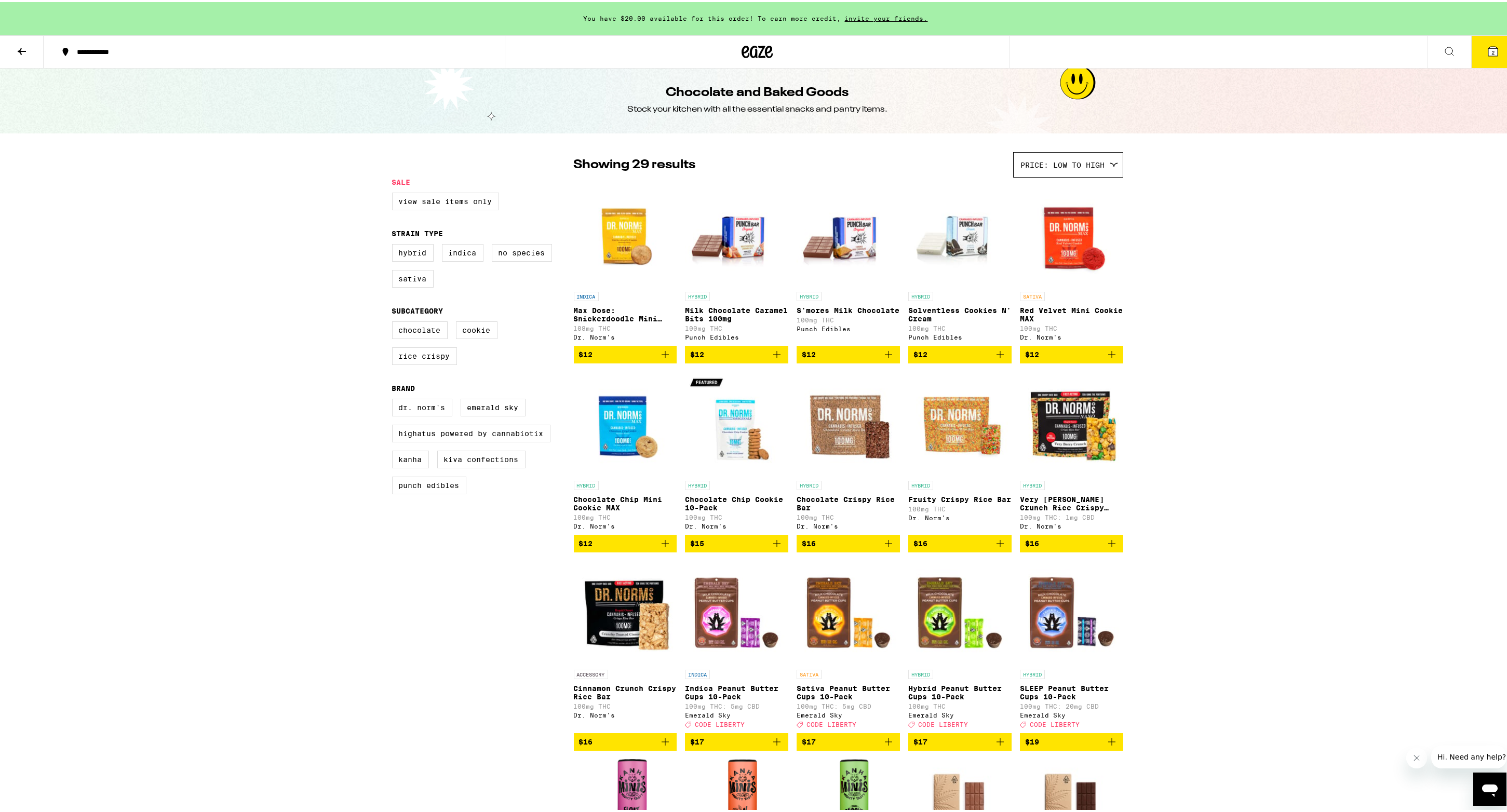
click at [776, 548] on icon "Add to bag" at bounding box center [777, 542] width 13 height 13
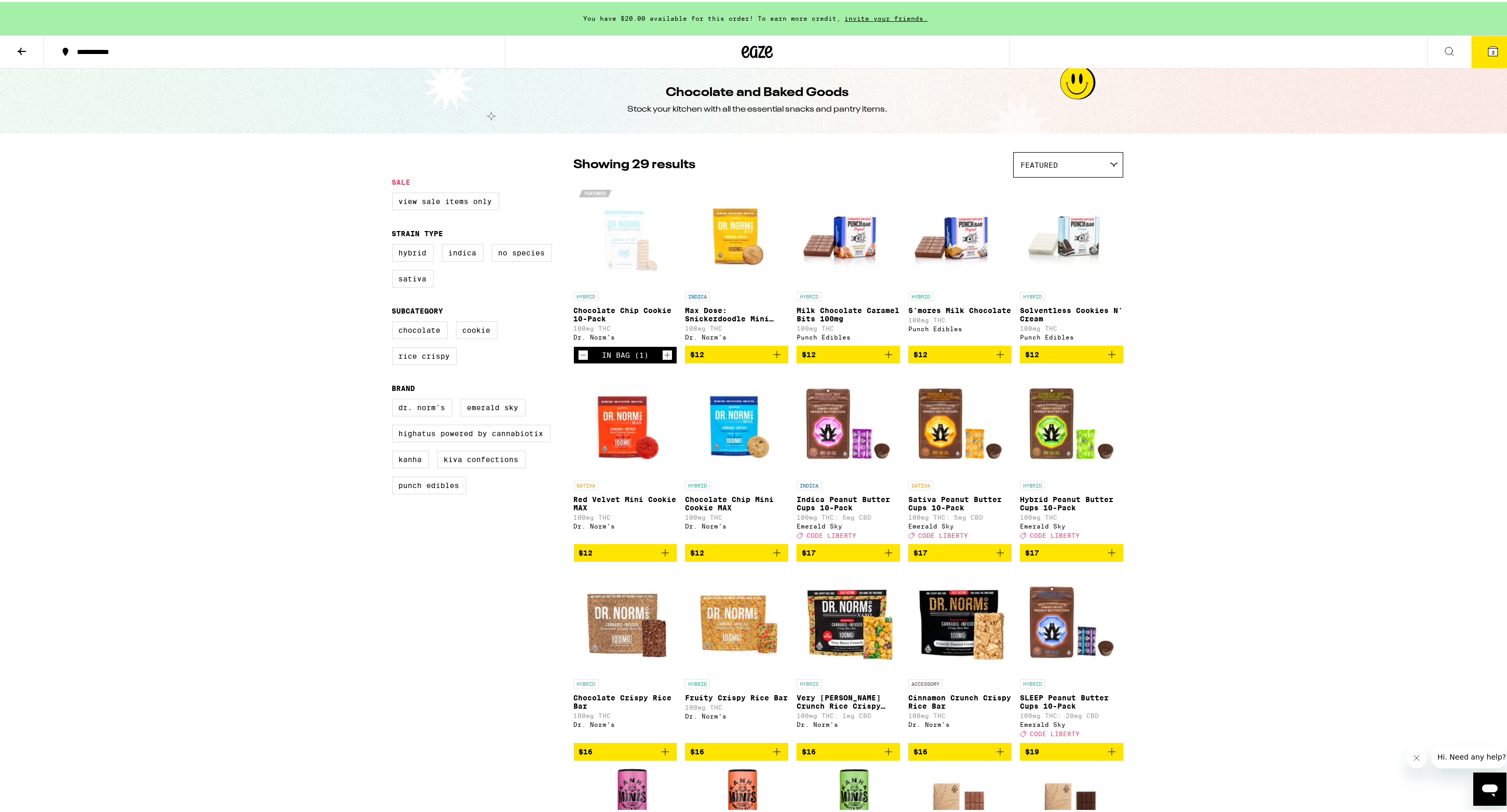
scroll to position [53, 0]
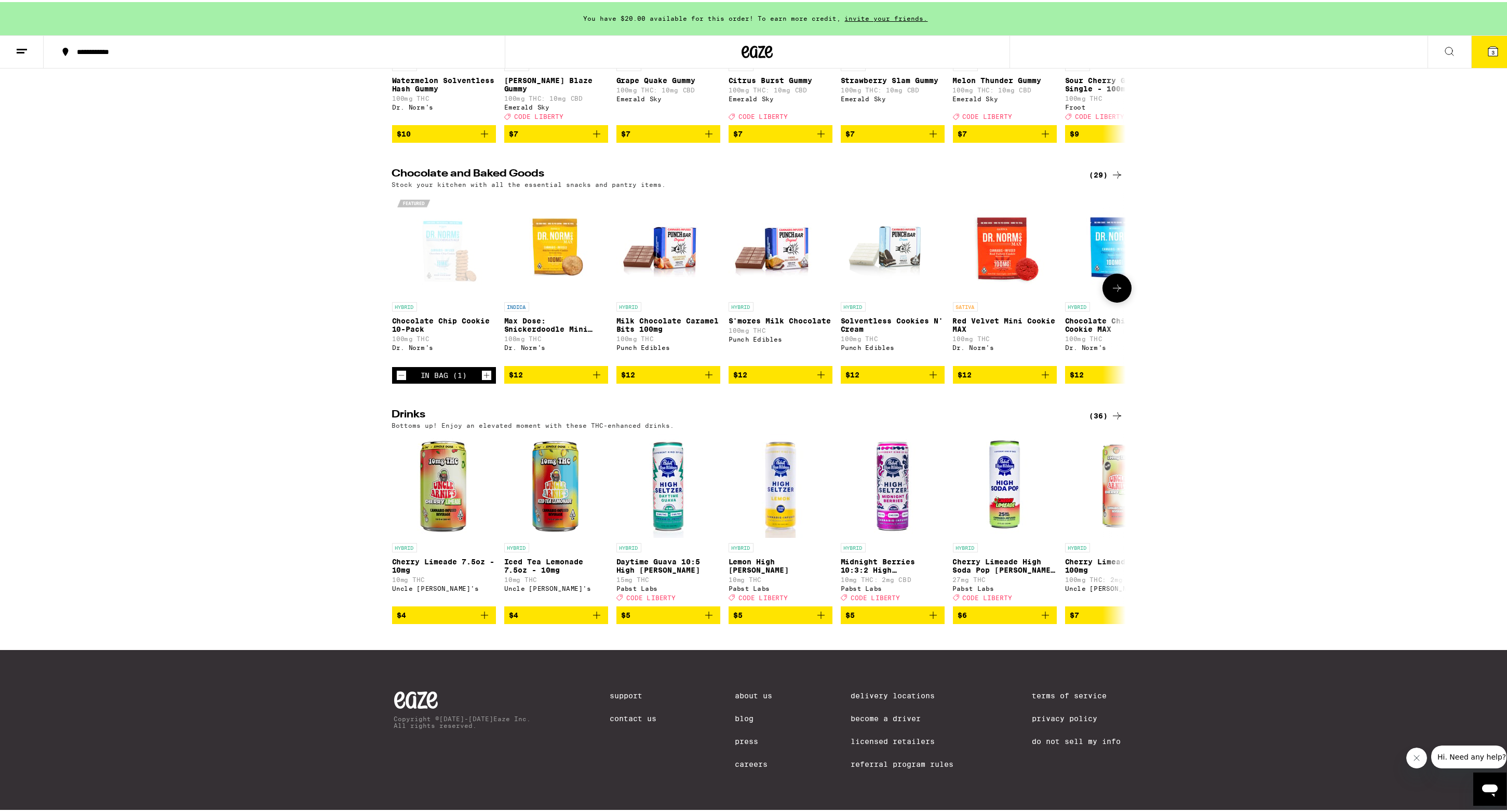
scroll to position [279, 0]
click at [1099, 407] on div "(36)" at bounding box center [1106, 414] width 33 height 13
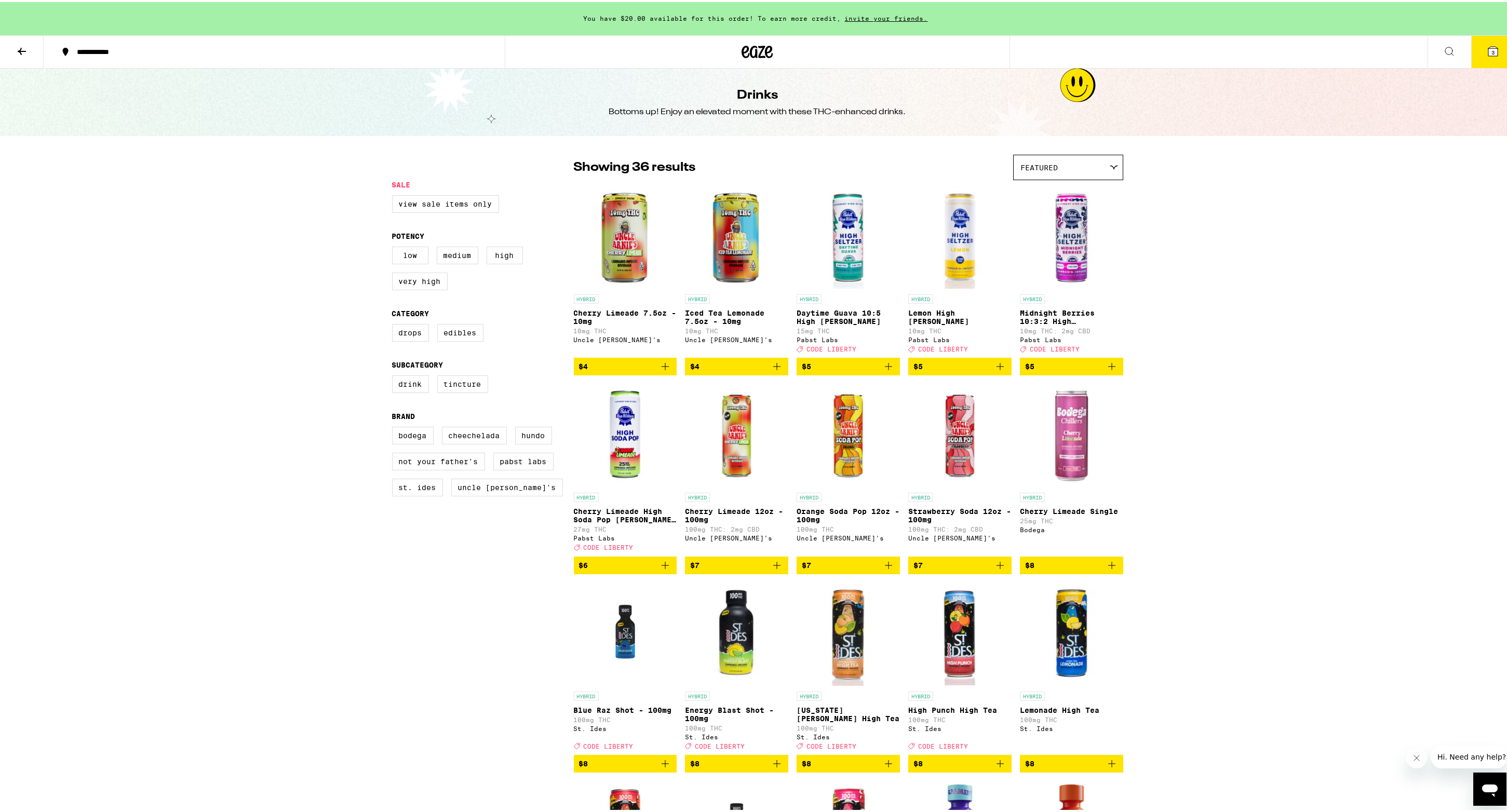
click at [1110, 164] on icon at bounding box center [1113, 166] width 7 height 4
click at [1091, 212] on span "Price: Low to High" at bounding box center [1068, 213] width 95 height 23
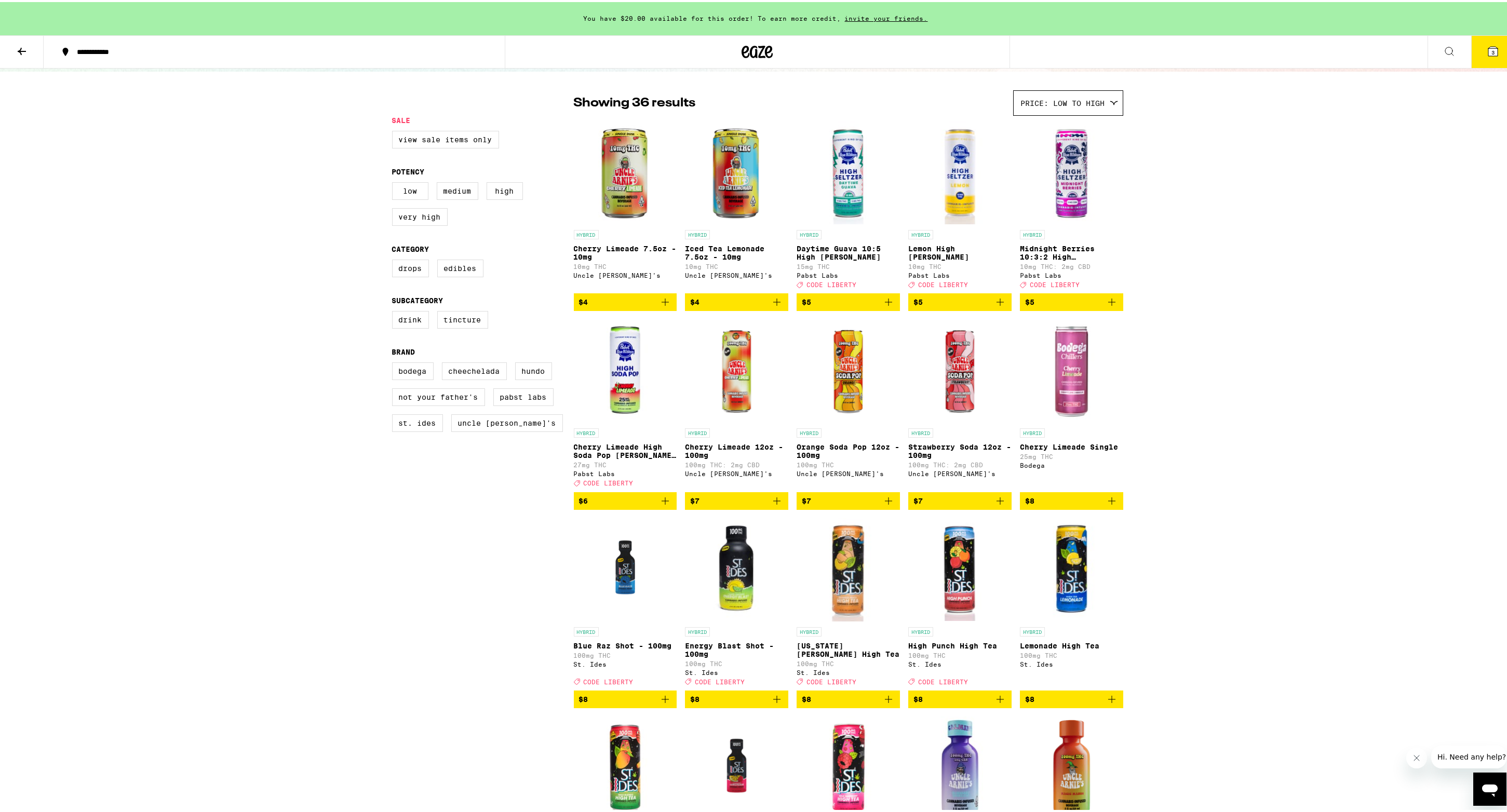
scroll to position [65, 0]
click at [662, 505] on icon "Add to bag" at bounding box center [665, 498] width 13 height 13
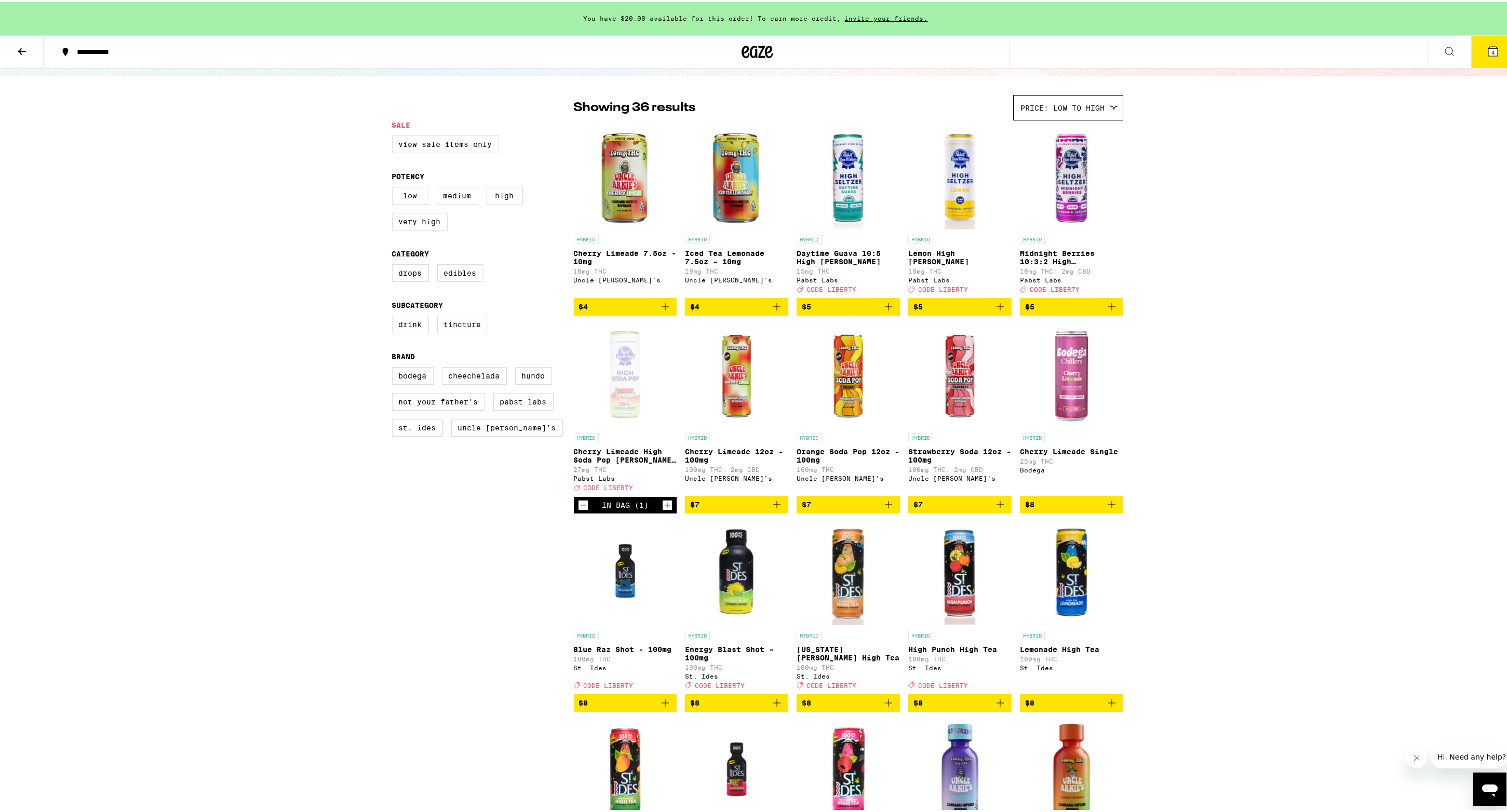
scroll to position [0, 0]
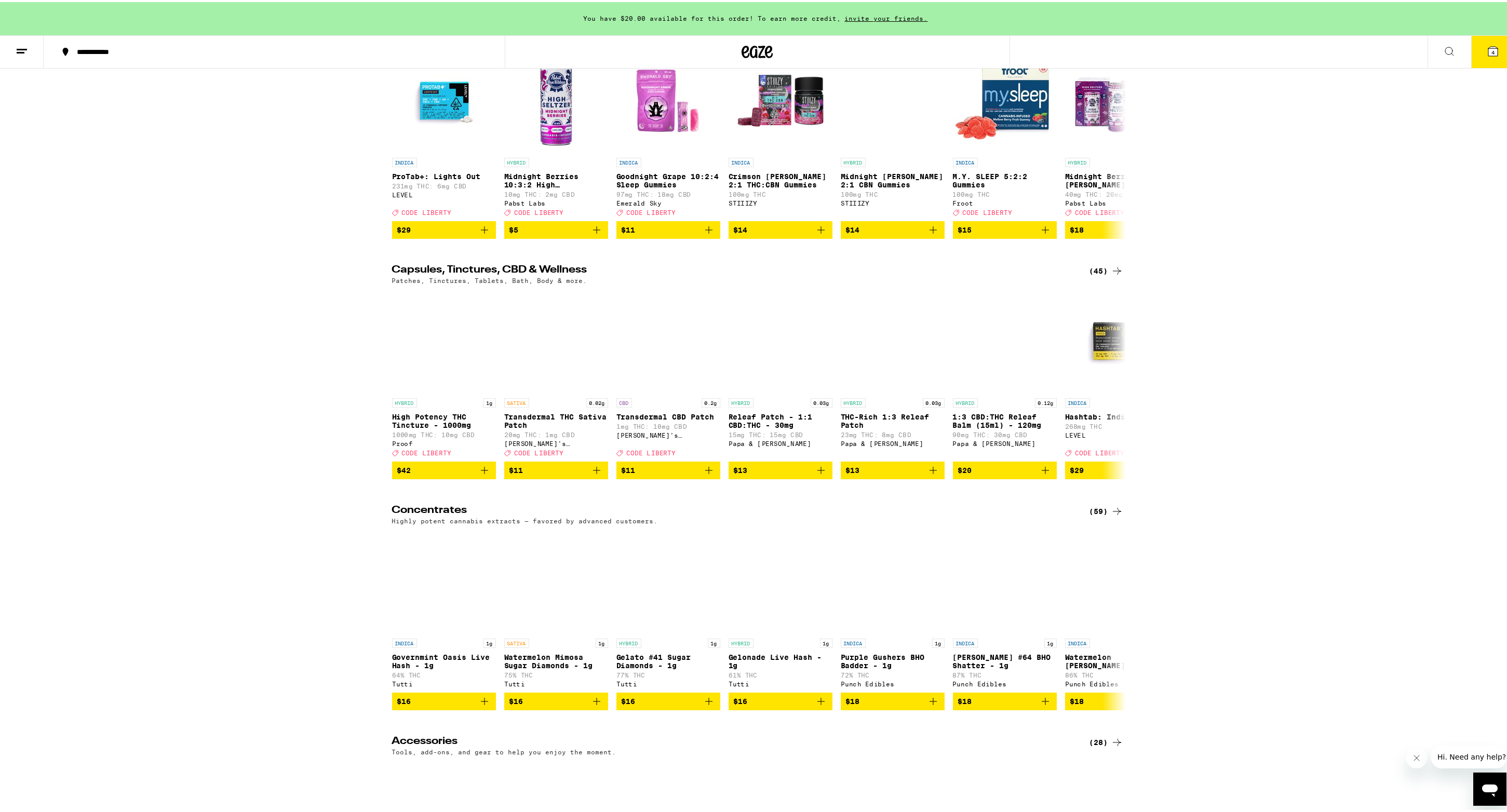
scroll to position [4760, 0]
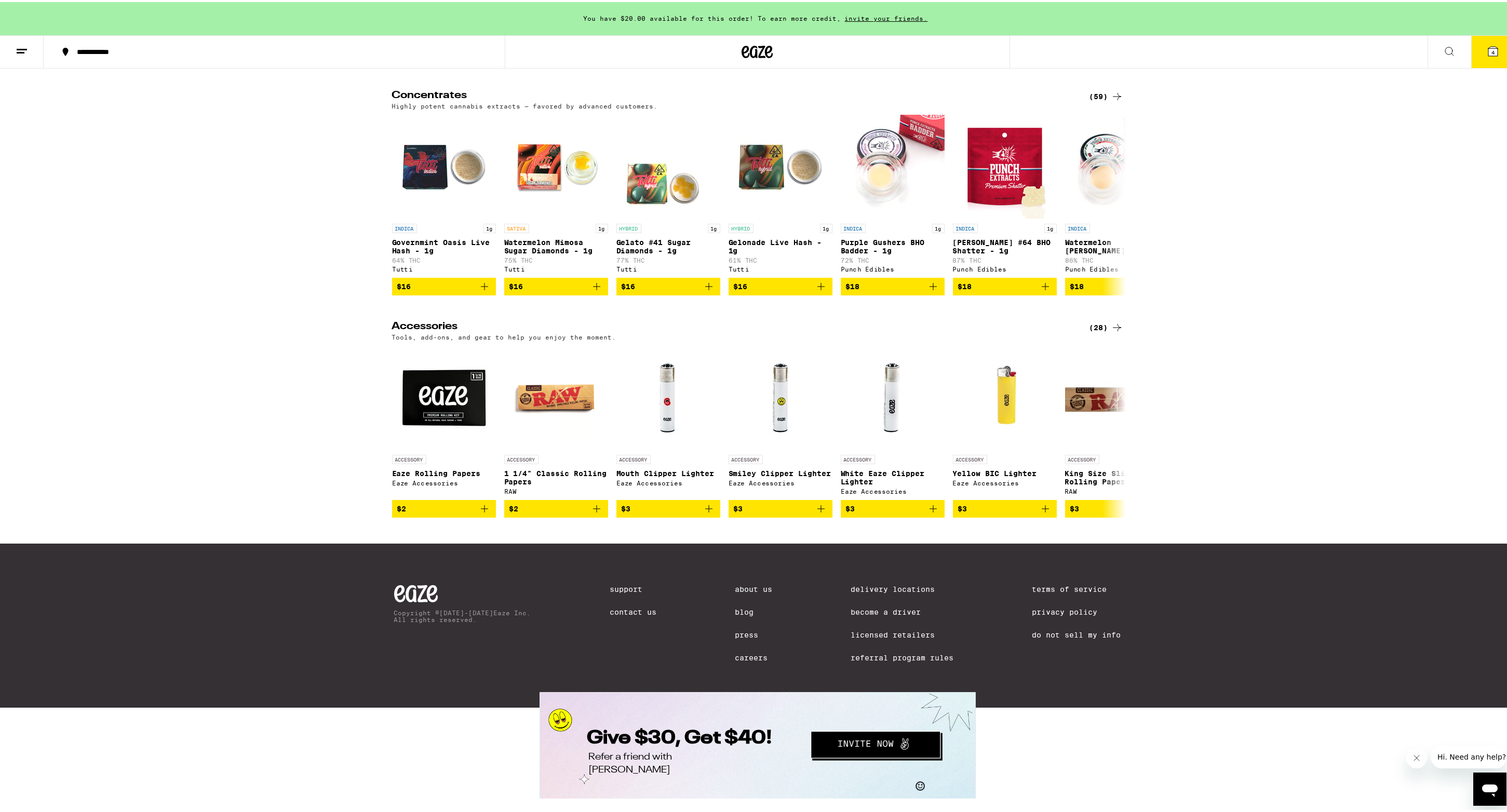
click at [1098, 319] on div "(28)" at bounding box center [1106, 325] width 33 height 13
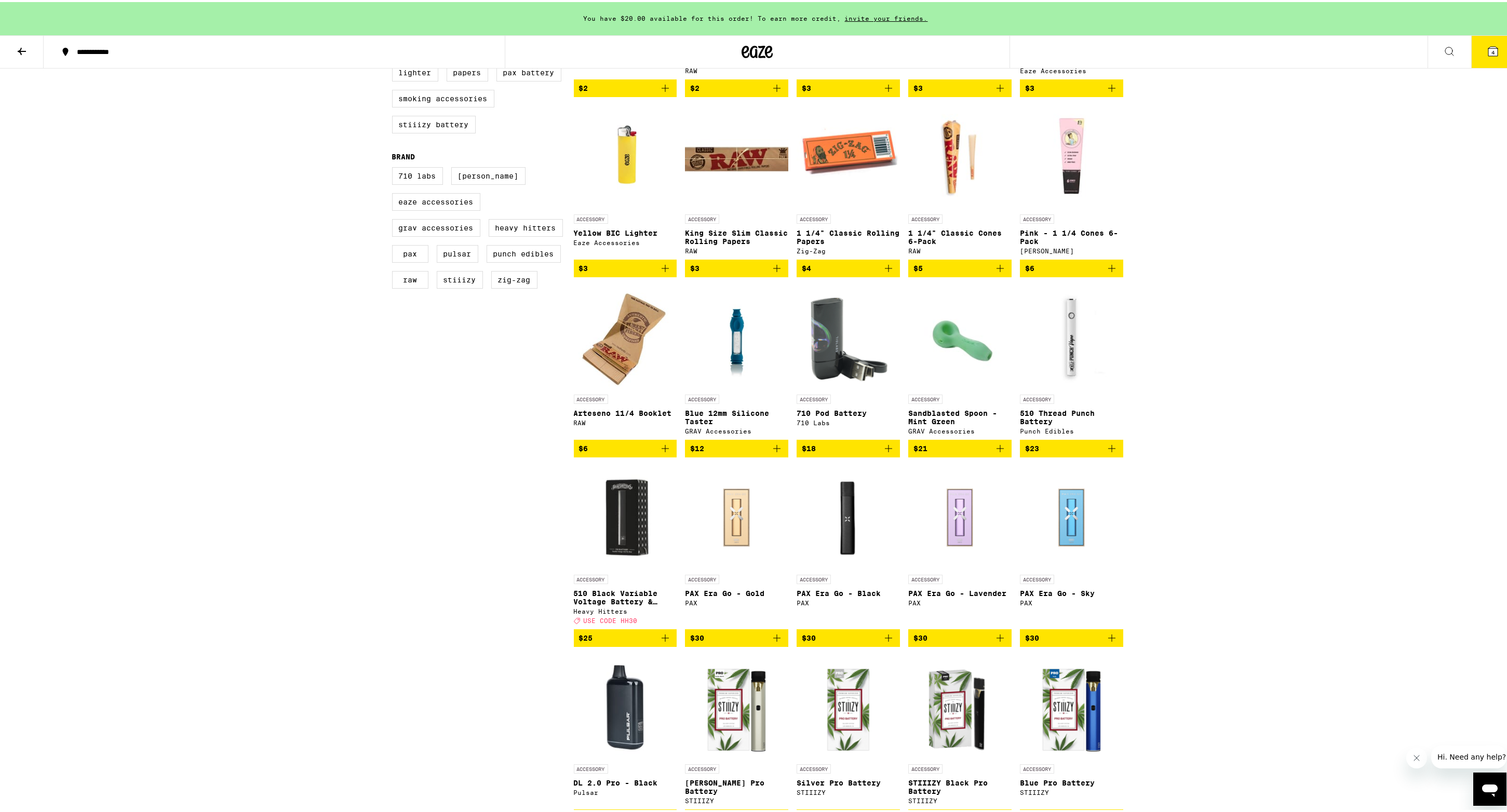
scroll to position [299, 0]
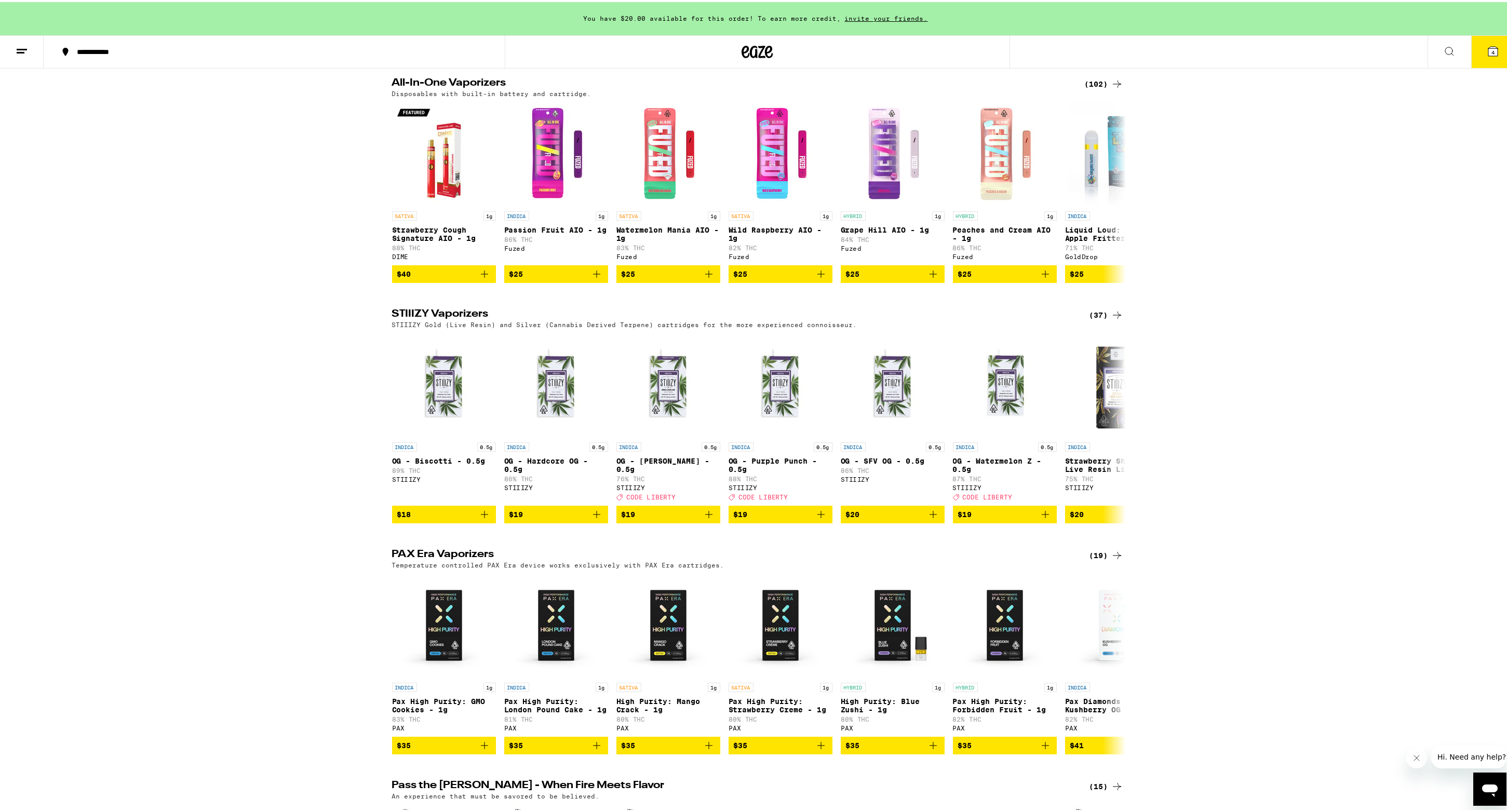
scroll to position [2001, 0]
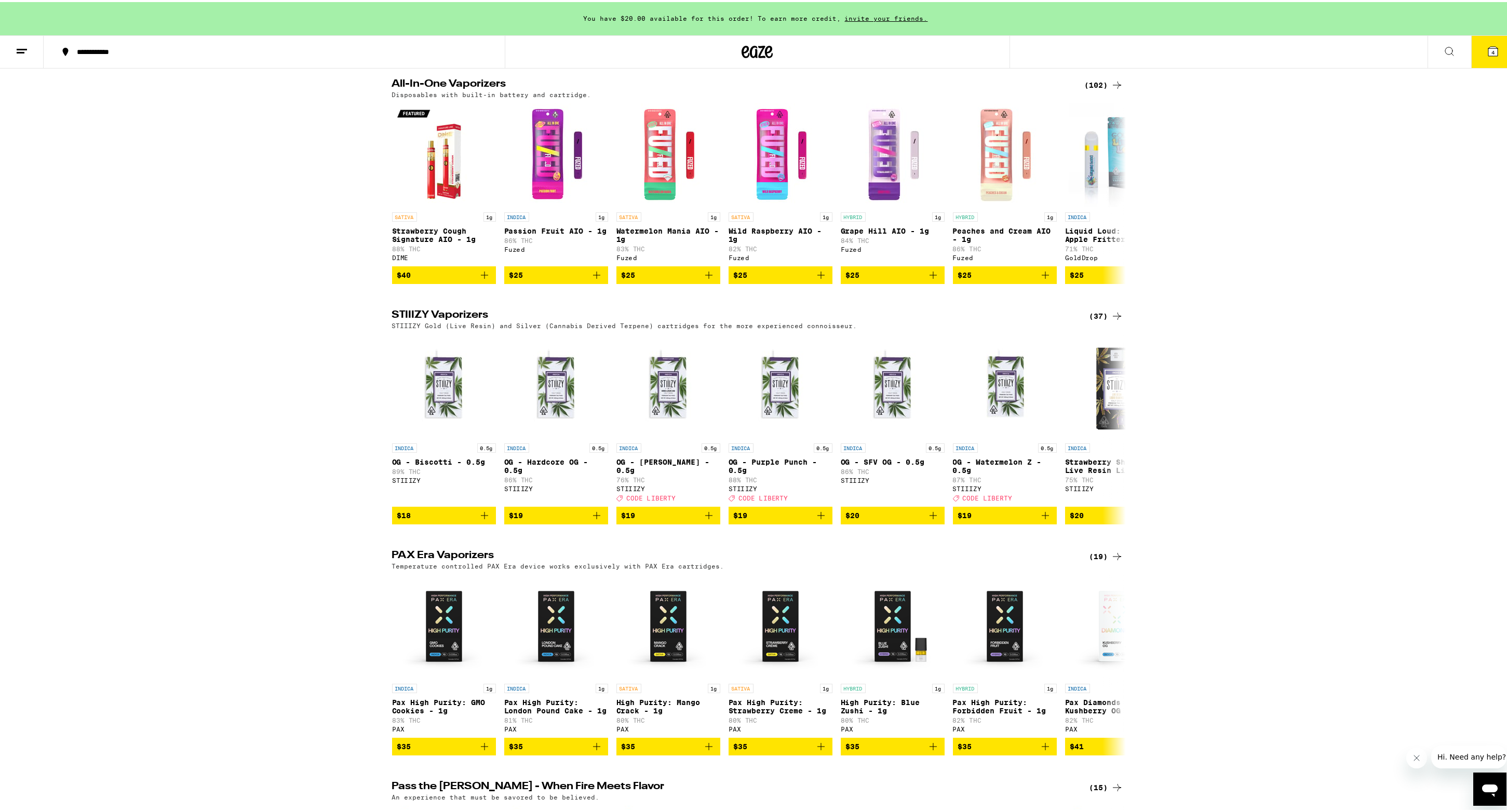
click at [1095, 321] on div "(37)" at bounding box center [1106, 315] width 33 height 13
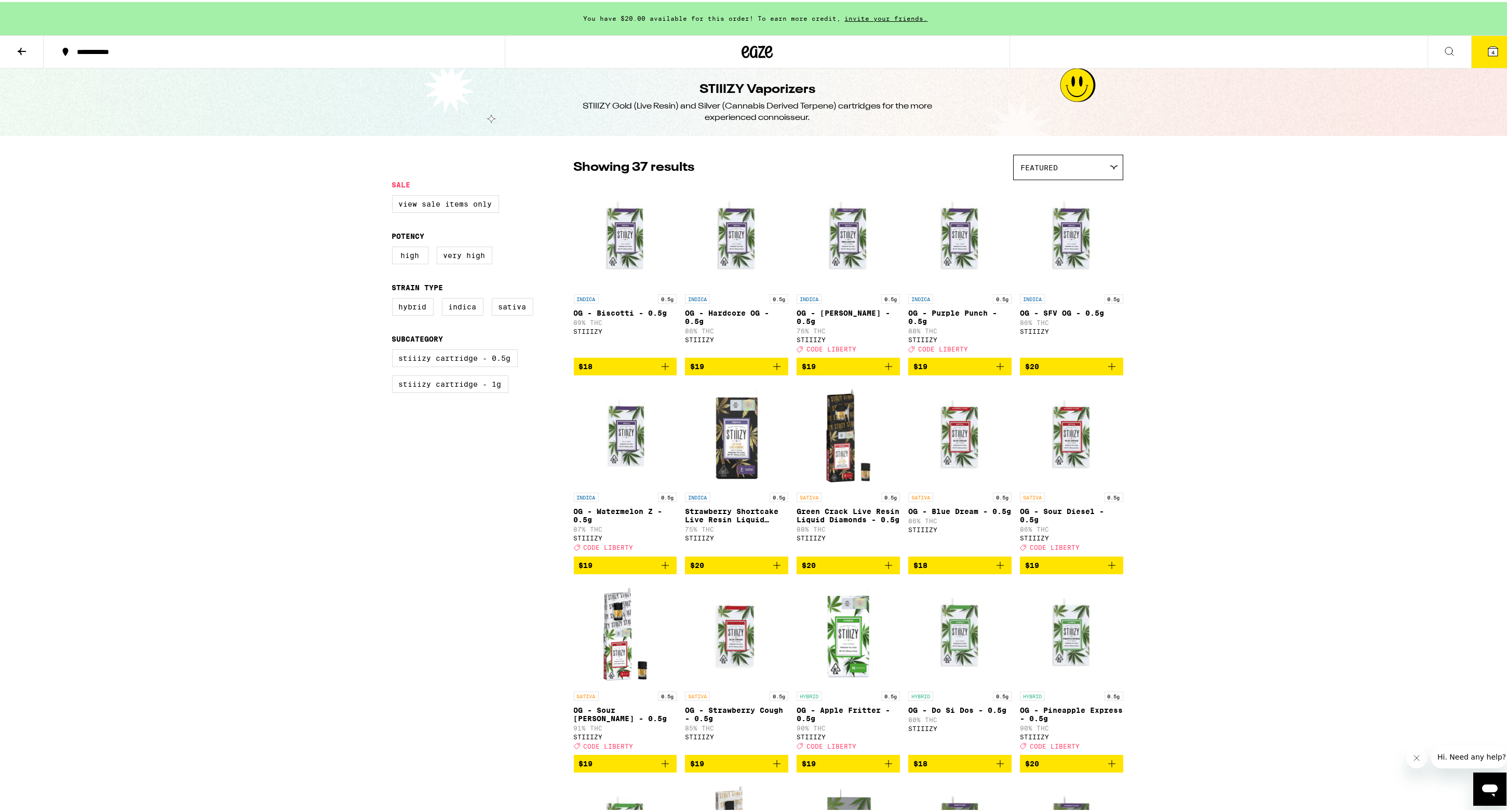
click at [1110, 164] on icon at bounding box center [1113, 166] width 7 height 4
click at [1096, 212] on span "Price: Low to High" at bounding box center [1068, 213] width 95 height 23
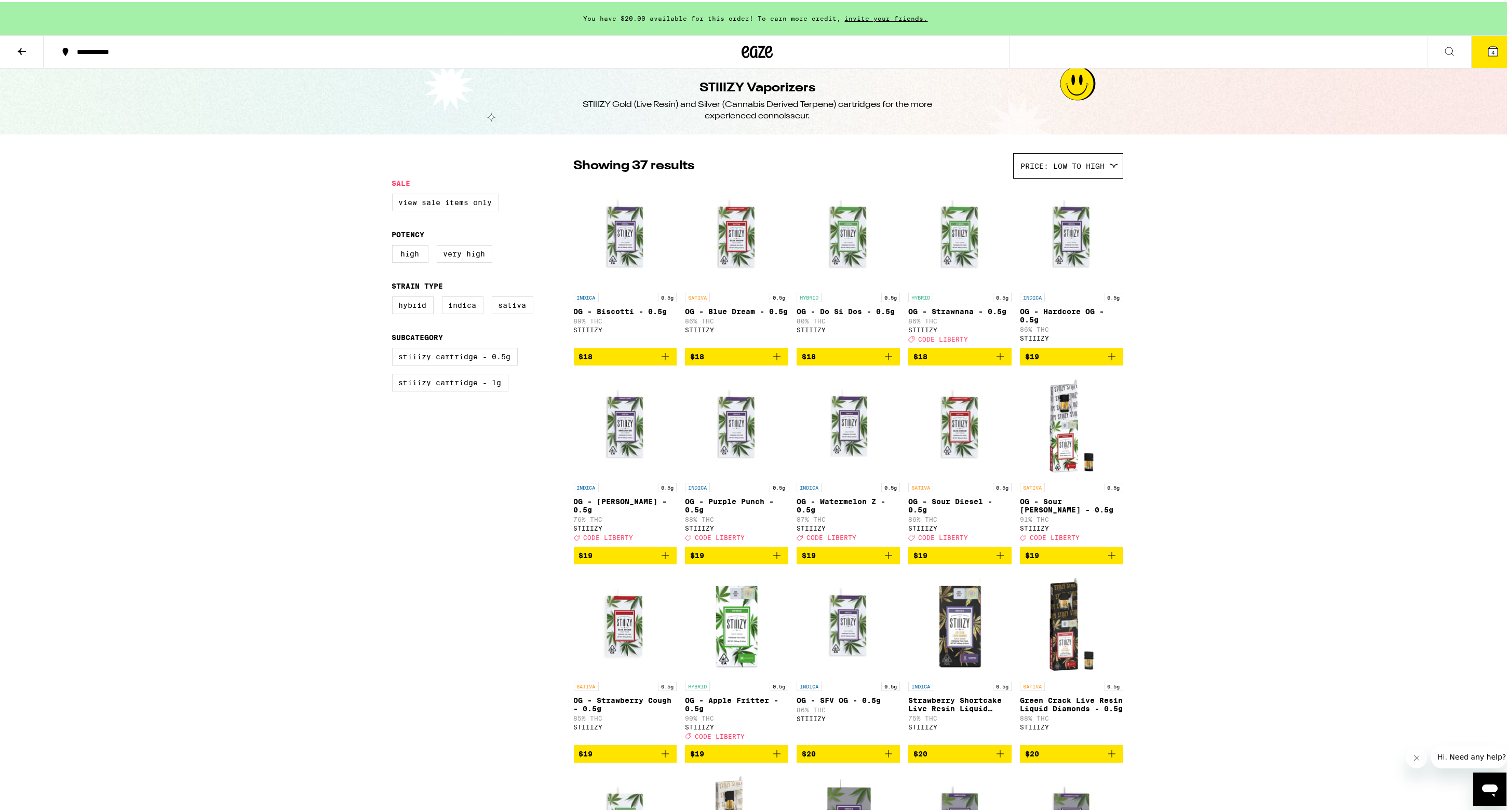
scroll to position [102, 0]
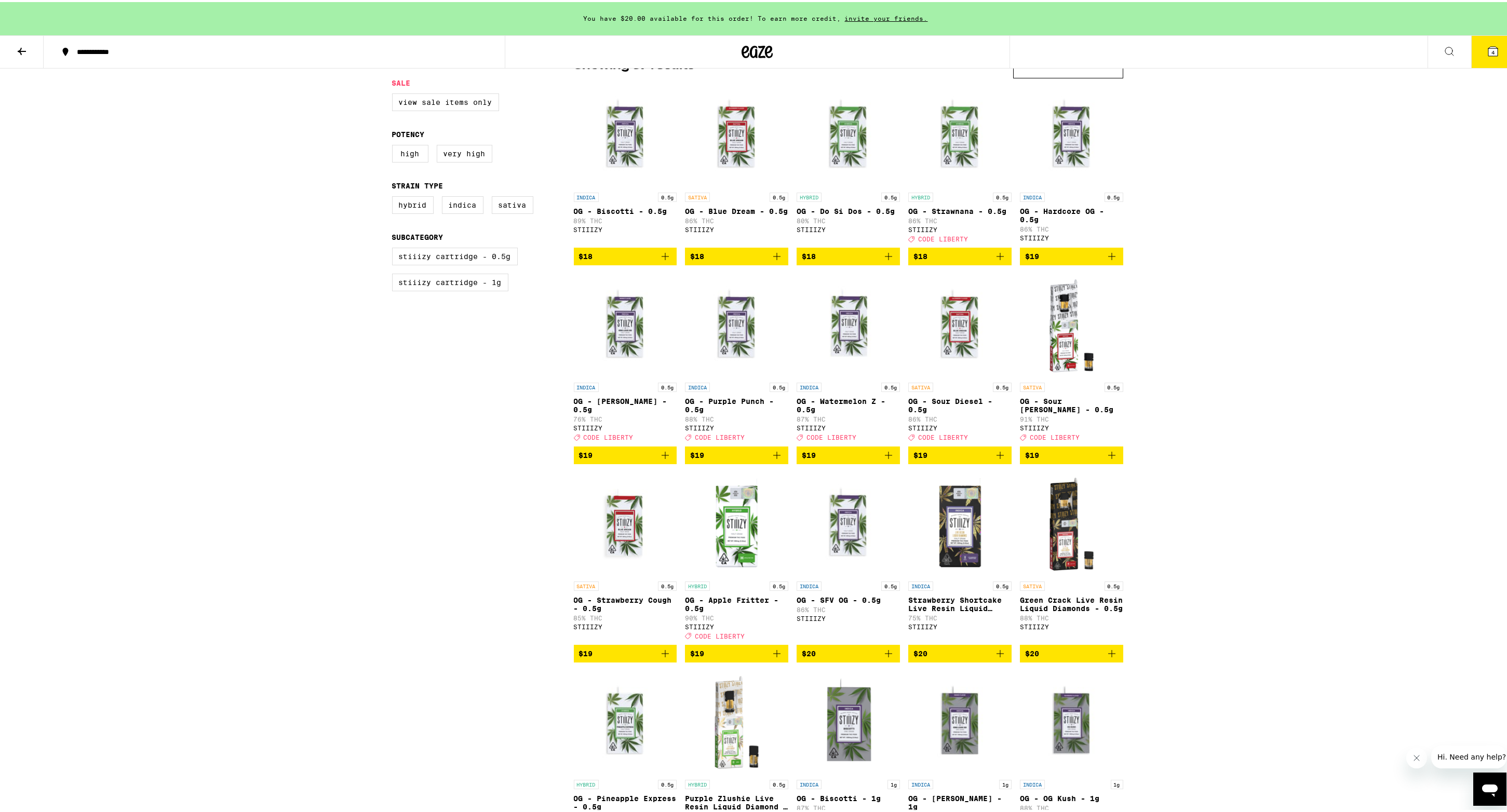
click at [661, 256] on icon "Add to bag" at bounding box center [665, 254] width 13 height 13
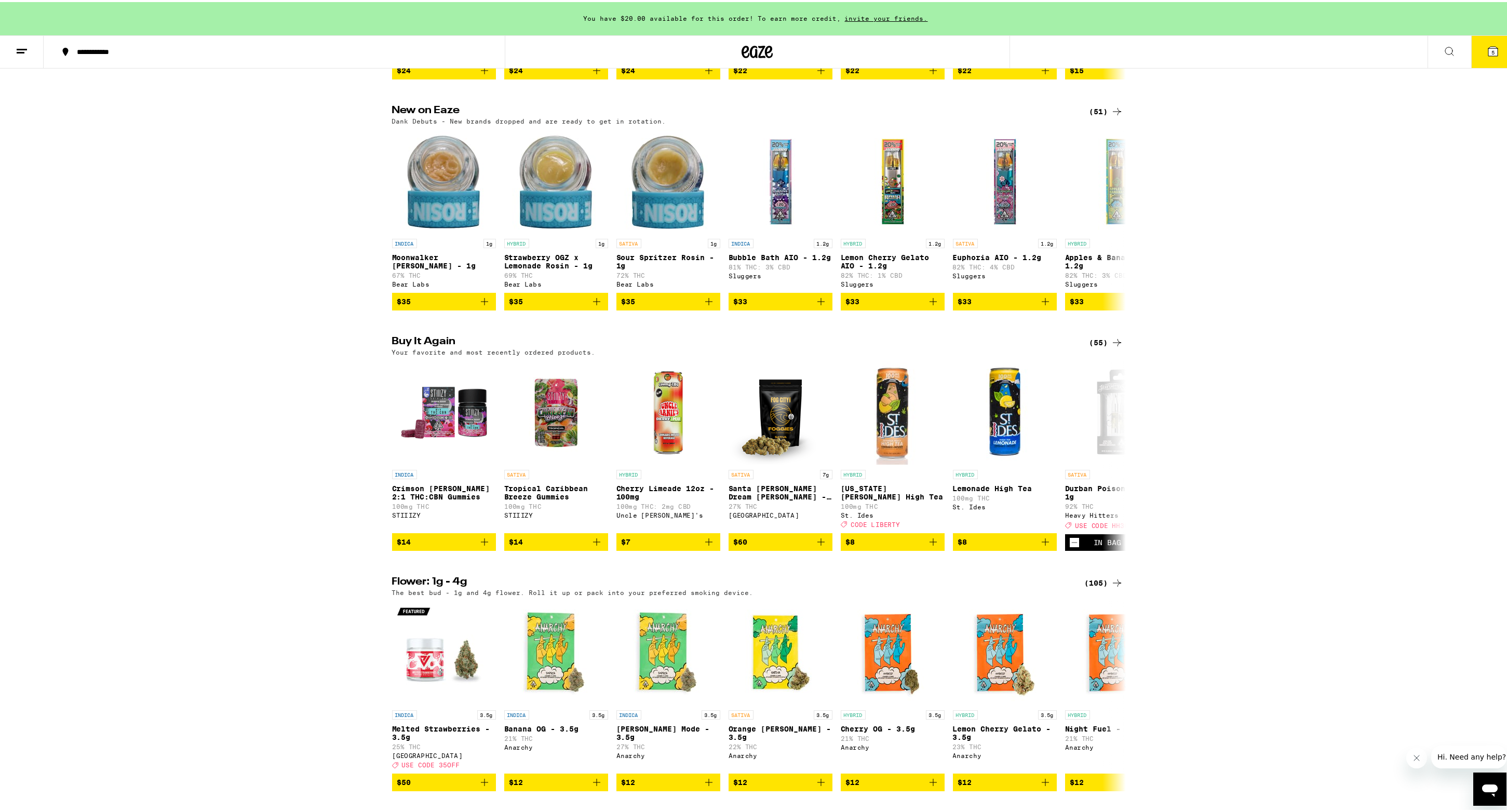
scroll to position [798, 0]
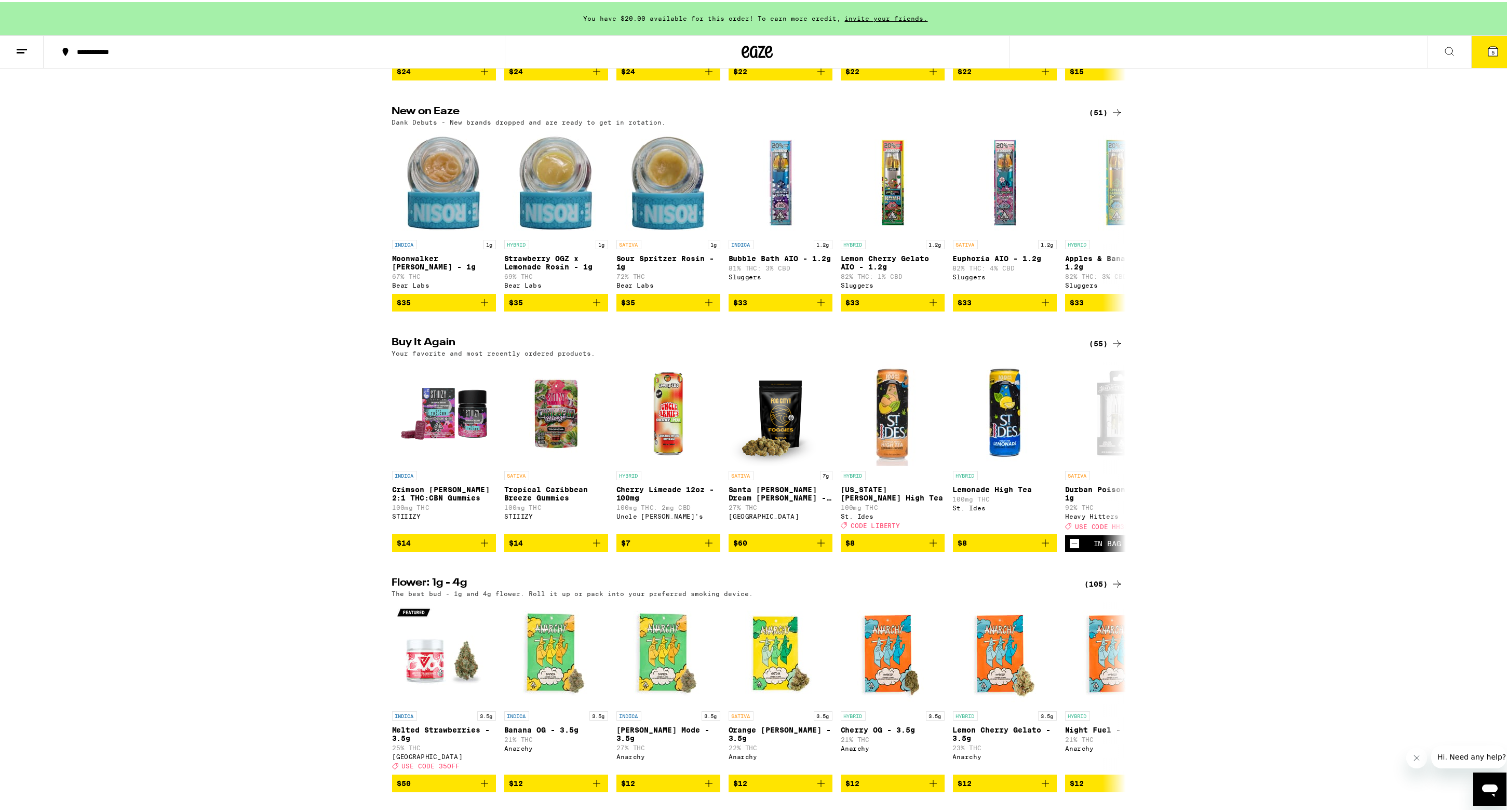
click at [1086, 588] on div "(105)" at bounding box center [1104, 582] width 39 height 13
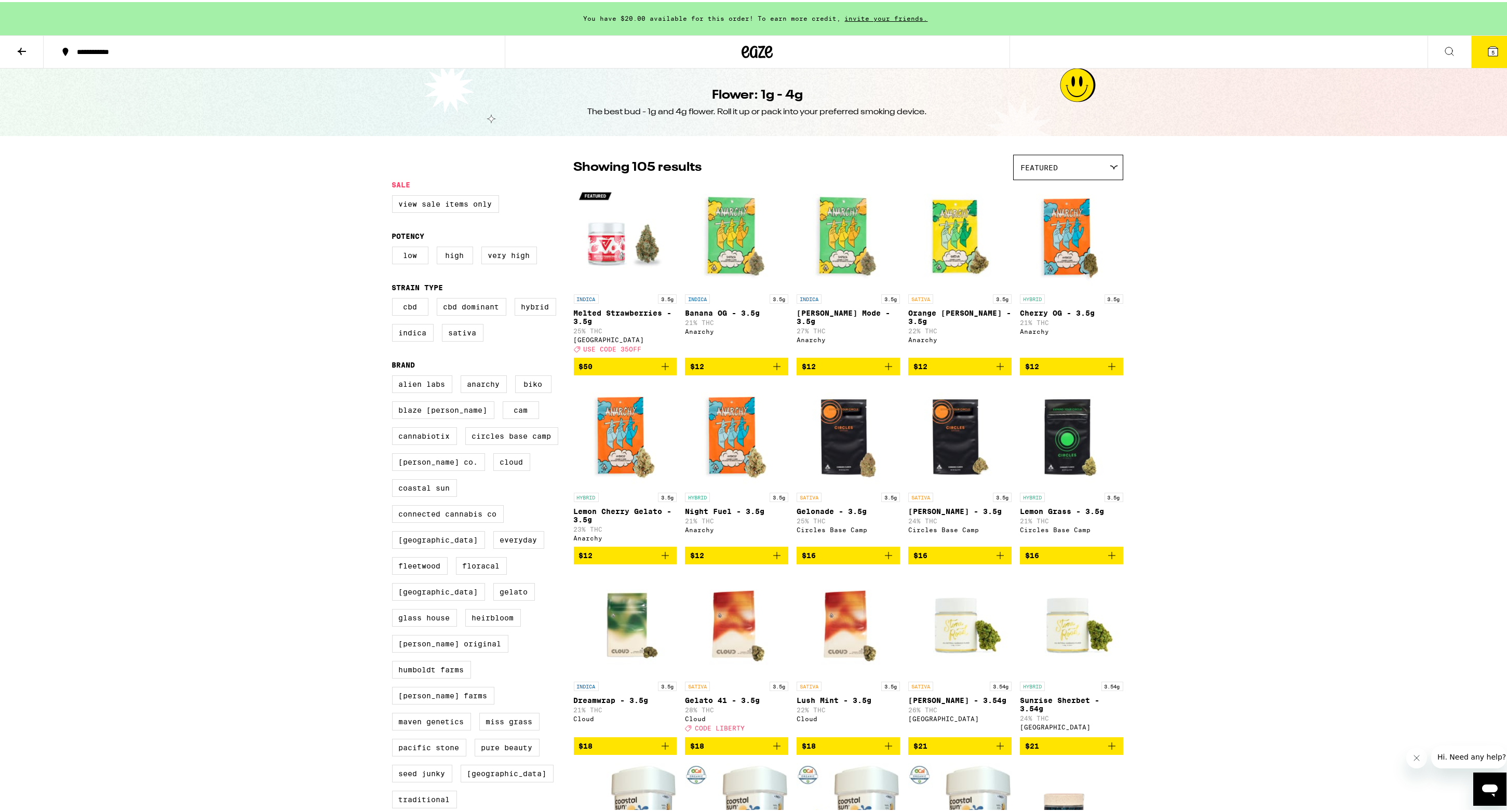
click at [1110, 164] on icon at bounding box center [1113, 165] width 8 height 5
click at [1103, 216] on span "Price: Low to High" at bounding box center [1068, 213] width 95 height 23
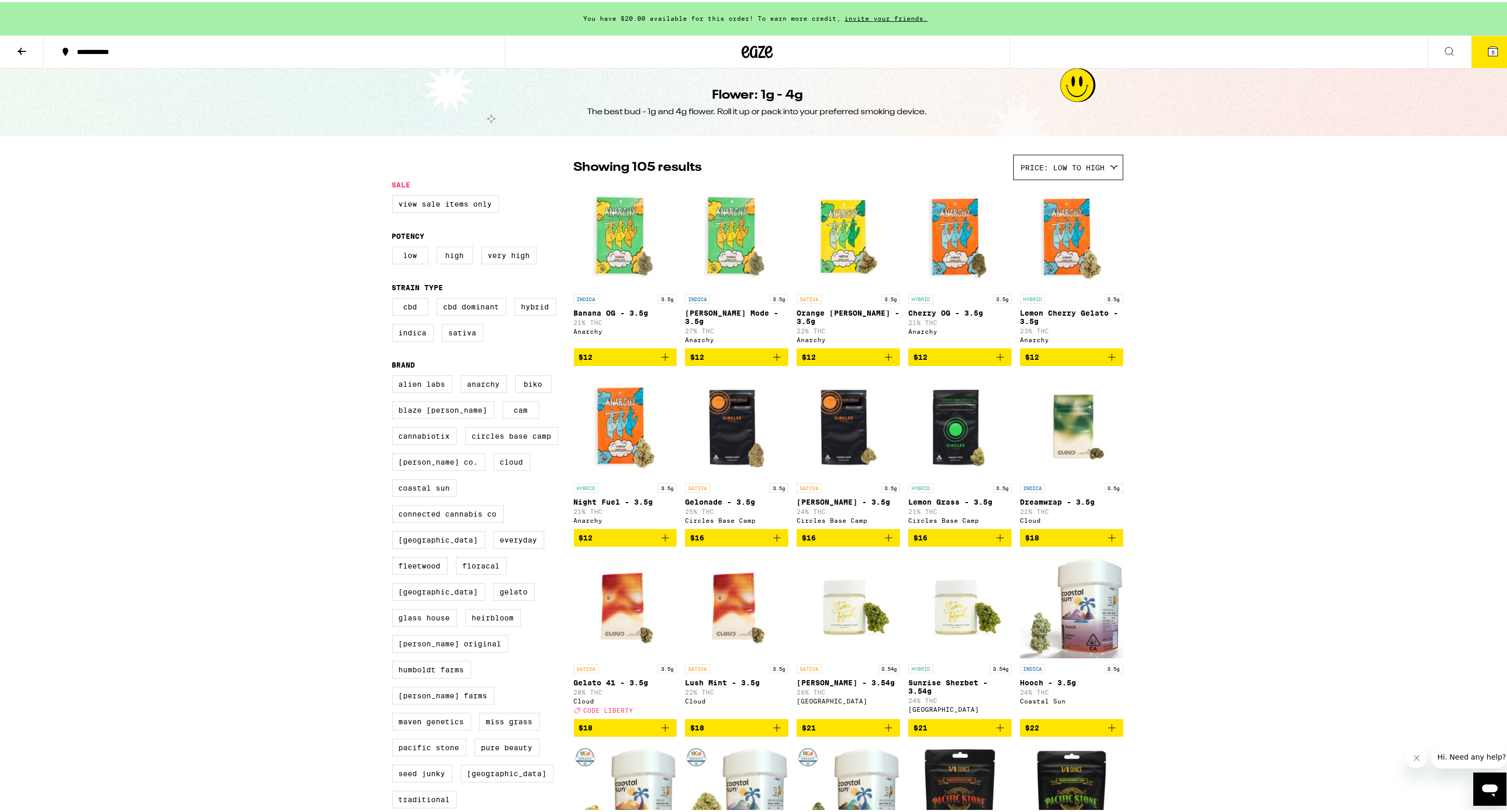
click at [17, 46] on icon at bounding box center [22, 50] width 13 height 13
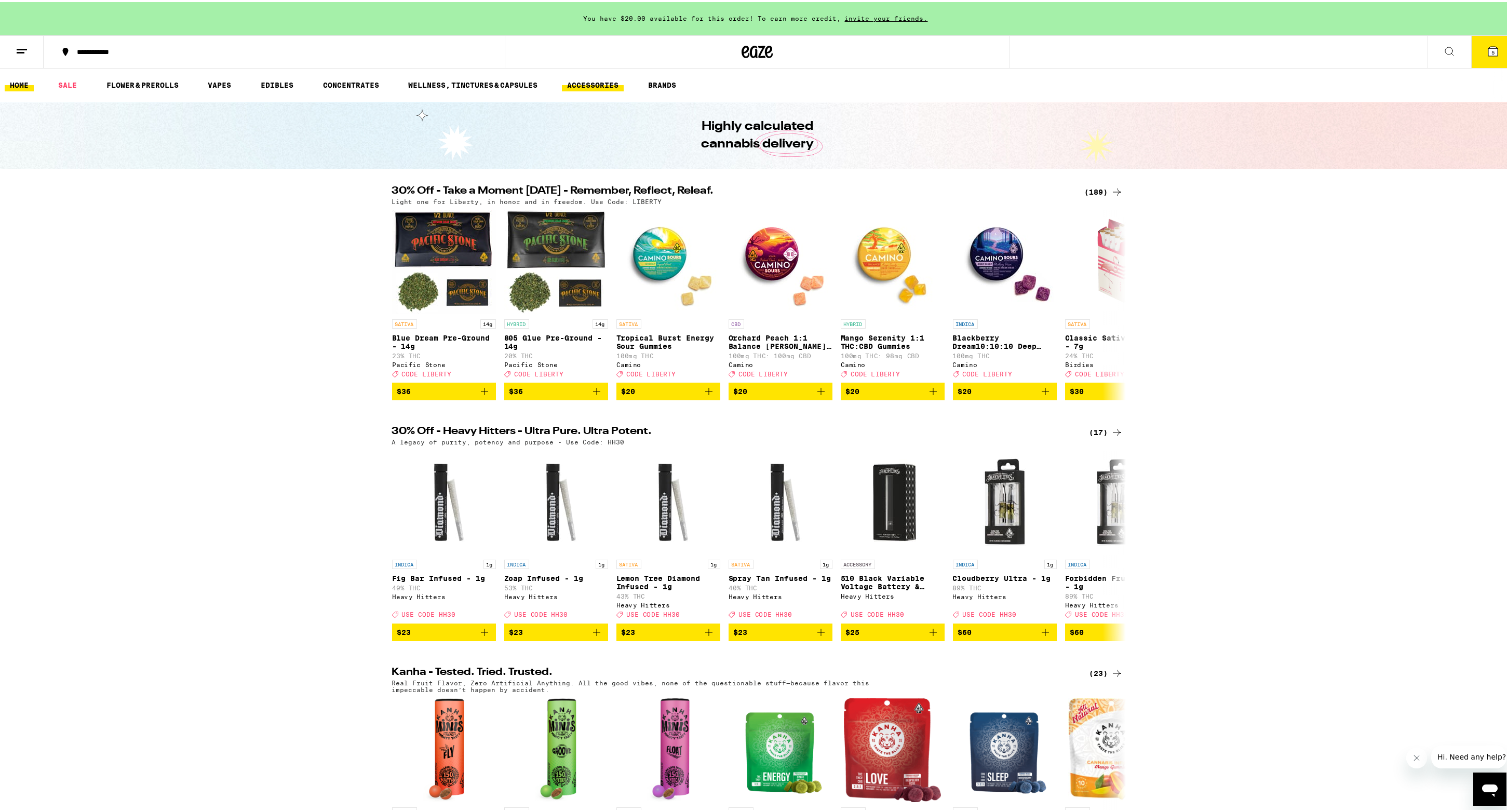
click at [600, 81] on link "ACCESSORIES" at bounding box center [592, 83] width 62 height 13
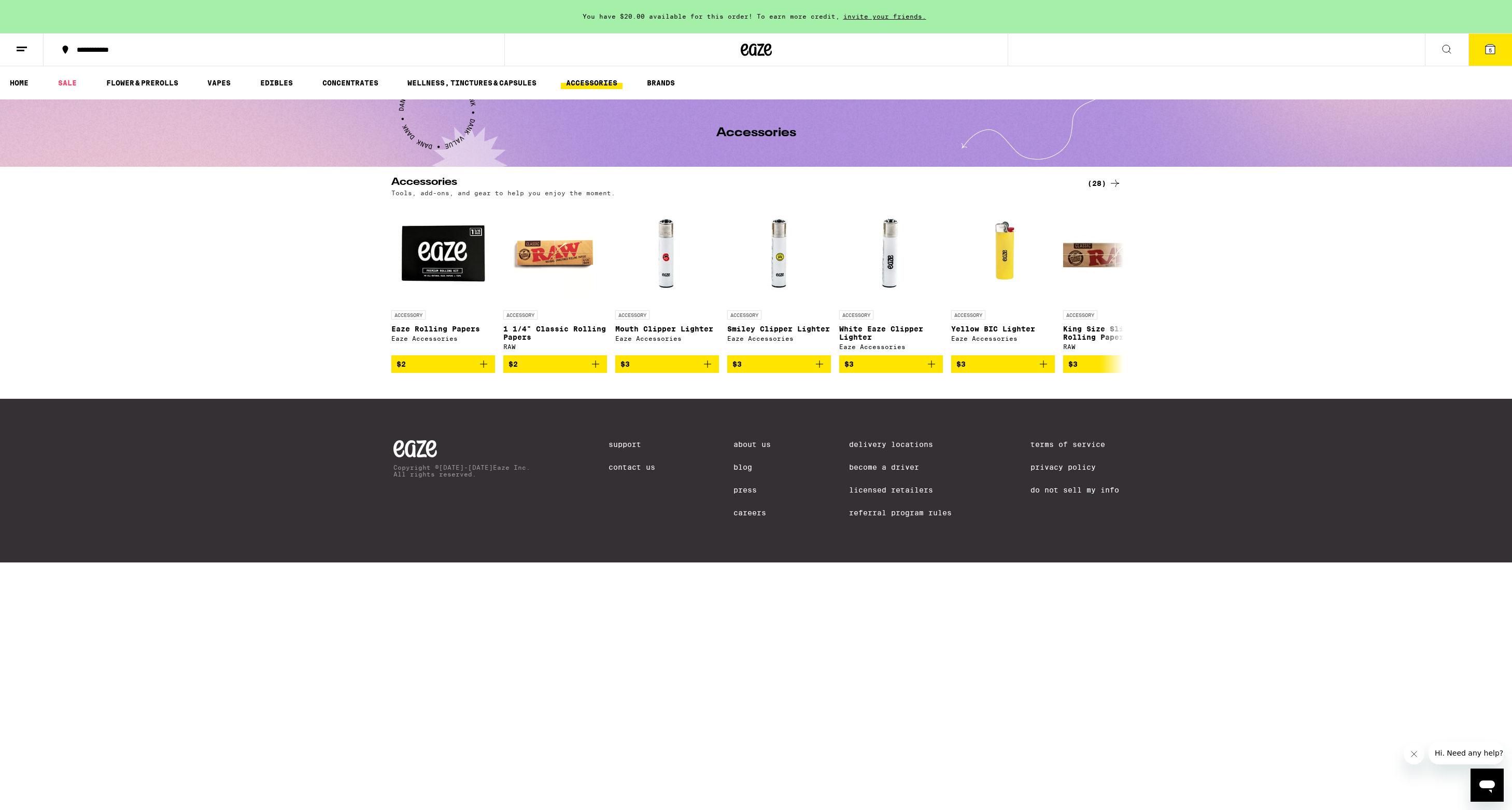
click at [1112, 183] on icon at bounding box center [1114, 183] width 8 height 7
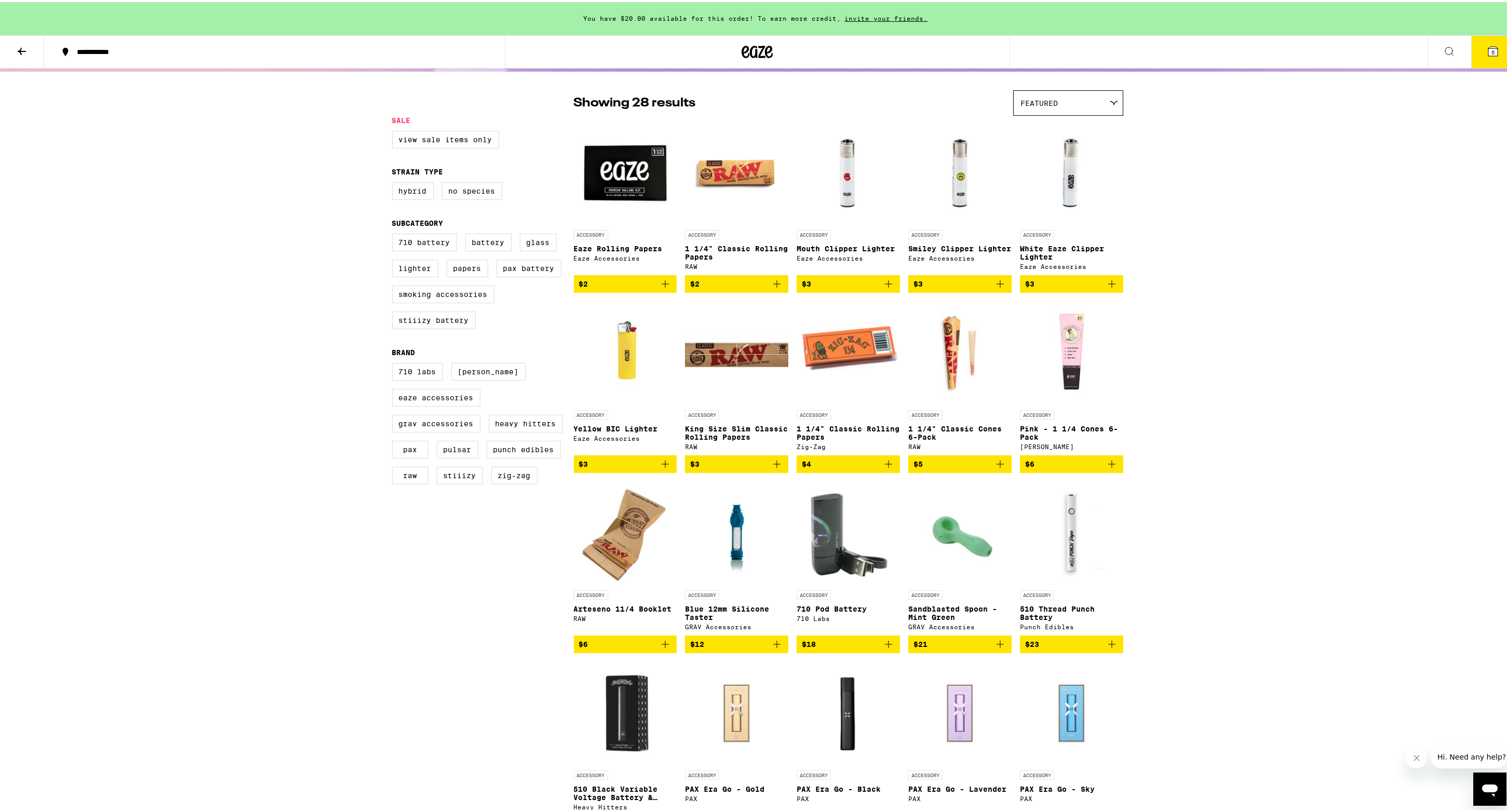
scroll to position [114, 0]
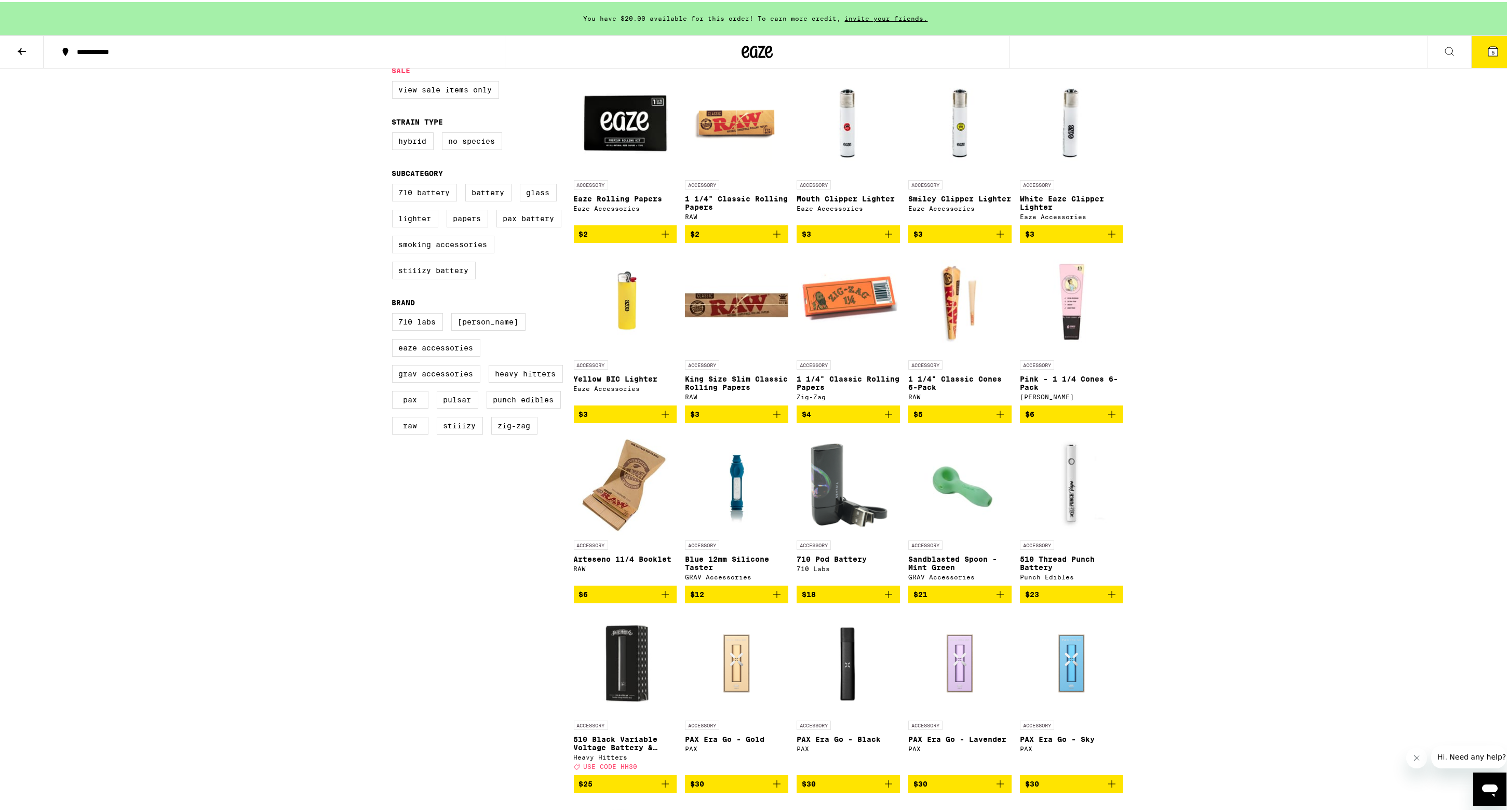
click at [722, 492] on img "Open page for Blue 12mm Silicone Taster from GRAV Accessories" at bounding box center [736, 481] width 78 height 104
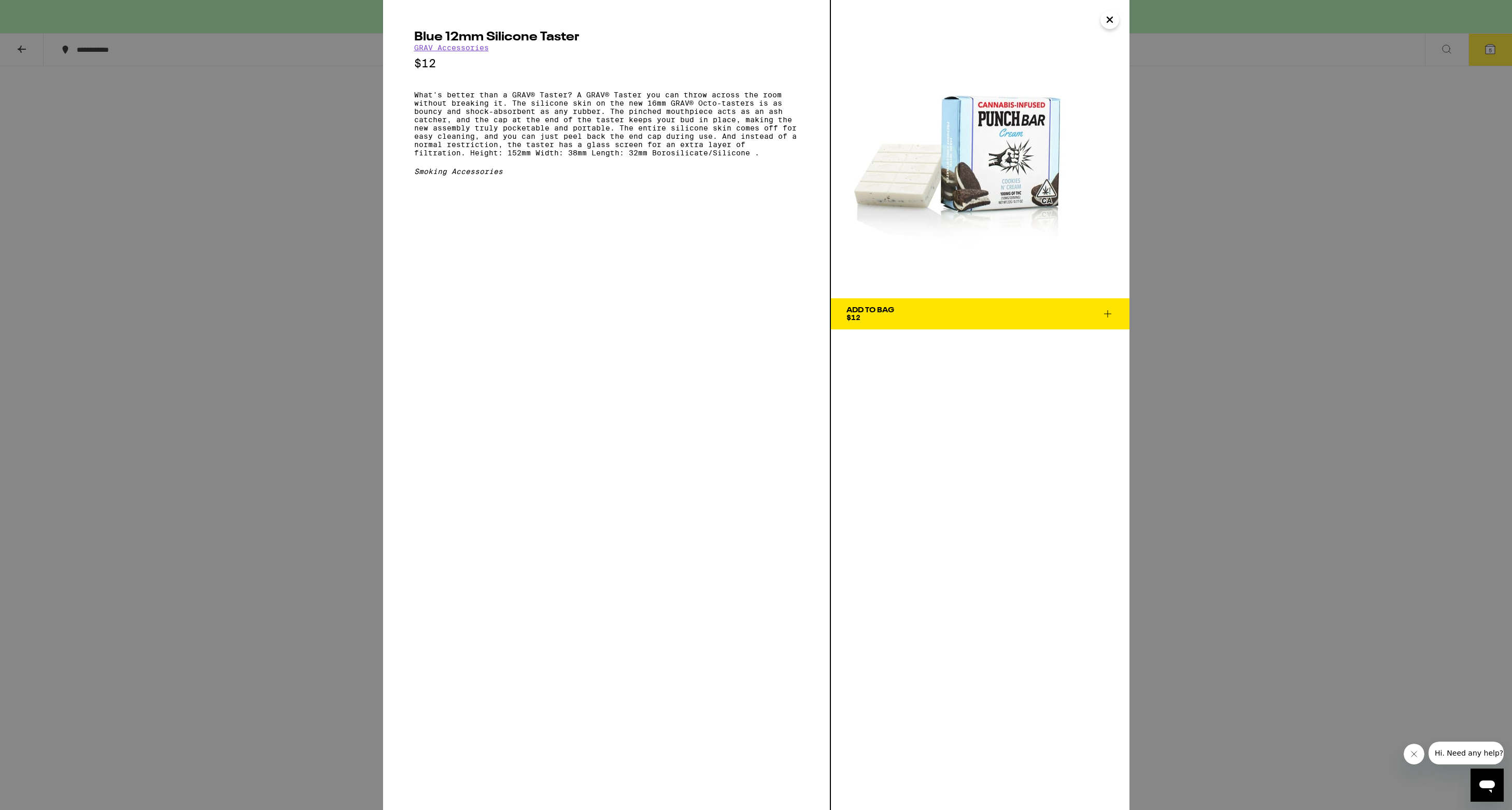
click at [1111, 18] on icon "Close" at bounding box center [1110, 20] width 5 height 5
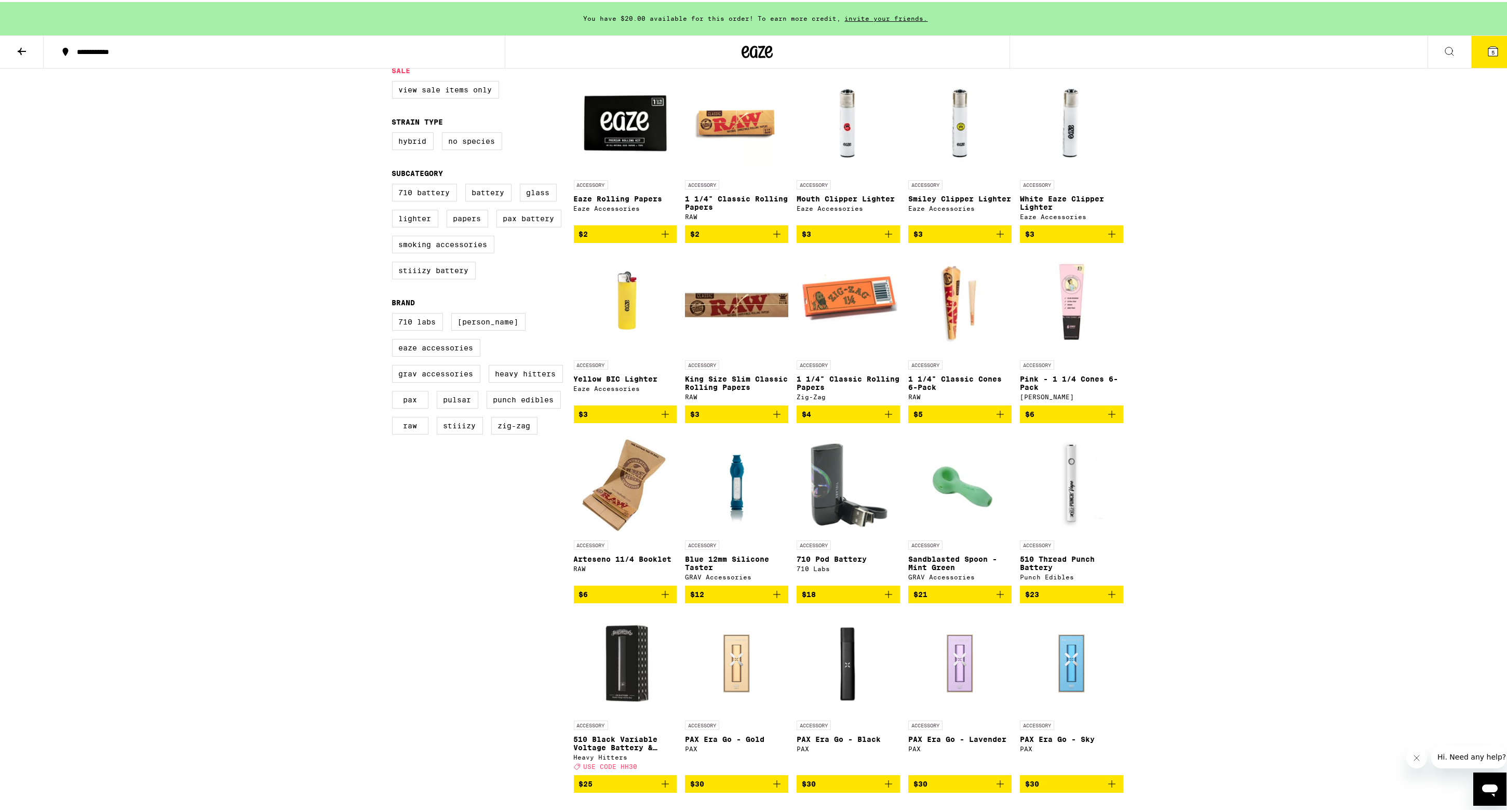
click at [733, 496] on img "Open page for Blue 12mm Silicone Taster from GRAV Accessories" at bounding box center [736, 481] width 78 height 104
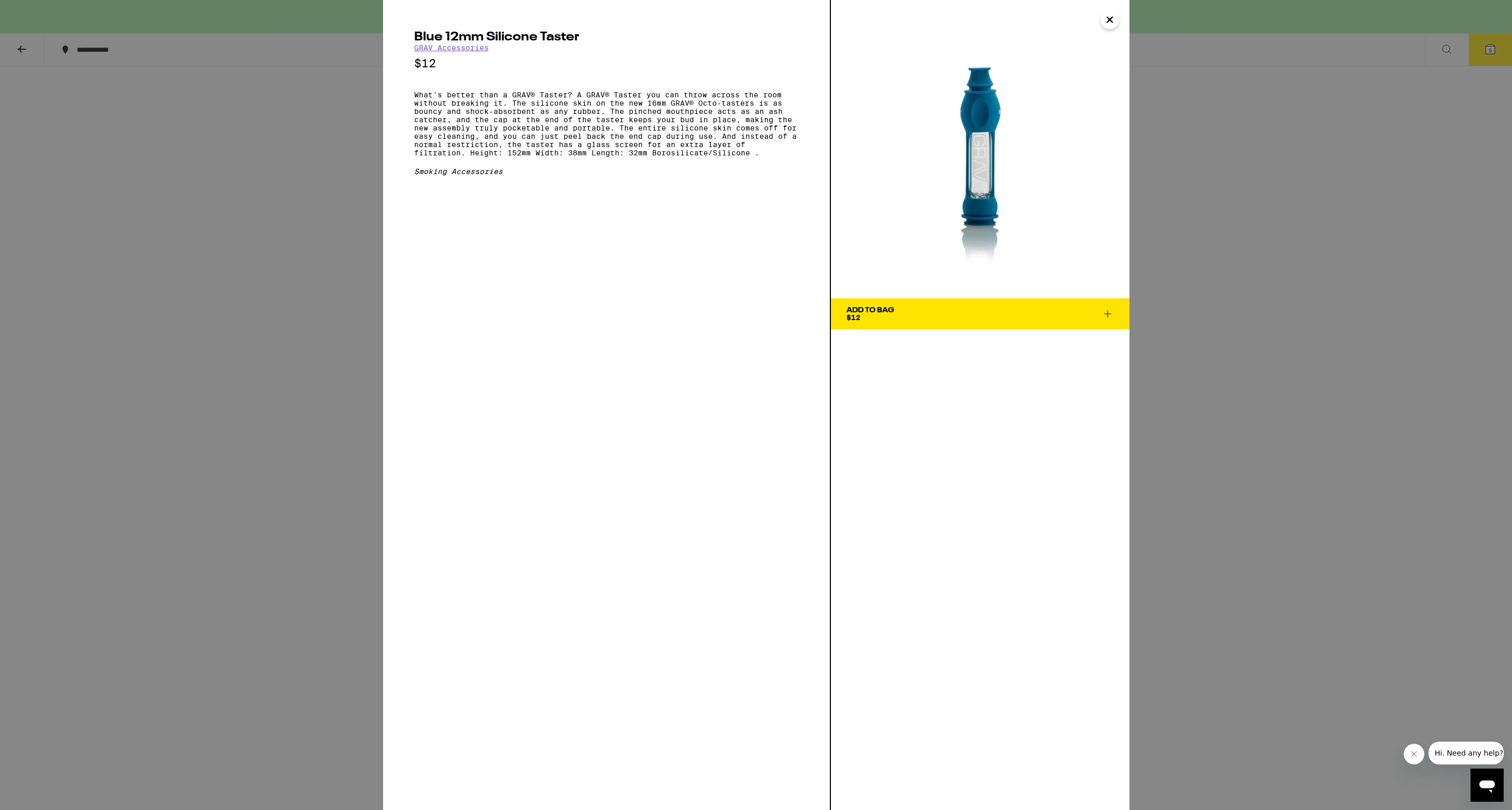
click at [996, 100] on img at bounding box center [980, 149] width 299 height 298
drag, startPoint x: 1111, startPoint y: 19, endPoint x: 1114, endPoint y: 26, distance: 7.6
click at [1111, 19] on icon "Close" at bounding box center [1110, 20] width 5 height 5
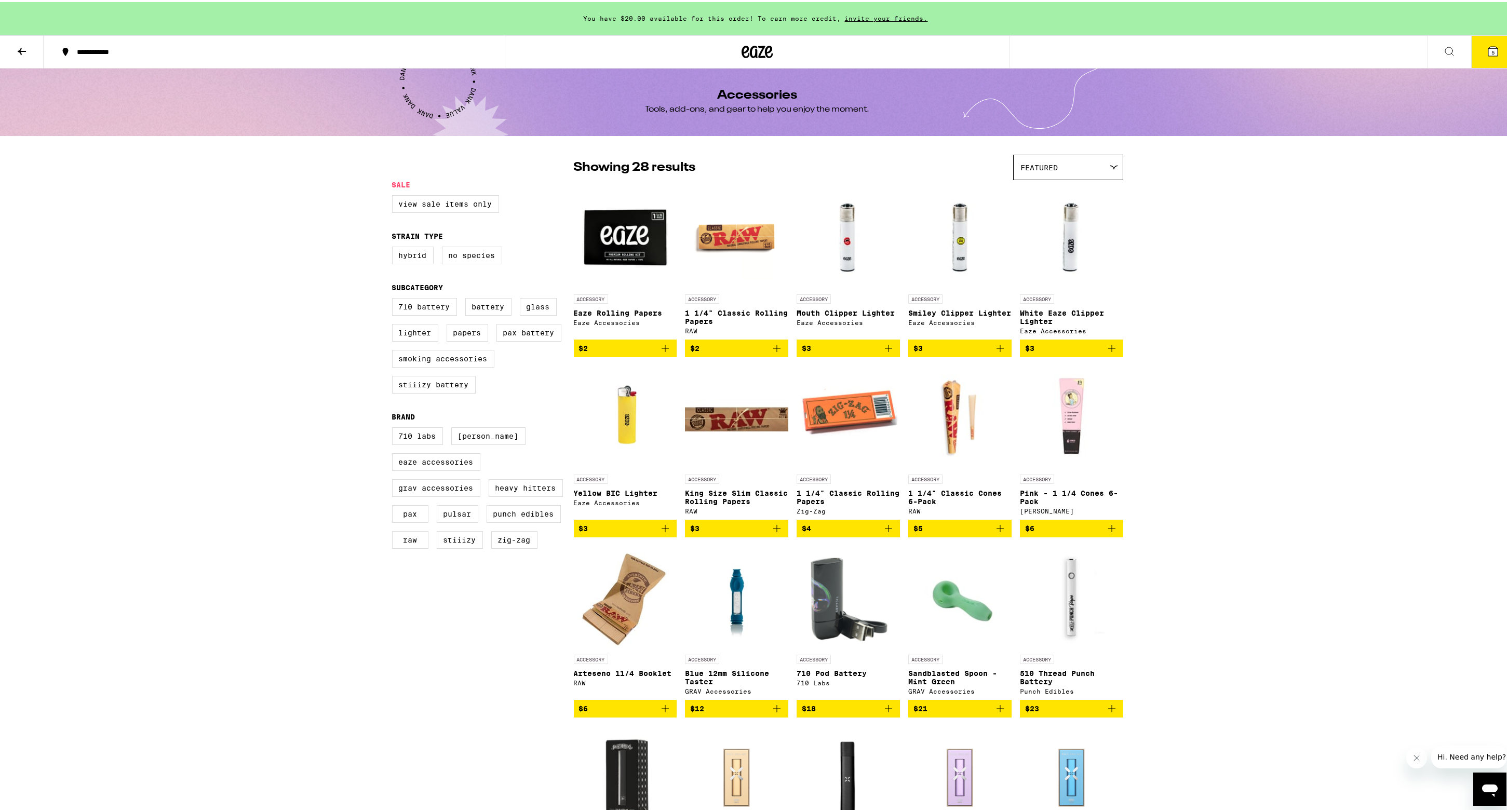
click at [1111, 164] on icon at bounding box center [1113, 165] width 8 height 5
click at [1097, 210] on span "Price: Low to High" at bounding box center [1068, 213] width 95 height 23
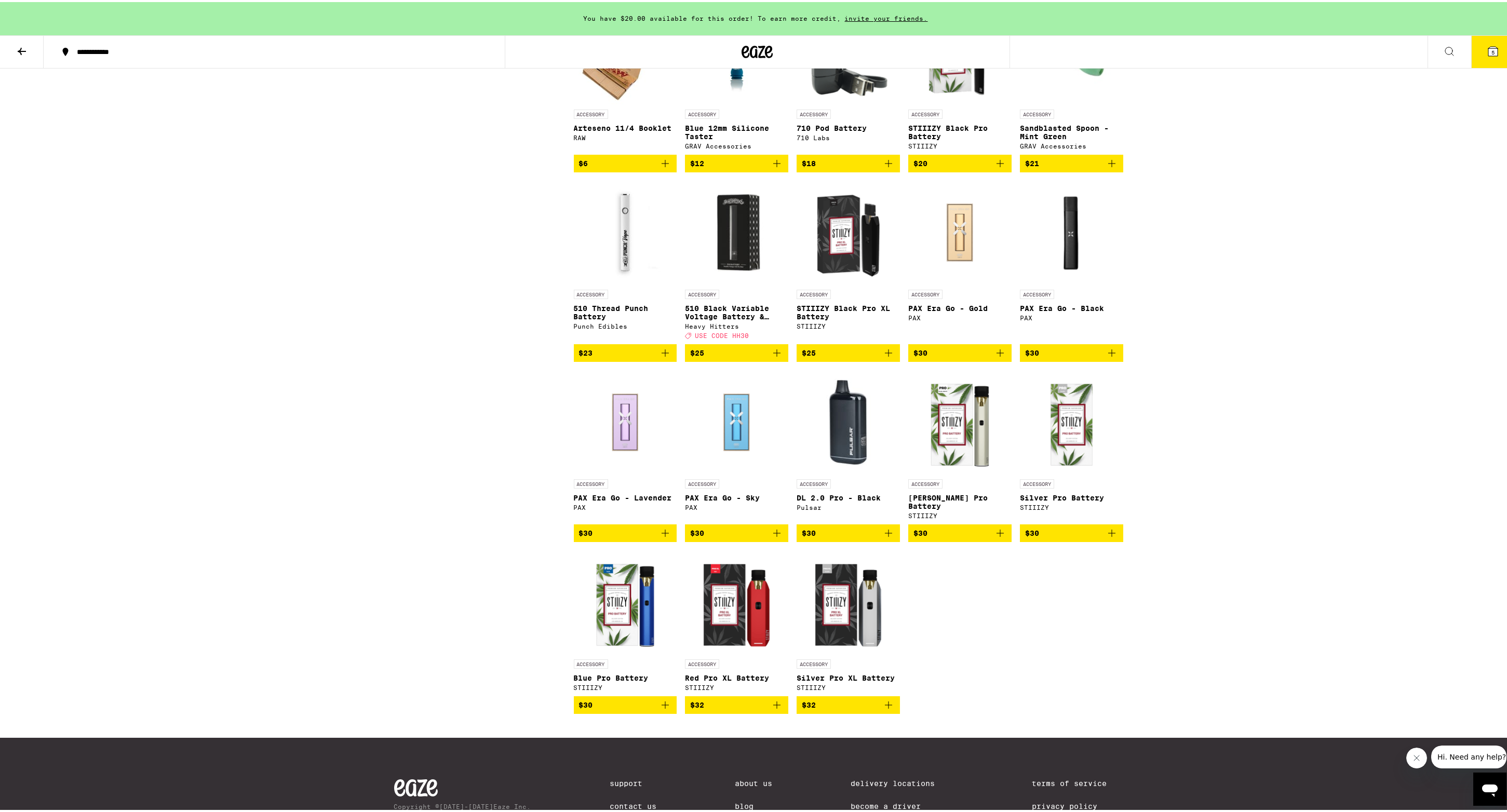
scroll to position [595, 0]
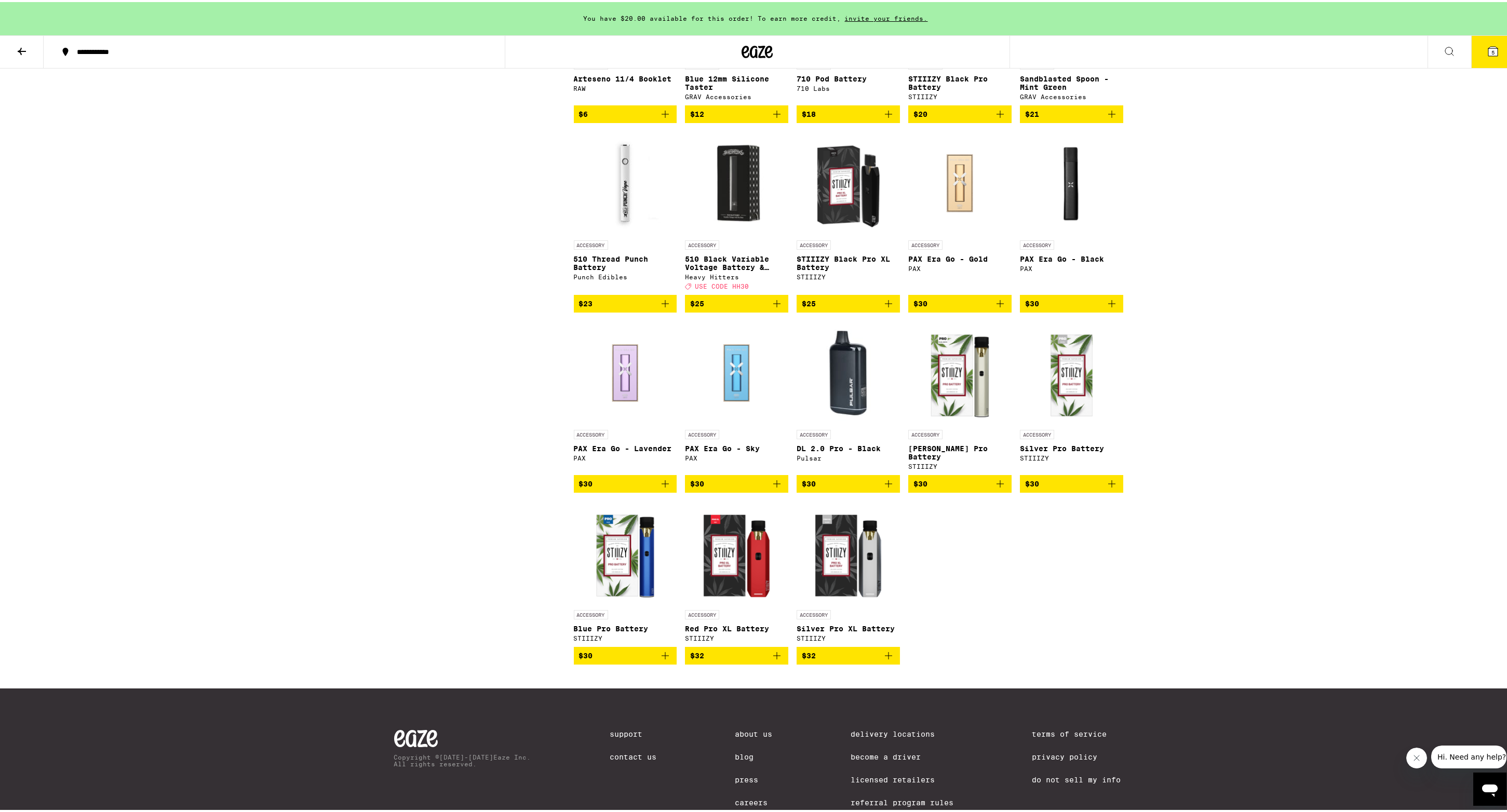
click at [849, 396] on img "Open page for DL 2.0 Pro - Black from Pulsar" at bounding box center [848, 370] width 104 height 104
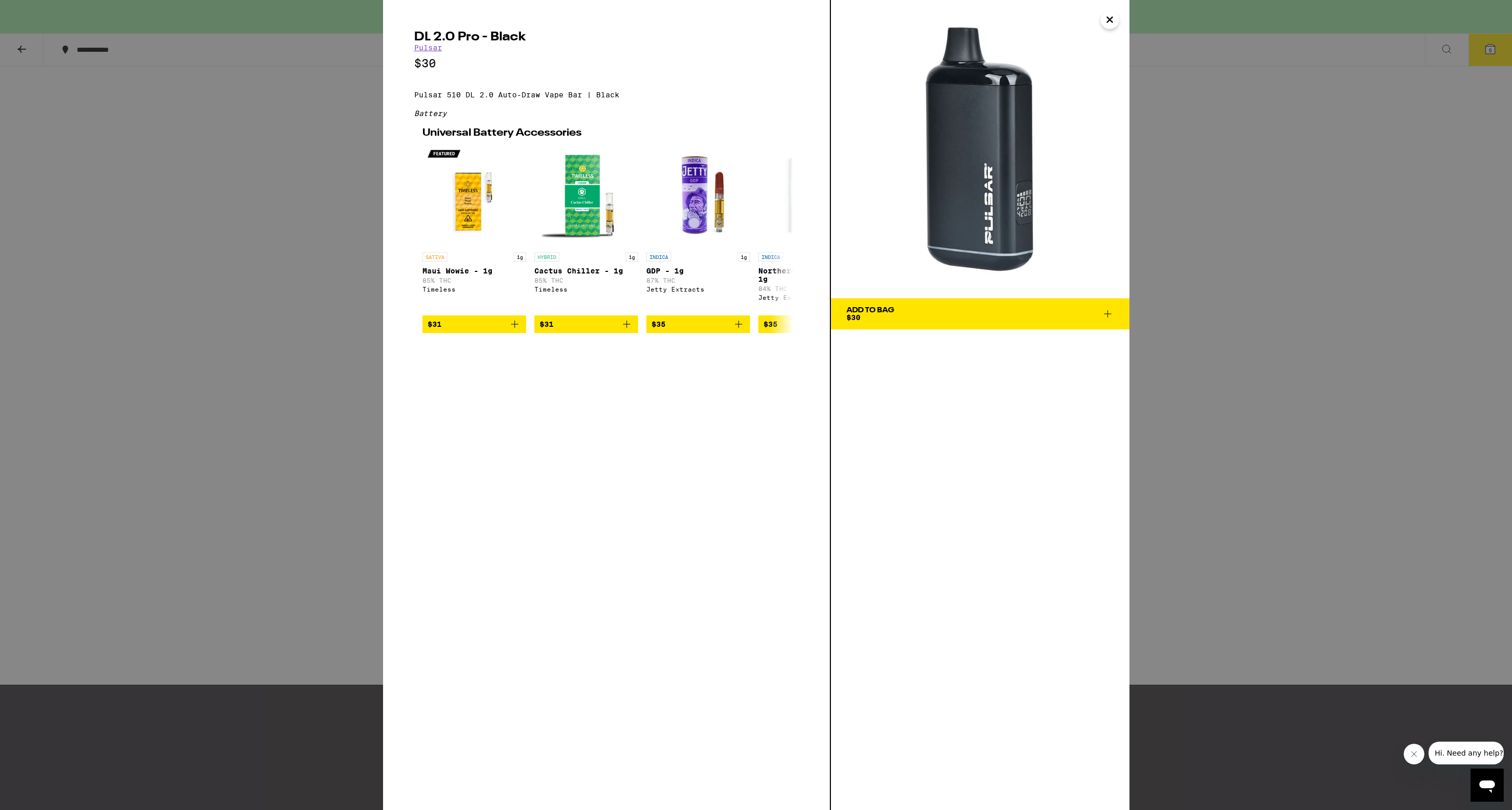
click at [1108, 16] on icon "Close" at bounding box center [1110, 19] width 13 height 15
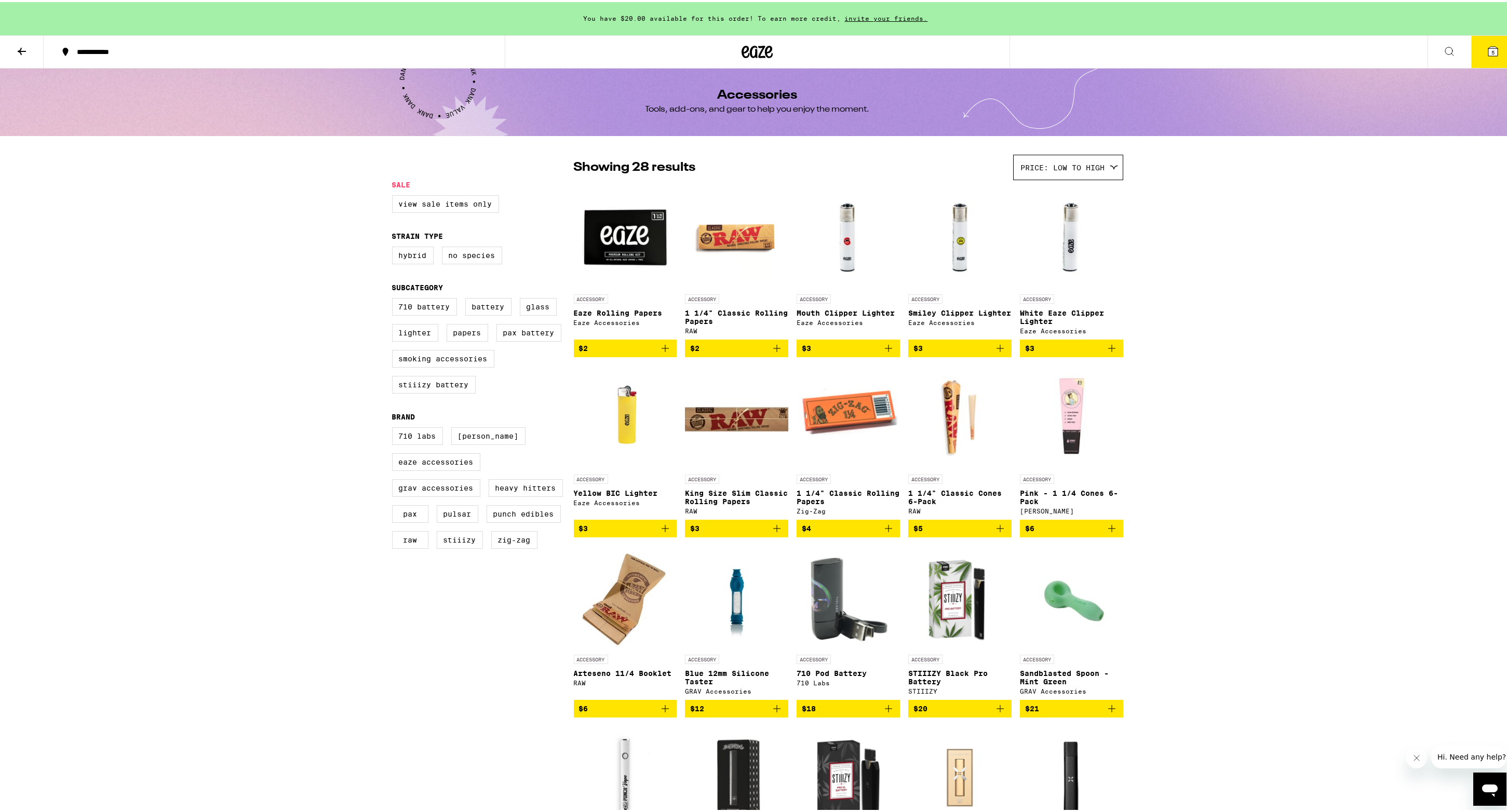
click at [749, 44] on icon at bounding box center [757, 50] width 32 height 19
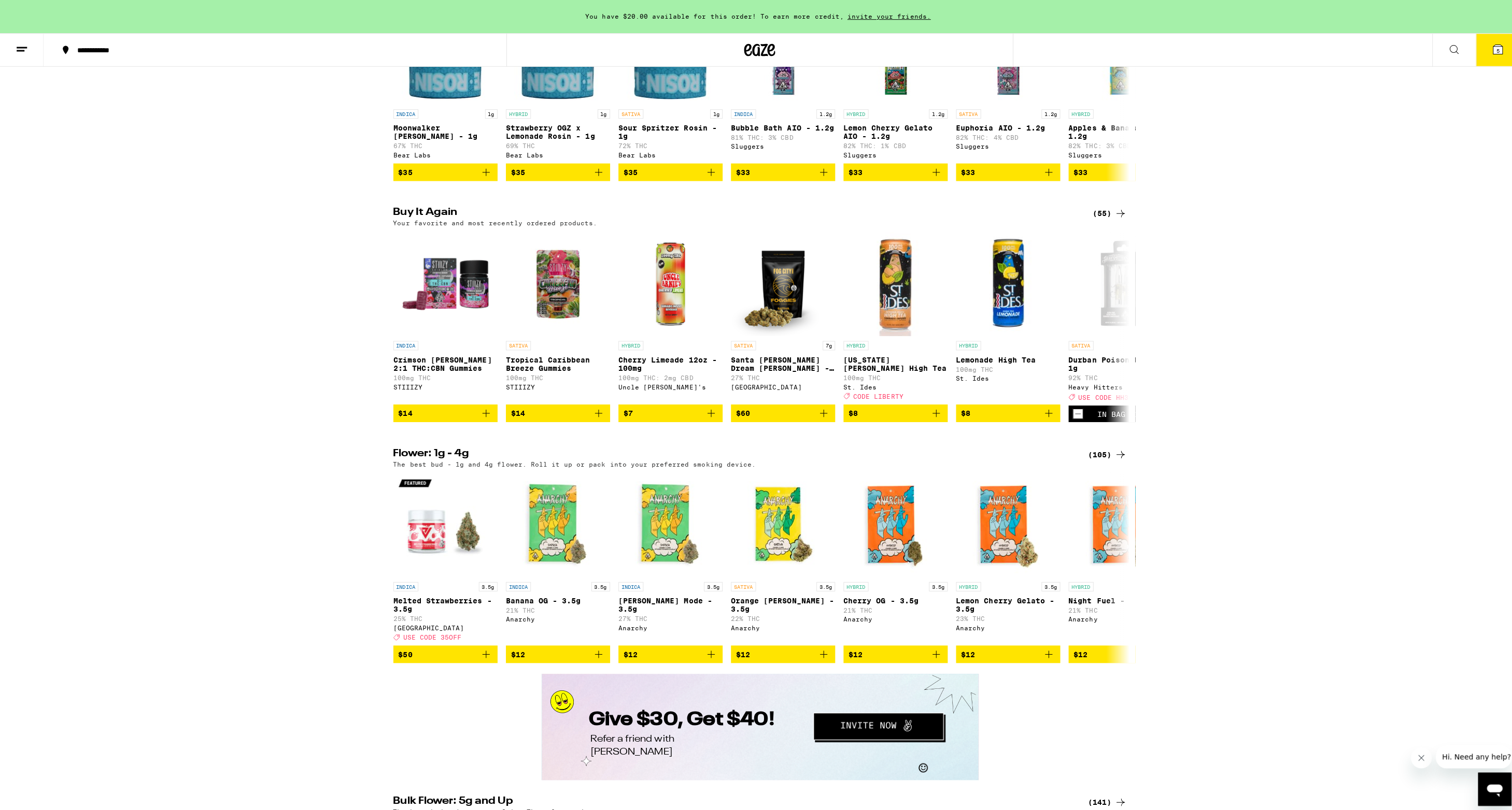
scroll to position [926, 0]
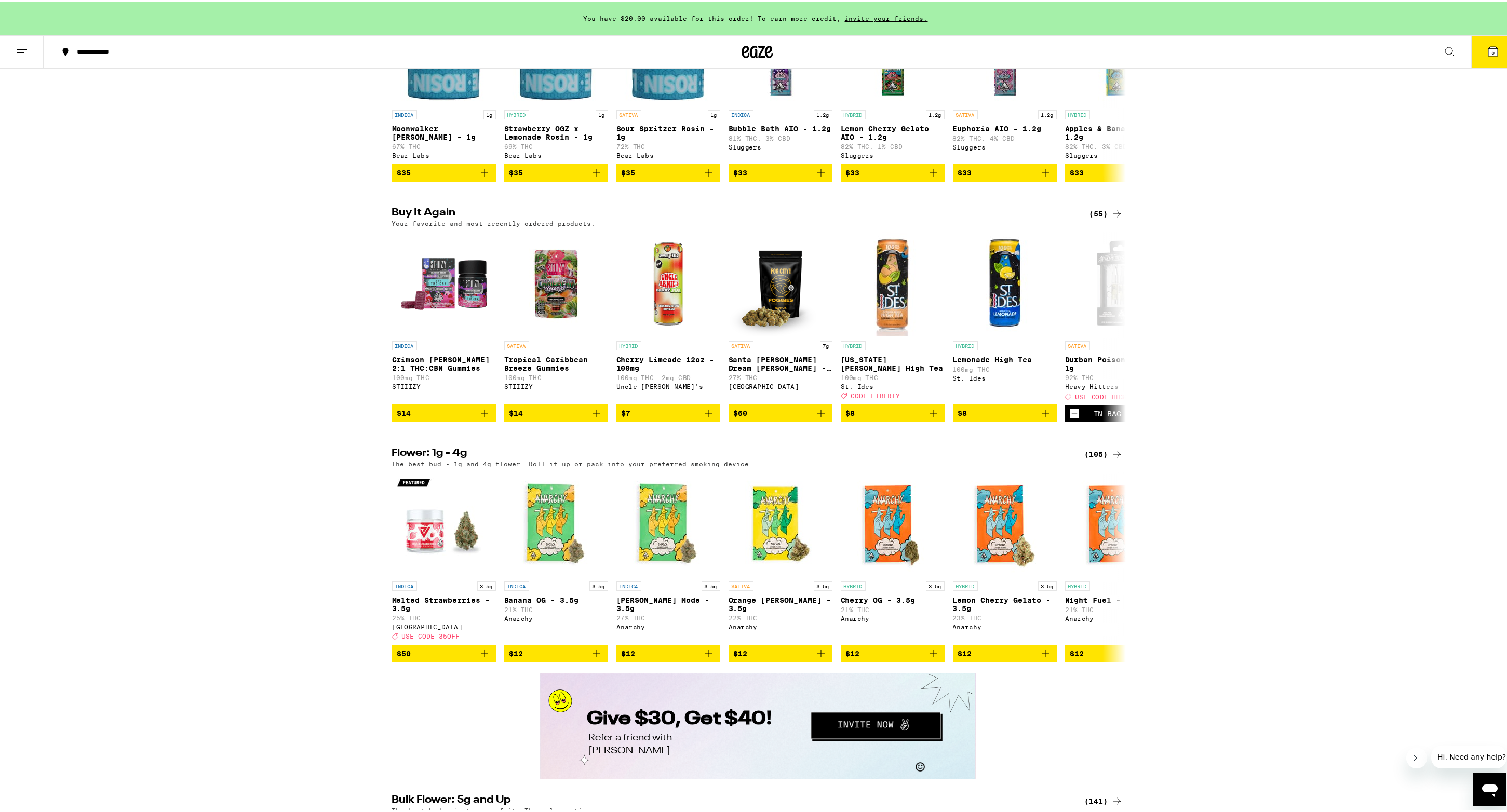
click at [1488, 52] on icon at bounding box center [1493, 50] width 9 height 9
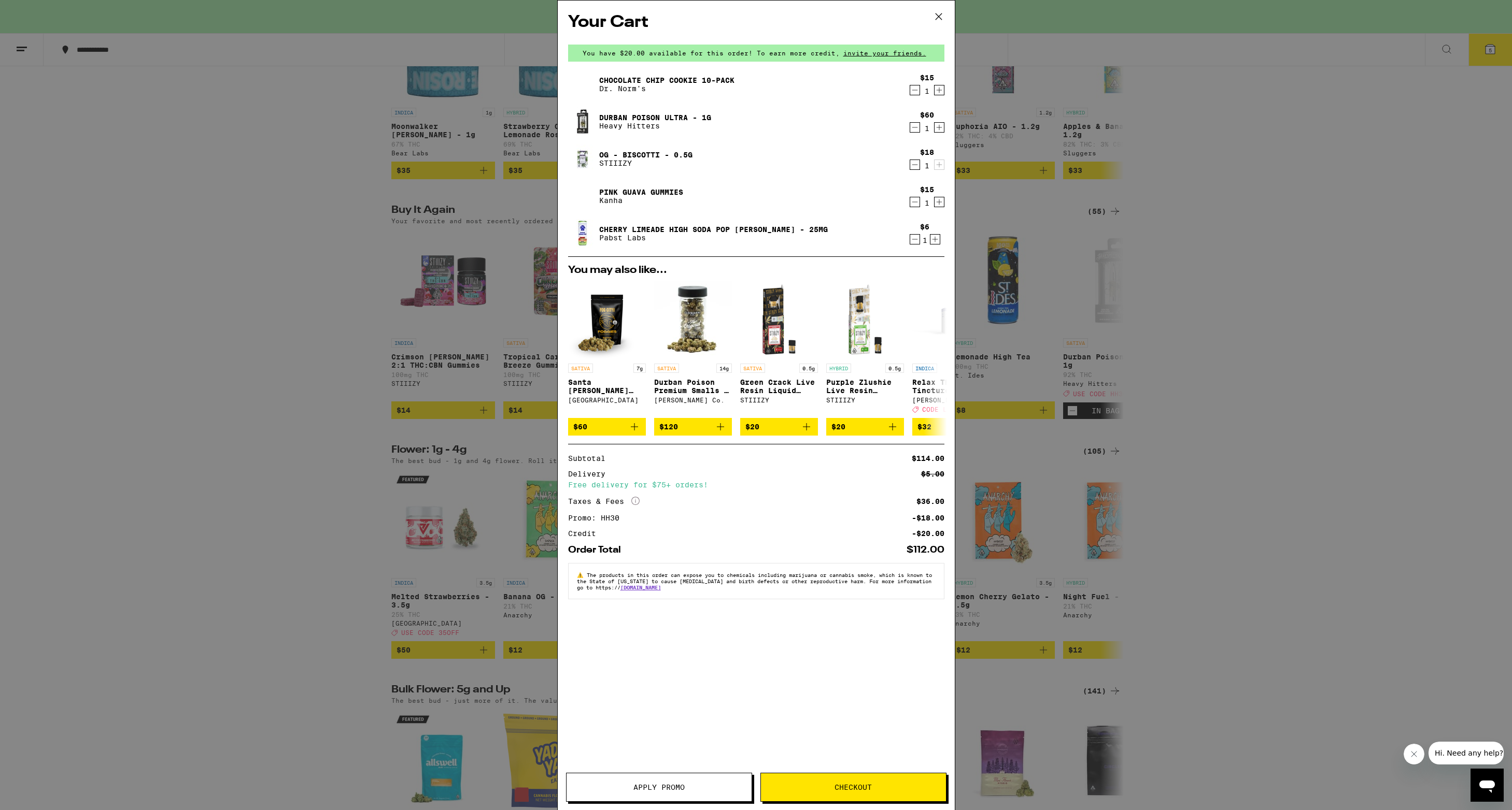
click at [917, 164] on icon "Decrement" at bounding box center [915, 165] width 9 height 13
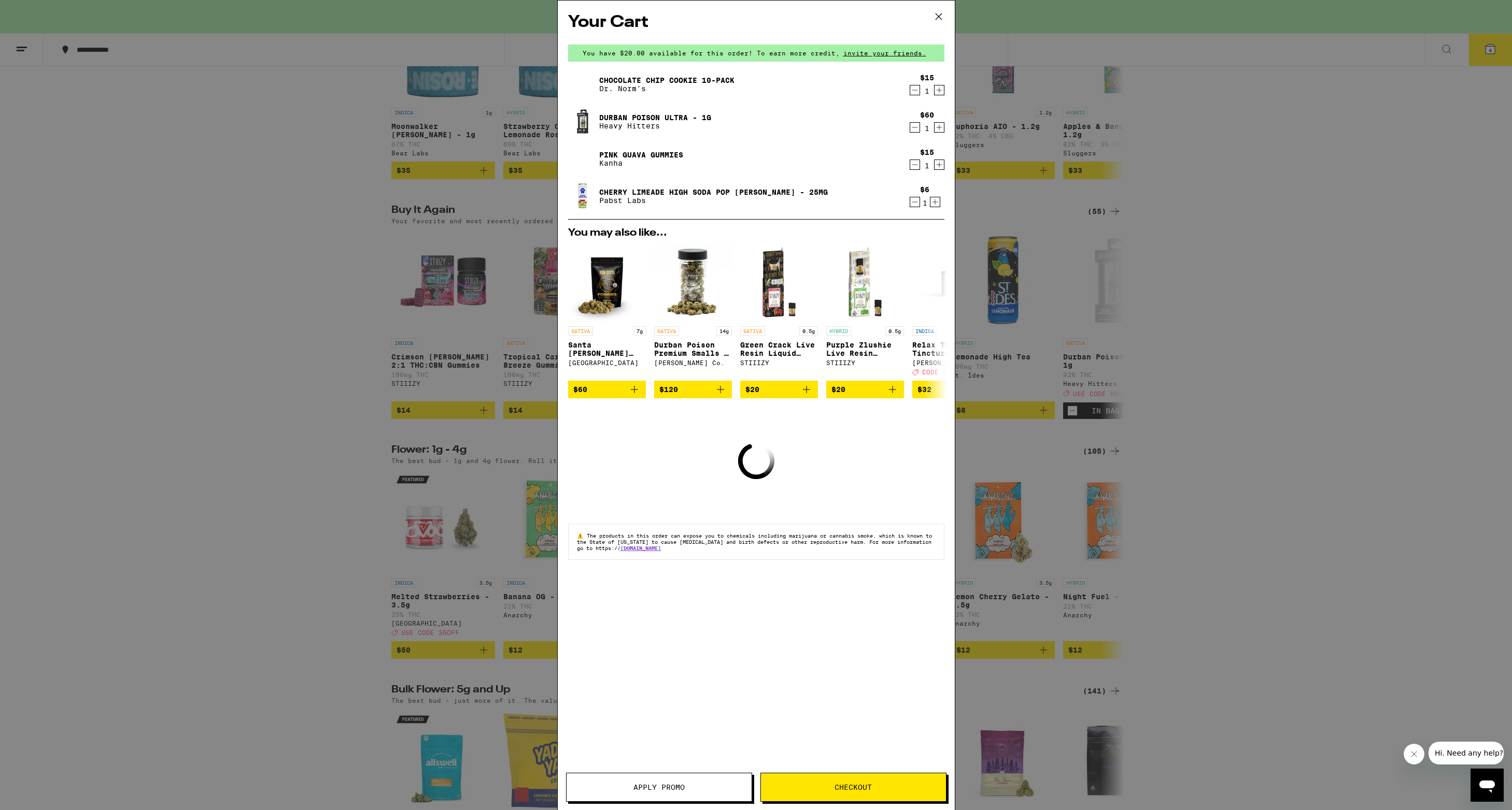
click at [917, 164] on icon "Decrement" at bounding box center [915, 165] width 9 height 13
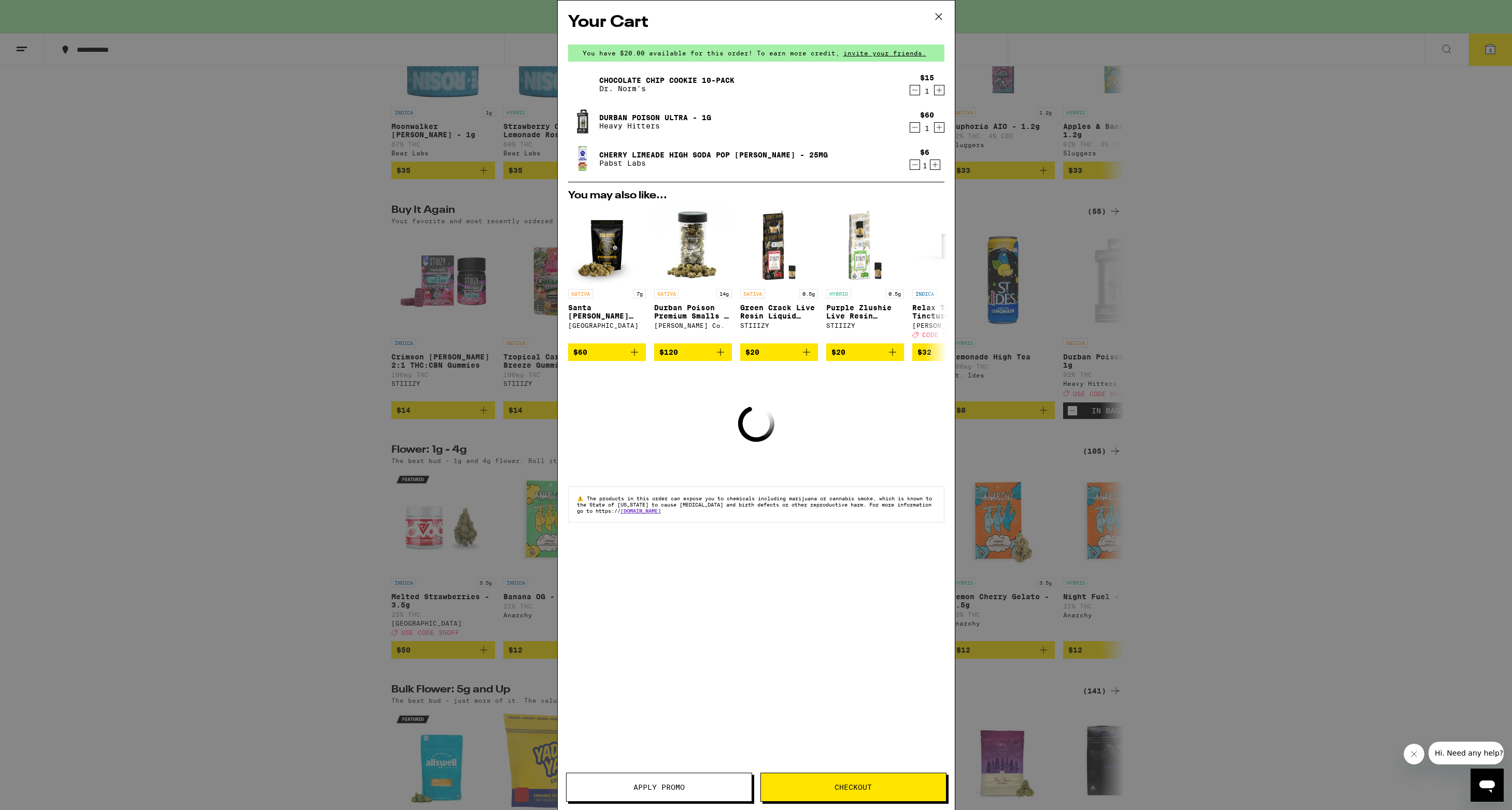
click at [917, 164] on icon "Decrement" at bounding box center [915, 165] width 9 height 13
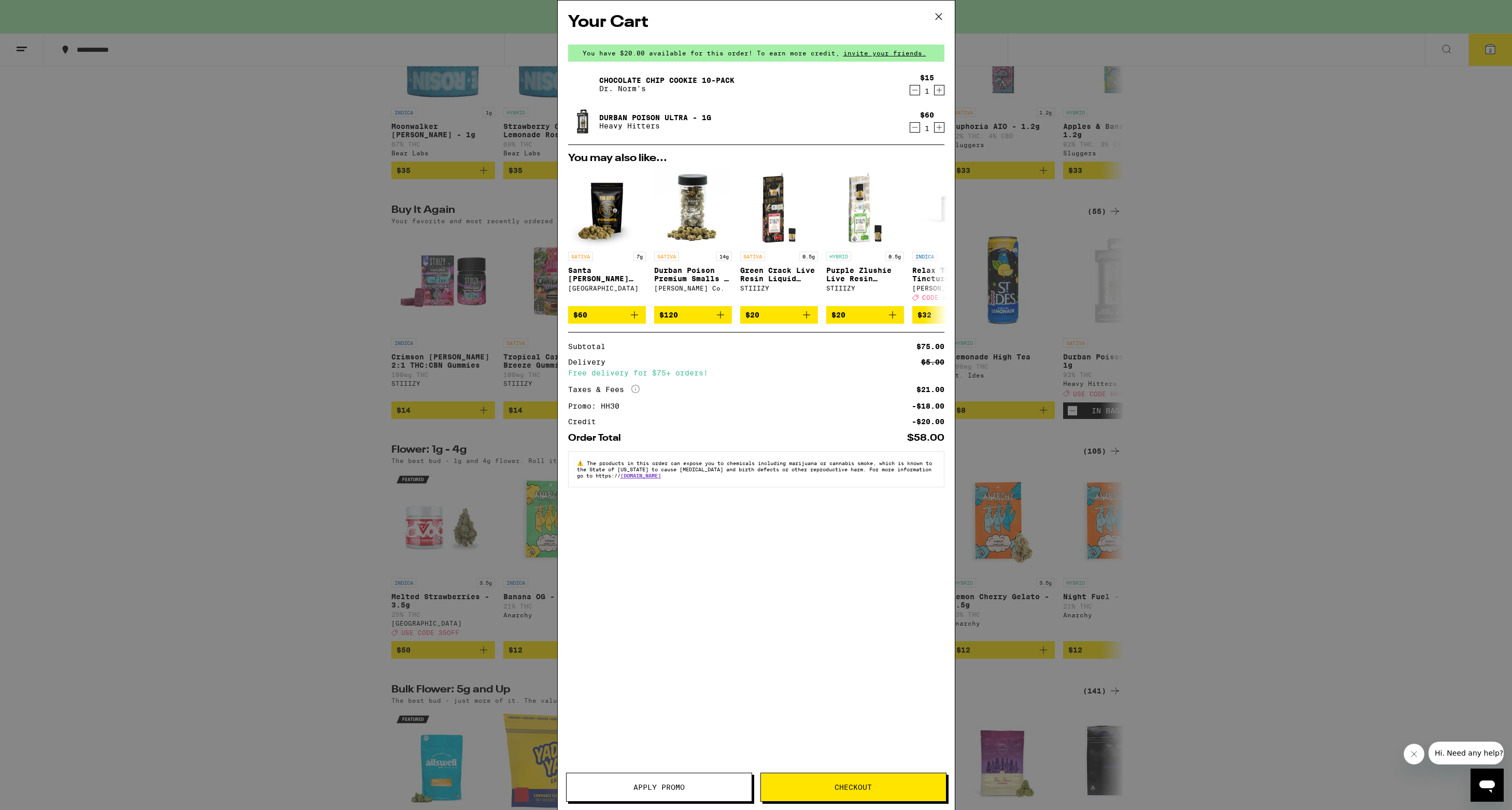
click at [859, 782] on button "Checkout" at bounding box center [853, 788] width 186 height 29
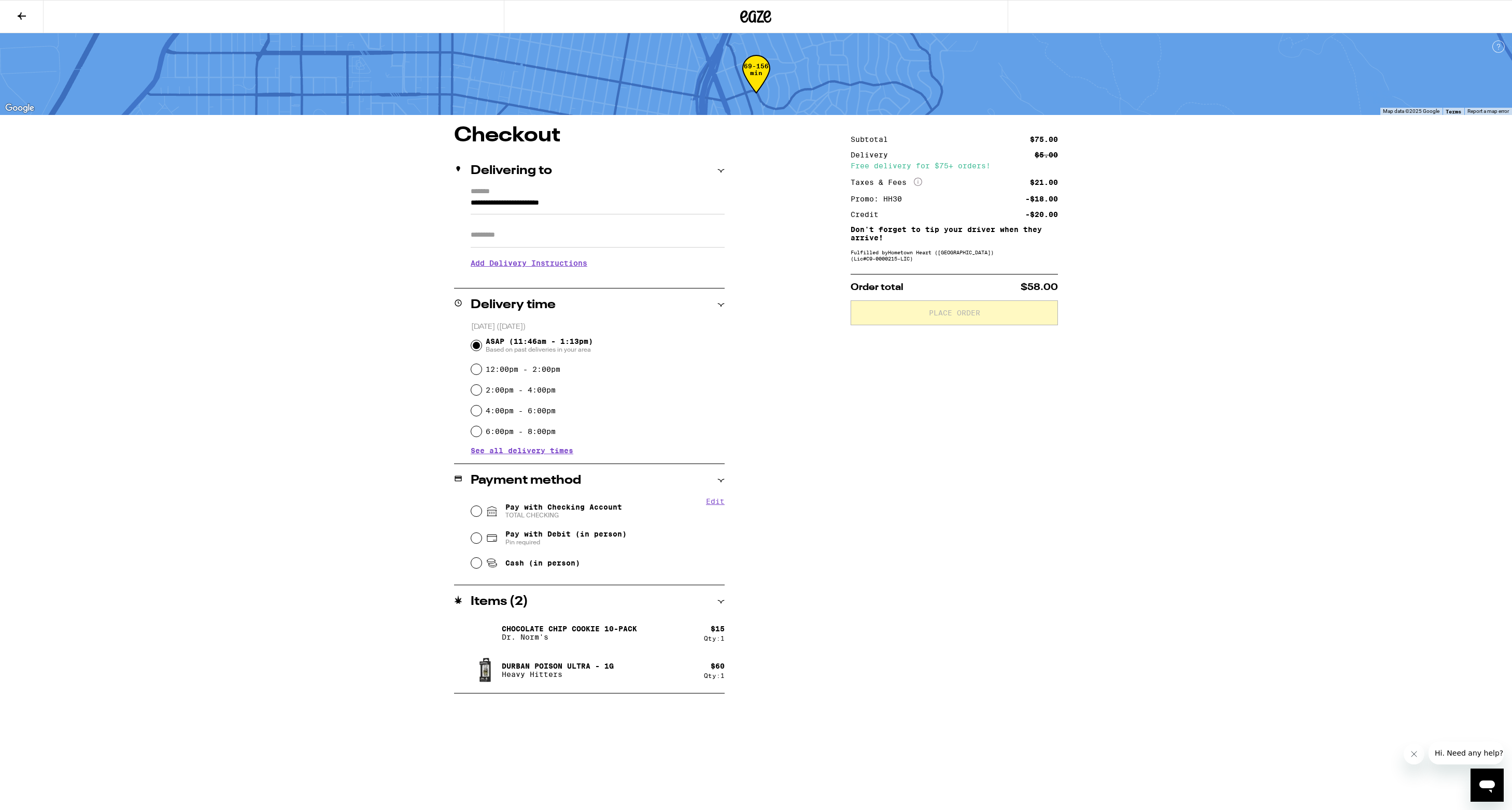
click at [478, 512] on input "Pay with Checking Account TOTAL CHECKING" at bounding box center [477, 512] width 11 height 11
radio input "true"
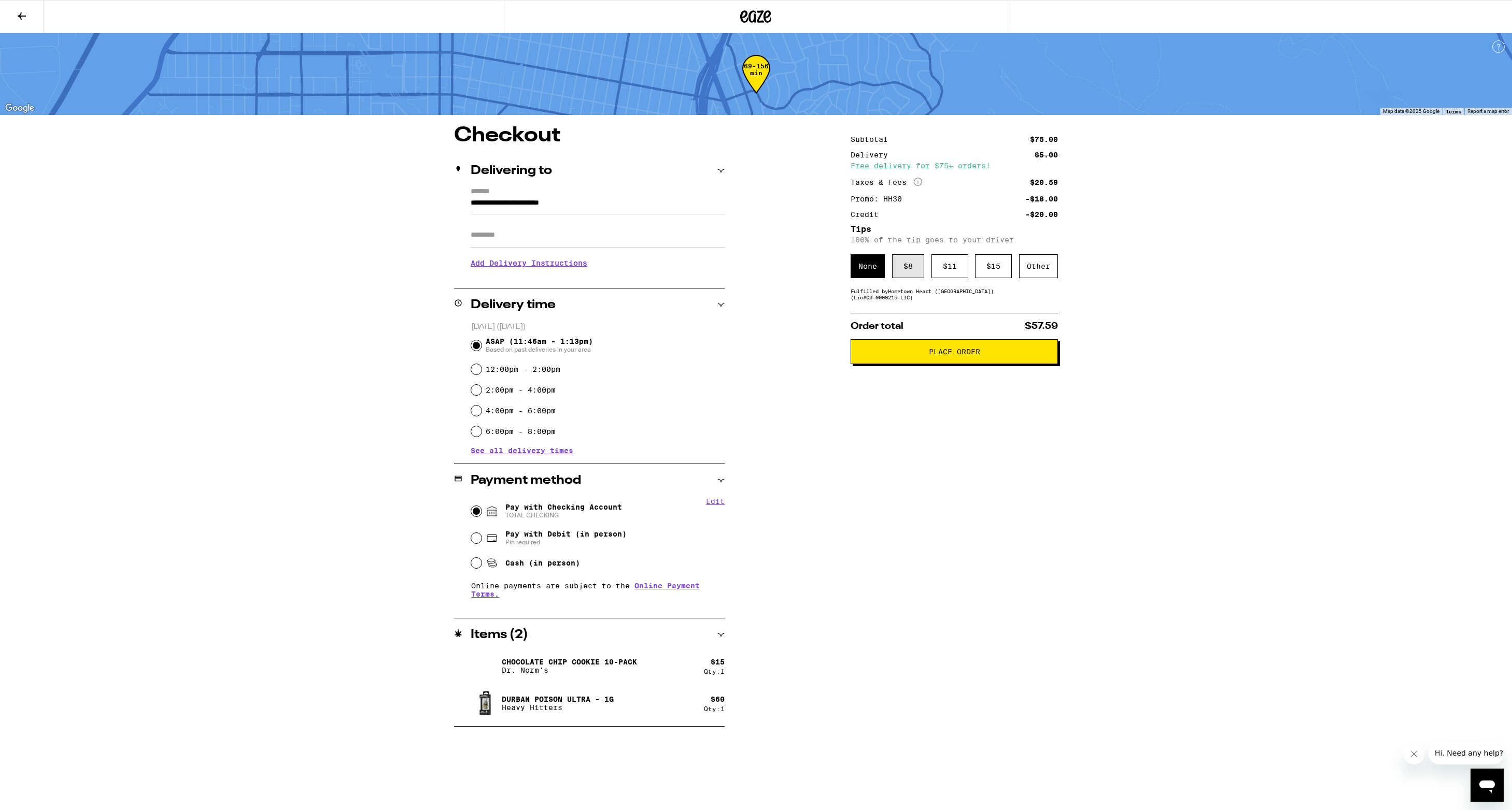
click at [909, 271] on div "$ 8" at bounding box center [908, 266] width 32 height 24
